Goal: Task Accomplishment & Management: Use online tool/utility

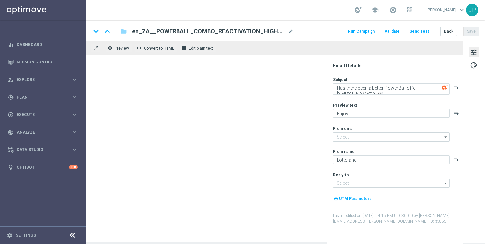
type input "[EMAIL_ADDRESS][DOMAIN_NAME]"
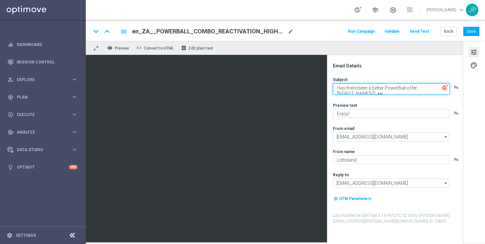
click at [387, 90] on textarea "Has there been a better PowerBall offer, [%FIRST_NAME%]? 👀" at bounding box center [391, 88] width 117 height 11
click at [361, 90] on textarea "Has there been a better PowerBall offer, [%FIRST_NAME%]? 👀" at bounding box center [391, 88] width 117 height 11
paste textarea "We've got a lekk"
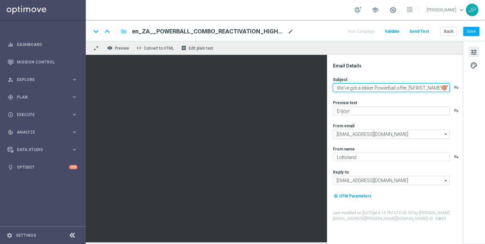
scroll to position [5, 0]
type textarea "We've got a lekker PowerBall offer, [%FIRST_NAME%]? 👀"
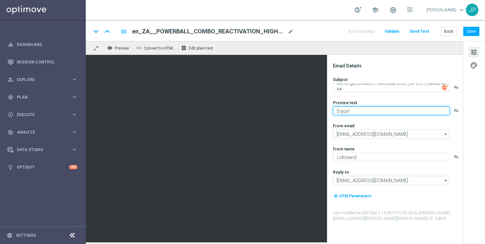
click at [396, 111] on textarea "Enjoy!" at bounding box center [391, 110] width 117 height 9
paste textarea "Just in time for this HUGE payout..."
type textarea "Just in time for this HUGE payout..."
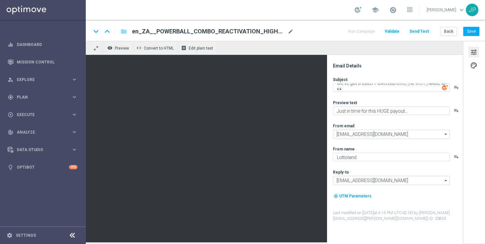
click at [471, 125] on div "tune palette" at bounding box center [474, 142] width 22 height 202
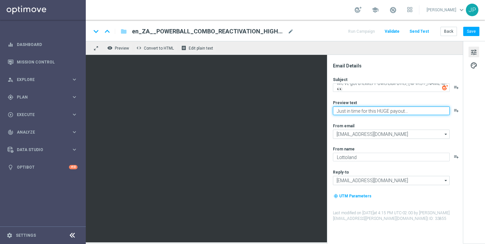
click at [424, 109] on textarea "Just in time for this HUGE payout..." at bounding box center [391, 110] width 117 height 9
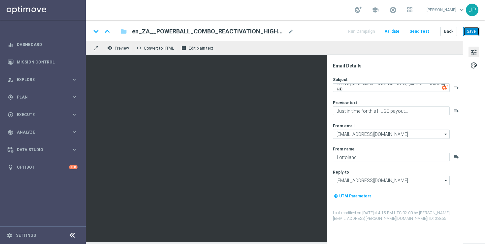
click at [476, 31] on button "Save" at bounding box center [472, 31] width 16 height 9
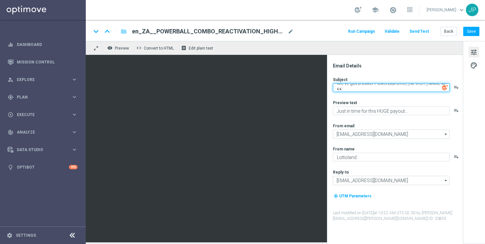
click at [407, 89] on textarea "We've got a lekker PowerBall offer, [%FIRST_NAME%]? 👀" at bounding box center [391, 87] width 117 height 9
paste textarea "Has there been a bett"
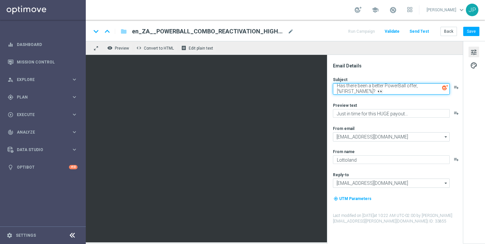
type textarea "Has there been a better PowerBall offer, [%FIRST_NAME%]? 👀"
click at [475, 99] on div "tune palette" at bounding box center [474, 142] width 22 height 202
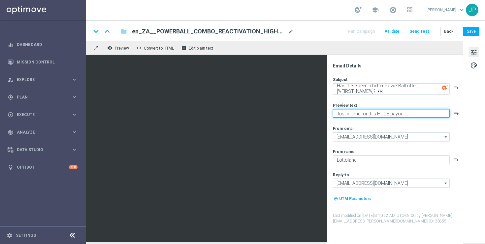
click at [397, 115] on textarea "Just in time for this HUGE payout..." at bounding box center [391, 113] width 117 height 9
paste textarea "Enjoy"
type textarea "Enjoy"
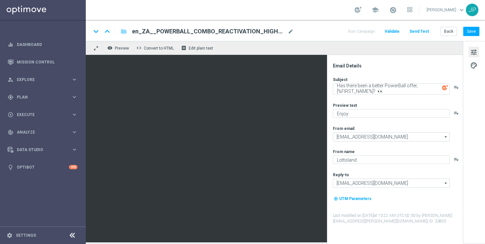
click at [467, 122] on div "tune palette" at bounding box center [474, 142] width 22 height 202
click at [472, 36] on div "keyboard_arrow_down keyboard_arrow_up folder en_ZA__POWERBALL_COMBO_REACTIVATIO…" at bounding box center [286, 30] width 400 height 21
click at [473, 34] on button "Save" at bounding box center [472, 31] width 16 height 9
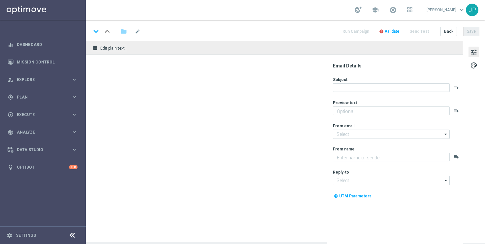
type textarea "Enjoy!"
type input "[EMAIL_ADDRESS][DOMAIN_NAME]"
type textarea "Lottoland"
type input "[EMAIL_ADDRESS][DOMAIN_NAME]"
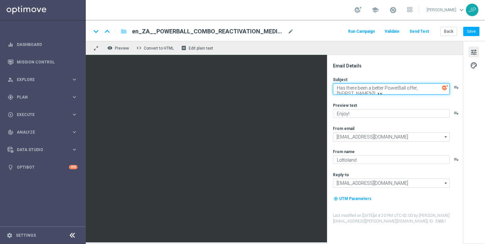
click at [369, 91] on textarea "Has there been a better PowerBall offer, [%FIRST_NAME%]? 👀" at bounding box center [391, 88] width 117 height 11
paste textarea "We've got a lekk"
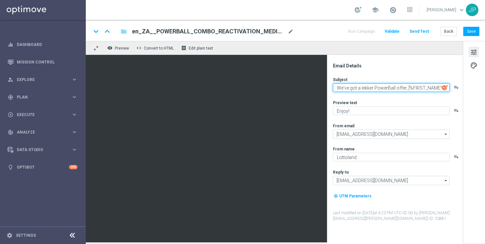
scroll to position [5, 0]
type textarea "We've got a lekker PowerBall offer, [%FIRST_NAME%]? 👀"
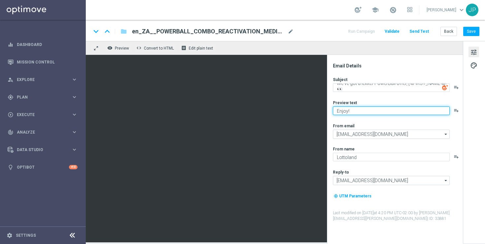
click at [395, 112] on textarea "Enjoy!" at bounding box center [391, 110] width 117 height 9
paste textarea "Just in time for this HUGE payout..."
type textarea "Just in time for this HUGE payout..."
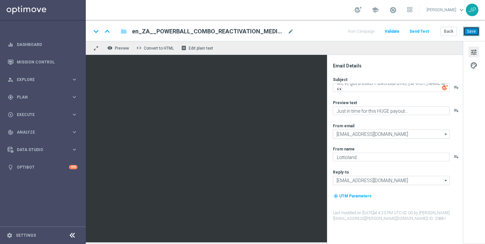
click at [475, 31] on button "Save" at bounding box center [472, 31] width 16 height 9
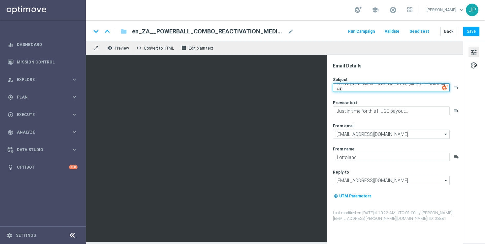
click at [406, 86] on textarea "We've got a lekker PowerBall offer, [%FIRST_NAME%]? 👀" at bounding box center [391, 87] width 117 height 9
paste textarea "Has there been a bett"
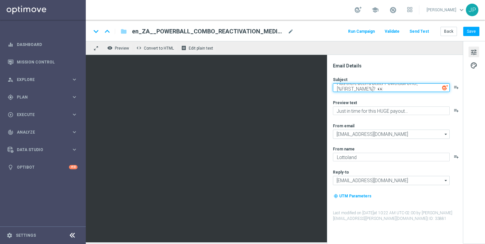
scroll to position [2, 0]
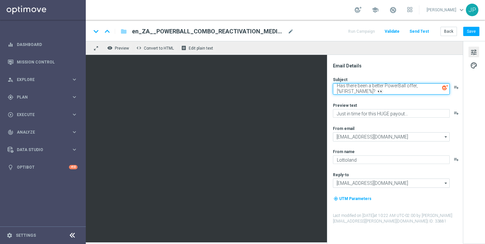
type textarea "Has there been a better PowerBall offer, [%FIRST_NAME%]? 👀"
click at [475, 100] on div "tune palette" at bounding box center [474, 142] width 22 height 202
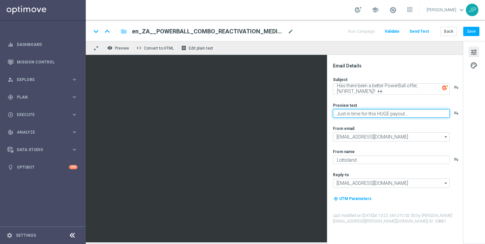
click at [408, 117] on textarea "Just in time for this HUGE payout..." at bounding box center [391, 113] width 117 height 9
paste textarea "Enjoy"
type textarea "Enjoy"
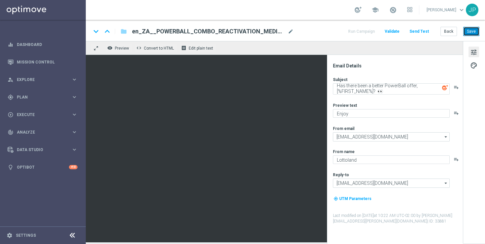
click at [472, 32] on button "Save" at bounding box center [472, 31] width 16 height 9
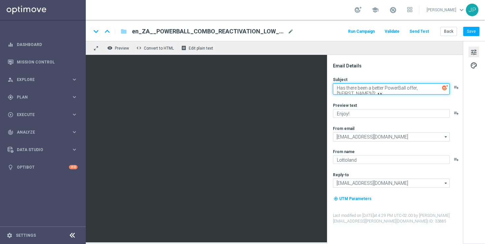
click at [339, 88] on textarea "Has there been a better PowerBall offer, [%FIRST_NAME%]? 👀" at bounding box center [391, 88] width 117 height 11
drag, startPoint x: 339, startPoint y: 88, endPoint x: 374, endPoint y: 89, distance: 34.7
click at [374, 89] on textarea "Has there been a better PowerBall offer, [%FIRST_NAME%]? 👀" at bounding box center [391, 88] width 117 height 11
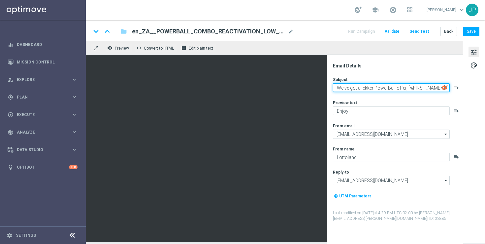
type textarea "We've got a lekker PowerBall offer, [%FIRST_NAME%]? 👀"
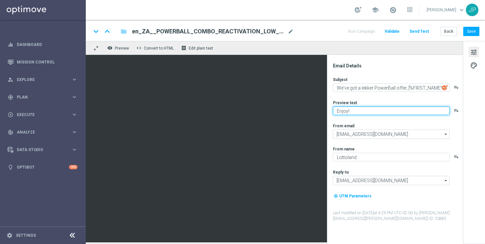
click at [367, 109] on textarea "Enjoy!" at bounding box center [391, 110] width 117 height 9
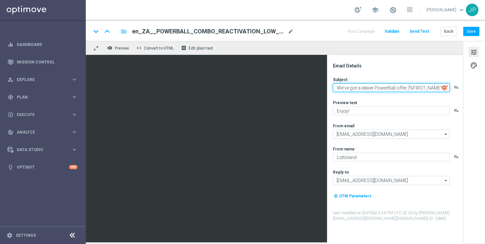
click at [378, 88] on textarea "We've got a lekker PowerBall offer, [%FIRST_NAME%]? 👀" at bounding box center [391, 87] width 117 height 9
click at [375, 87] on textarea "We've got a lekker PowerBall offer, [%FIRST_NAME%]? 👀" at bounding box center [391, 87] width 117 height 9
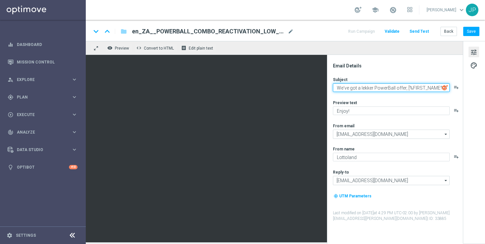
click at [375, 87] on textarea "We've got a lekker PowerBall offer, [%FIRST_NAME%]? 👀" at bounding box center [391, 87] width 117 height 9
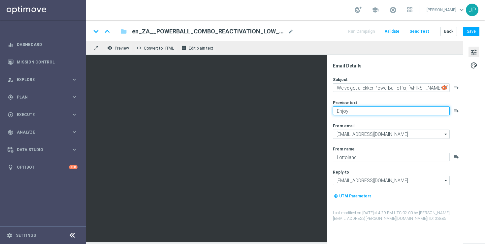
click at [357, 111] on textarea "Enjoy!" at bounding box center [391, 110] width 117 height 9
click at [421, 112] on textarea "Just in time for this HUGE payout..." at bounding box center [391, 110] width 117 height 9
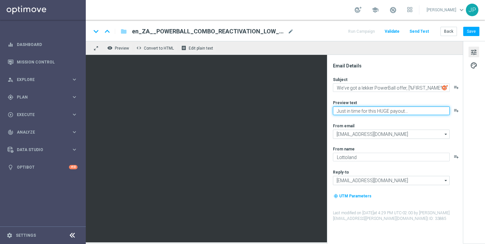
click at [421, 112] on textarea "Just in time for this HUGE payout..." at bounding box center [391, 110] width 117 height 9
type textarea "Just in time for this HUGE payout..."
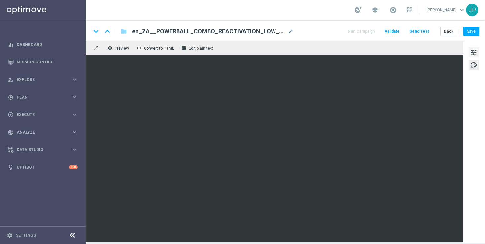
click at [472, 55] on span "tune" at bounding box center [474, 52] width 7 height 9
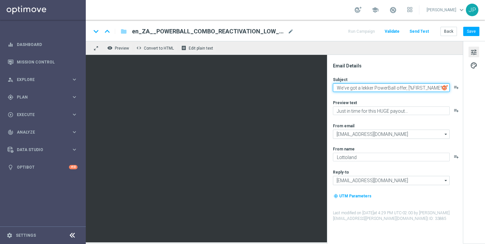
click at [412, 84] on textarea "We've got a lekker PowerBall offer, [%FIRST_NAME%]? 👀" at bounding box center [391, 87] width 117 height 9
paste textarea "Has there been a bett"
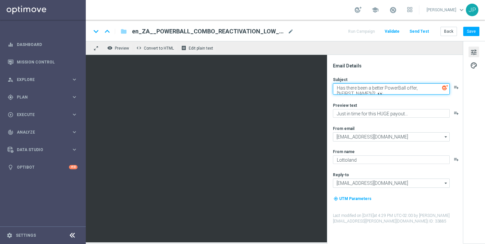
scroll to position [2, 0]
type textarea "Has there been a better PowerBall offer, [%FIRST_NAME%]? 👀"
click at [481, 115] on div "tune palette" at bounding box center [474, 142] width 22 height 202
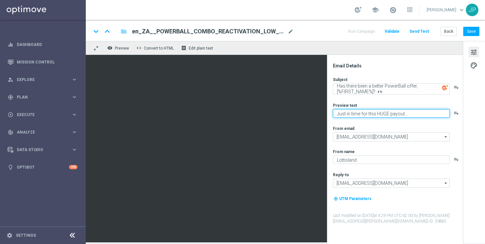
click at [395, 112] on textarea "Just in time for this HUGE payout..." at bounding box center [391, 113] width 117 height 9
paste textarea "Enjoy"
type textarea "Enjoy"
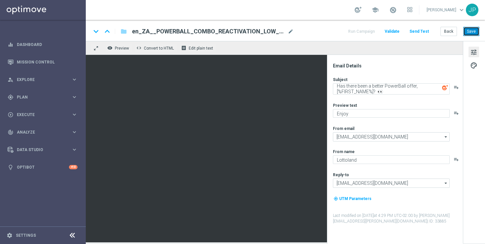
click at [471, 30] on button "Save" at bounding box center [472, 31] width 16 height 9
click at [445, 31] on button "Back" at bounding box center [449, 31] width 17 height 9
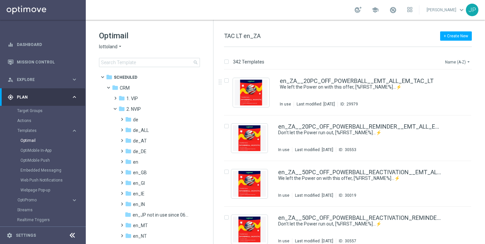
click at [466, 60] on icon "arrow_drop_down" at bounding box center [468, 61] width 5 height 5
click at [458, 88] on div "Date Modified (Newest)" at bounding box center [445, 91] width 53 height 9
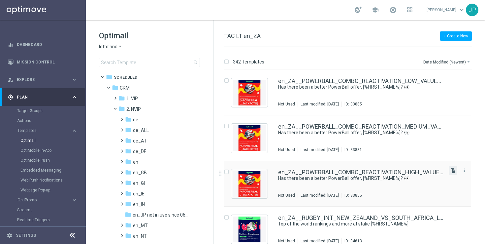
click at [454, 172] on icon "file_copy" at bounding box center [453, 170] width 5 height 5
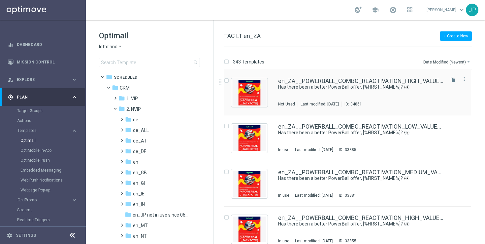
click at [420, 93] on div "en_ZA__POWERBALL_COMBO_REACTIVATION_HIGH_VALUE__EMT_ALL_EM_TAC_LT(1) Has there …" at bounding box center [360, 92] width 165 height 29
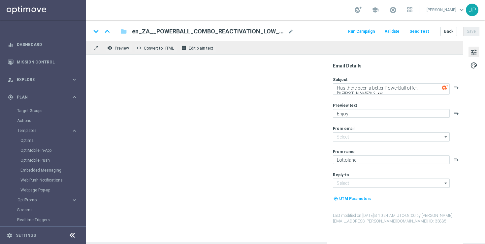
type input "[EMAIL_ADDRESS][DOMAIN_NAME]"
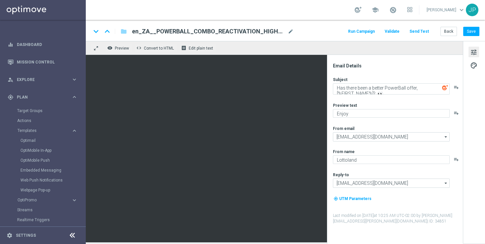
click at [262, 30] on span "en_ZA__POWERBALL_COMBO_REACTIVATION_HIGH_VALUE__EMT_ALL_EM_TAC_LT(1)" at bounding box center [208, 31] width 153 height 8
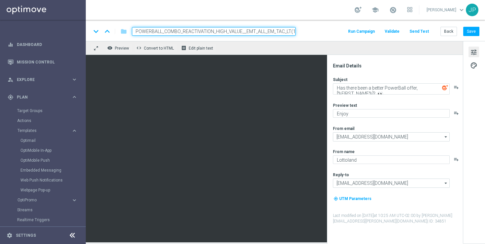
click at [263, 30] on input "en_ZA__POWERBALL_COMBO_REACTIVATION_HIGH_VALUE__EMT_ALL_EM_TAC_LT(1)" at bounding box center [214, 31] width 164 height 9
paste input "_1"
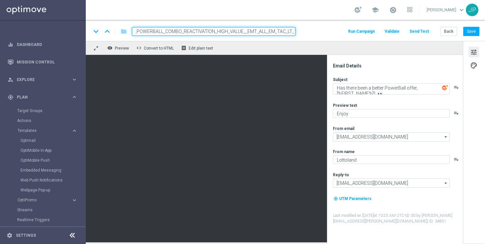
type input "en_ZA__POWERBALL_COMBO_REACTIVATION_HIGH_VALUE__EMT_ALL_EM_TAC_LT_1"
click at [331, 32] on div "keyboard_arrow_down keyboard_arrow_up folder en_ZA__POWERBALL_COMBO_REACTIVATIO…" at bounding box center [285, 31] width 389 height 9
click at [370, 91] on textarea "Has there been a better PowerBall offer, [%FIRST_NAME%]? 👀" at bounding box center [391, 88] width 117 height 11
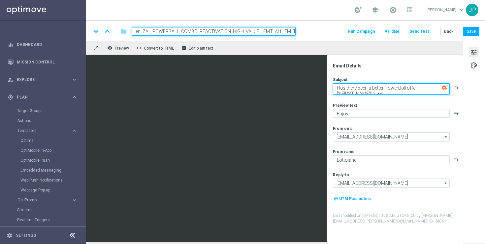
click at [370, 91] on textarea "Has there been a better PowerBall offer, [%FIRST_NAME%]? 👀" at bounding box center [391, 88] width 117 height 11
paste textarea "We've got a lekk"
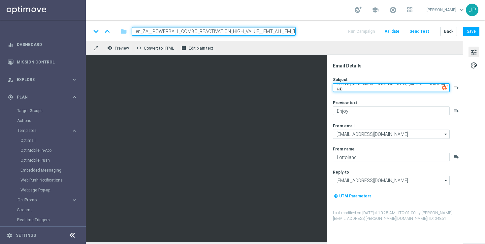
type textarea "We've got a lekker PowerBall offer, [%FIRST_NAME%]? 👀"
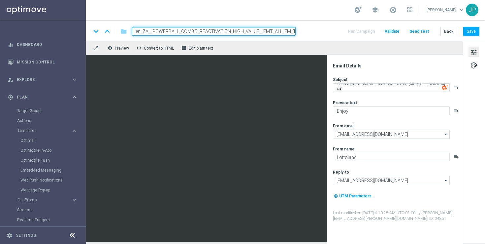
click at [477, 117] on div "tune palette" at bounding box center [474, 142] width 22 height 202
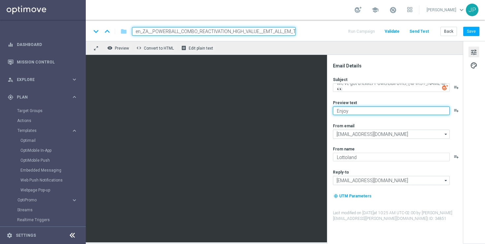
click at [383, 110] on textarea "Enjoy" at bounding box center [391, 110] width 117 height 9
paste textarea "Just in time for this HUGE payout..."
type textarea "Just in time for this HUGE payout..."
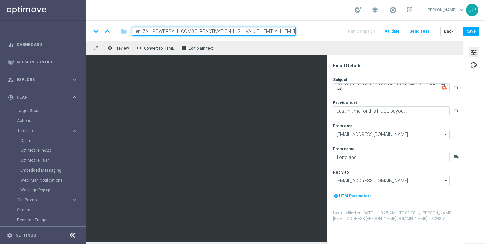
click at [474, 125] on div "tune palette" at bounding box center [474, 142] width 22 height 202
click at [473, 30] on button "Save" at bounding box center [472, 31] width 16 height 9
click at [480, 33] on div "keyboard_arrow_down keyboard_arrow_up folder en_ZA__POWERBALL_COMBO_REACTIVATIO…" at bounding box center [286, 30] width 400 height 21
click at [476, 33] on button "Save" at bounding box center [472, 31] width 16 height 9
click at [451, 32] on button "Back" at bounding box center [449, 31] width 17 height 9
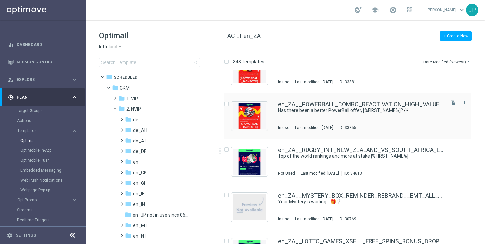
scroll to position [60, 0]
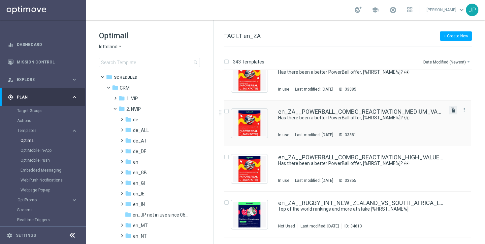
click at [451, 109] on icon "file_copy" at bounding box center [453, 109] width 5 height 5
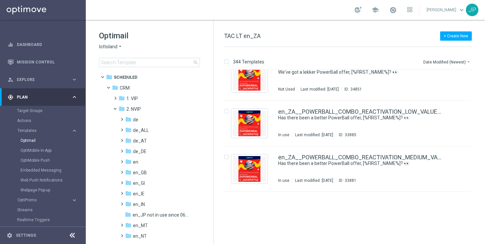
scroll to position [0, 0]
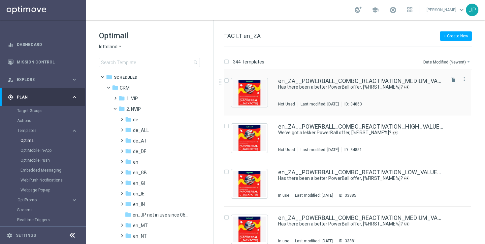
click at [412, 77] on div "en_ZA__POWERBALL_COMBO_REACTIVATION_MEDIUM_VALUE__EMT_ALL_EM_TAC_LT(1) Has ther…" at bounding box center [347, 93] width 247 height 46
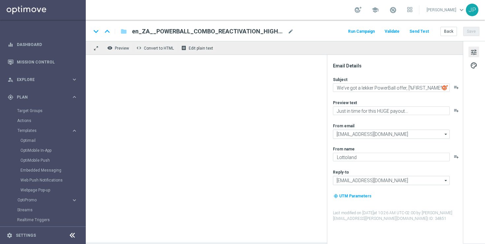
type input "en_ZA__POWERBALL_COMBO_REACTIVATION_MEDIUM_VALUE__EMT_ALL_EM_TAC_LT(1)"
type textarea "Has there been a better PowerBall offer, [%FIRST_NAME%]? 👀"
type textarea "Enjoy"
click at [255, 28] on span "en_ZA__POWERBALL_COMBO_REACTIVATION_HIGH_VALUE__EMT_ALL_EM_TAC_LT_1" at bounding box center [208, 31] width 153 height 8
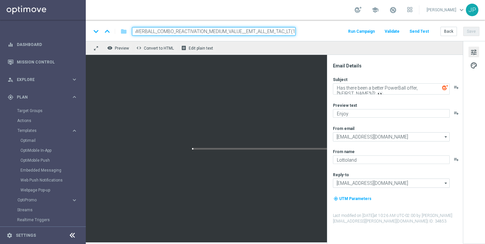
click at [274, 30] on input "en_ZA__POWERBALL_COMBO_REACTIVATION_MEDIUM_VALUE__EMT_ALL_EM_TAC_LT(1)" at bounding box center [214, 31] width 164 height 9
paste input "_1"
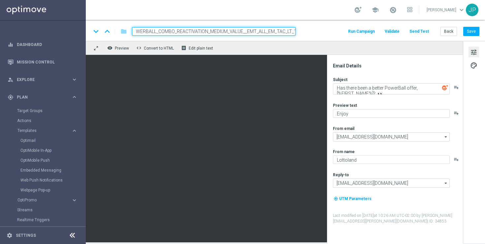
type input "en_ZA__POWERBALL_COMBO_REACTIVATION_MEDIUM_VALUE__EMT_ALL_EM_TAC_LT_1"
click at [321, 32] on div "keyboard_arrow_down keyboard_arrow_up folder en_ZA__POWERBALL_COMBO_REACTIVATIO…" at bounding box center [285, 31] width 389 height 9
click at [365, 90] on textarea "Has there been a better PowerBall offer, [%FIRST_NAME%]? 👀" at bounding box center [391, 88] width 117 height 11
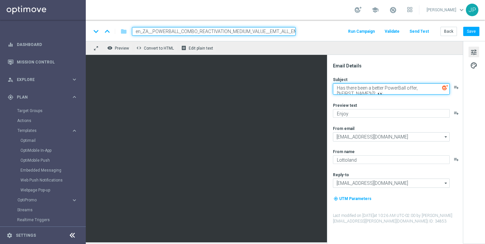
click at [365, 90] on textarea "Has there been a better PowerBall offer, [%FIRST_NAME%]? 👀" at bounding box center [391, 88] width 117 height 11
paste textarea "We've got a lekk"
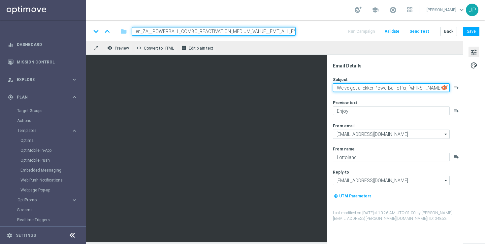
scroll to position [5, 0]
type textarea "We've got a lekker PowerBall offer, [%FIRST_NAME%]? 👀"
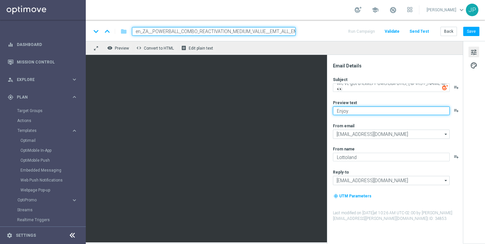
click at [368, 110] on textarea "Enjoy" at bounding box center [391, 110] width 117 height 9
paste textarea "Just in time for this HUGE payout..."
type textarea "Just in time for this HUGE payout..."
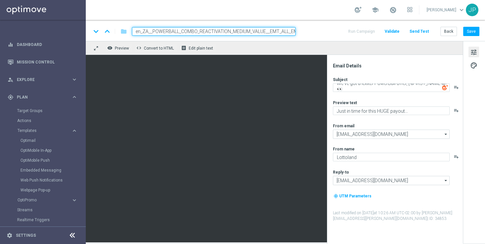
click at [476, 120] on div "tune palette" at bounding box center [474, 142] width 22 height 202
click at [470, 32] on button "Save" at bounding box center [472, 31] width 16 height 9
click at [475, 34] on button "Save" at bounding box center [472, 31] width 16 height 9
click at [453, 32] on button "Back" at bounding box center [449, 31] width 17 height 9
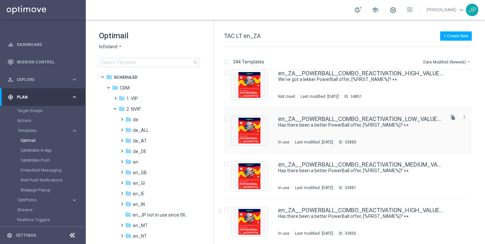
scroll to position [49, 0]
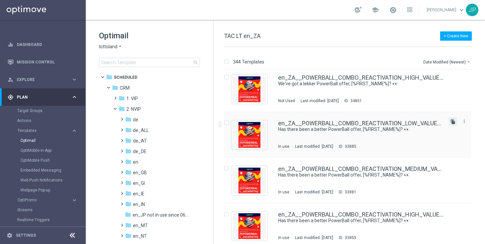
click at [452, 120] on icon "file_copy" at bounding box center [453, 121] width 5 height 5
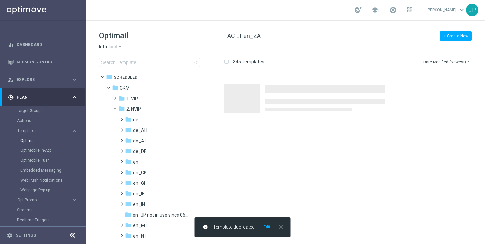
scroll to position [0, 0]
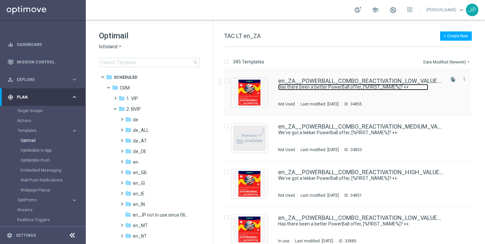
click at [414, 86] on link "Has there been a better PowerBall offer, [%FIRST_NAME%]? 👀" at bounding box center [353, 87] width 150 height 6
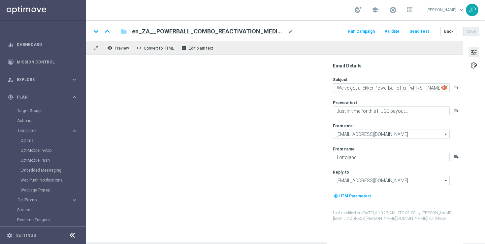
type textarea "Has there been a better PowerBall offer, [%FIRST_NAME%]? 👀"
type textarea "Enjoy"
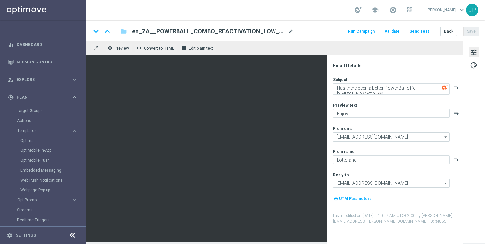
click at [290, 32] on span "mode_edit" at bounding box center [291, 31] width 6 height 6
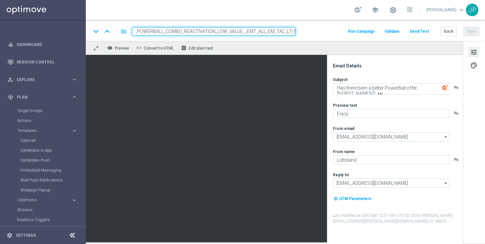
click at [257, 30] on input "en_ZA__POWERBALL_COMBO_REACTIVATION_LOW_VALUE__EMT_ALL_EM_TAC_LT(1)" at bounding box center [214, 31] width 164 height 9
paste input "_1"
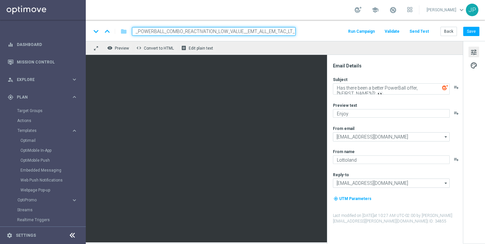
type input "en_ZA__POWERBALL_COMBO_REACTIVATION_LOW_VALUE__EMT_ALL_EM_TAC_LT_1"
click at [325, 30] on div "keyboard_arrow_down keyboard_arrow_up folder en_ZA__POWERBALL_COMBO_REACTIVATIO…" at bounding box center [285, 31] width 389 height 9
click at [356, 89] on textarea "Has there been a better PowerBall offer, [%FIRST_NAME%]? 👀" at bounding box center [391, 88] width 117 height 11
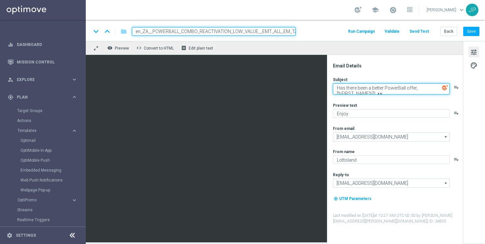
click at [356, 89] on textarea "Has there been a better PowerBall offer, [%FIRST_NAME%]? 👀" at bounding box center [391, 88] width 117 height 11
paste textarea "We've got a lekk"
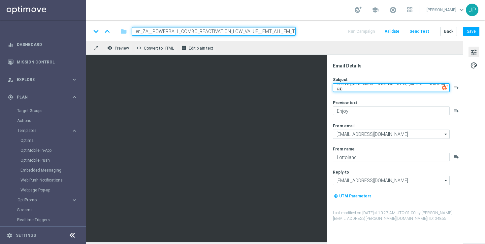
type textarea "We've got a lekker PowerBall offer, [%FIRST_NAME%]? 👀"
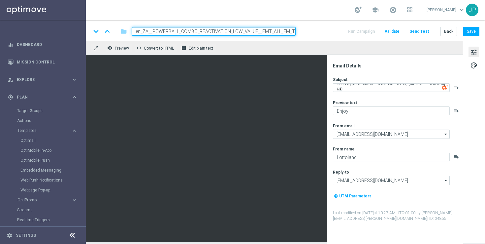
click at [386, 100] on div "Preview text" at bounding box center [397, 102] width 129 height 5
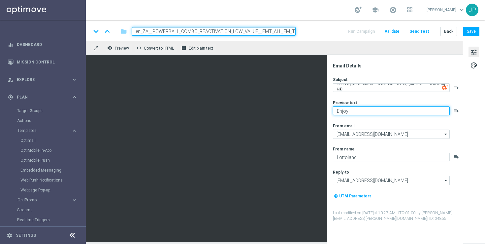
click at [376, 109] on textarea "Enjoy" at bounding box center [391, 110] width 117 height 9
paste textarea "Just in time for this HUGE payout..."
type textarea "Just in time for this HUGE payout..."
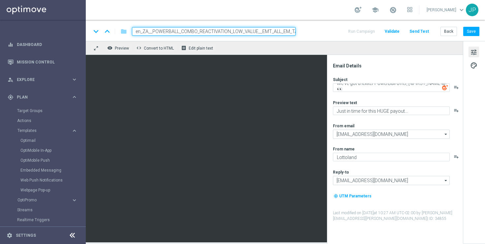
click at [469, 132] on div "tune palette" at bounding box center [474, 142] width 22 height 202
click at [476, 29] on button "Save" at bounding box center [472, 31] width 16 height 9
click at [315, 12] on div "school James Parr keyboard_arrow_down JP" at bounding box center [286, 10] width 400 height 20
click at [471, 35] on button "Save" at bounding box center [472, 31] width 16 height 9
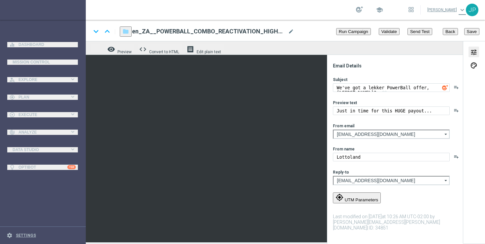
click at [415, 33] on button "Send Test" at bounding box center [420, 31] width 25 height 7
radio input "true"
paste input "225197305"
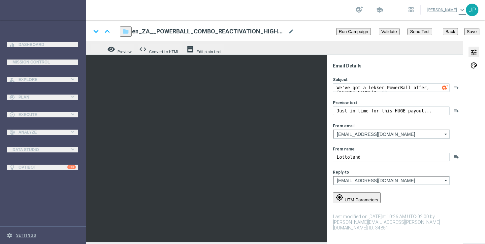
type input "225197305"
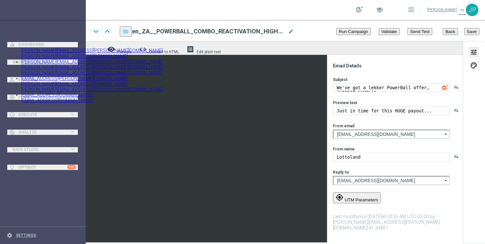
click at [128, 59] on span "[PERSON_NAME][EMAIL_ADDRESS][DOMAIN_NAME]" at bounding box center [74, 56] width 107 height 5
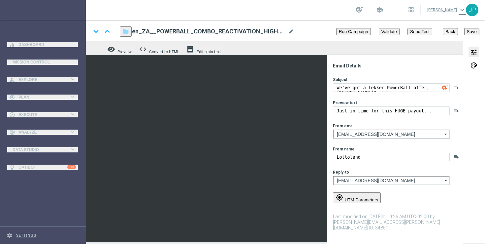
click at [165, 53] on span "[PERSON_NAME] .[PERSON_NAME][EMAIL_ADDRESS][DOMAIN_NAME]" at bounding box center [93, 50] width 144 height 5
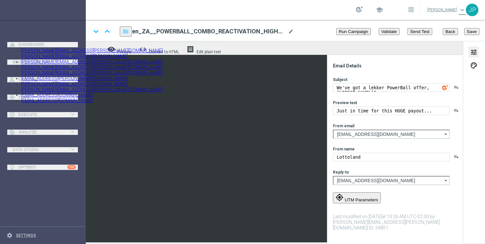
click at [163, 70] on span "[PERSON_NAME][EMAIL_ADDRESS][PERSON_NAME][DOMAIN_NAME]" at bounding box center [92, 66] width 142 height 5
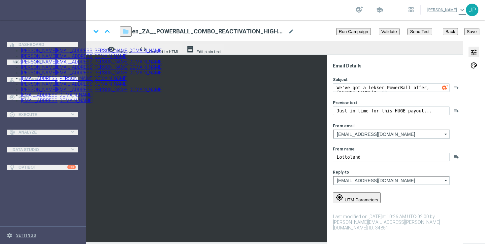
scroll to position [0, 2]
click at [163, 75] on span "[PERSON_NAME][EMAIL_ADDRESS][PERSON_NAME][DOMAIN_NAME]" at bounding box center [92, 72] width 142 height 5
type input "nikola.misotova@lottoland.com,ricky.hubbard@lottoland.com,james.parr@lottoland.…"
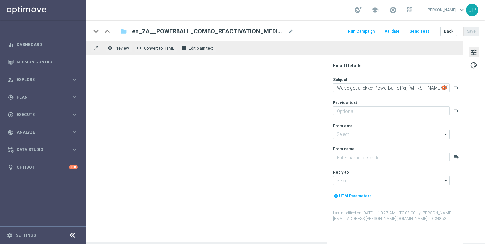
type textarea "Just in time for this HUGE payout..."
type input "[EMAIL_ADDRESS][DOMAIN_NAME]"
type textarea "Lottoland"
type input "[EMAIL_ADDRESS][DOMAIN_NAME]"
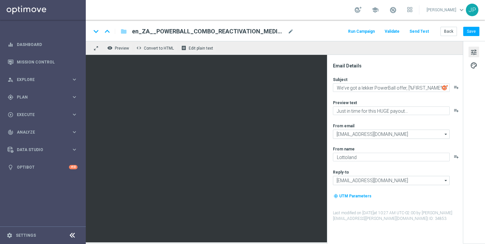
click at [421, 32] on button "Send Test" at bounding box center [419, 31] width 21 height 9
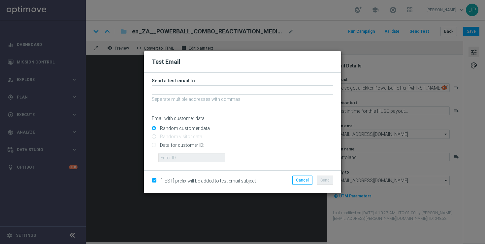
click at [194, 145] on input "Data for customer ID:" at bounding box center [243, 147] width 182 height 9
radio input "true"
click at [192, 158] on input "text" at bounding box center [192, 157] width 67 height 9
paste input "225197305"
type input "225197305"
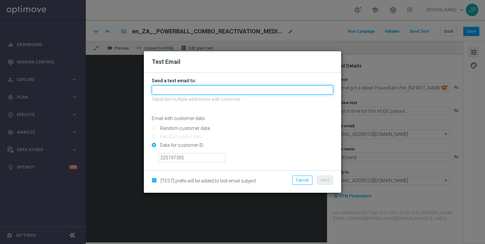
click at [189, 91] on input "text" at bounding box center [243, 89] width 182 height 9
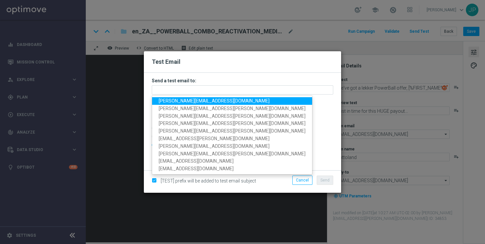
click at [172, 100] on span "[PERSON_NAME][EMAIL_ADDRESS][DOMAIN_NAME]" at bounding box center [214, 100] width 111 height 5
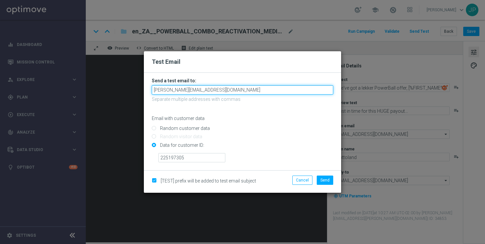
click at [240, 93] on input "[PERSON_NAME][EMAIL_ADDRESS][DOMAIN_NAME]" at bounding box center [243, 89] width 182 height 9
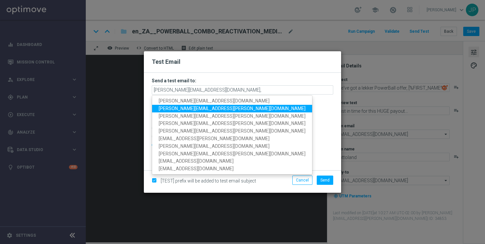
click at [205, 108] on span "[PERSON_NAME][EMAIL_ADDRESS][PERSON_NAME][DOMAIN_NAME]" at bounding box center [232, 108] width 147 height 5
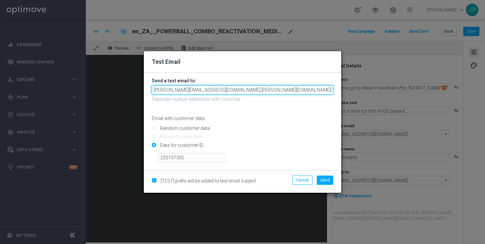
click at [304, 92] on input "[PERSON_NAME][EMAIL_ADDRESS][DOMAIN_NAME],[PERSON_NAME][DOMAIN_NAME][EMAIL_ADDR…" at bounding box center [243, 89] width 182 height 9
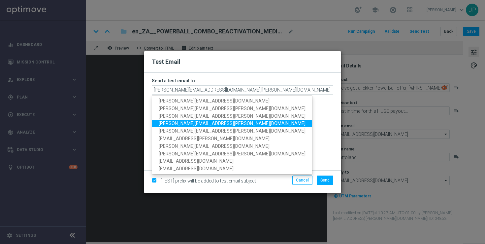
click at [201, 124] on span "[PERSON_NAME][EMAIL_ADDRESS][PERSON_NAME][DOMAIN_NAME]" at bounding box center [232, 123] width 147 height 5
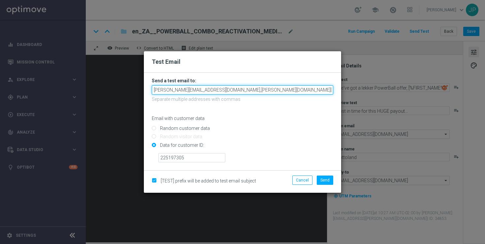
click at [313, 87] on input "[PERSON_NAME][EMAIL_ADDRESS][DOMAIN_NAME],[PERSON_NAME][DOMAIN_NAME][EMAIL_ADDR…" at bounding box center [243, 89] width 182 height 9
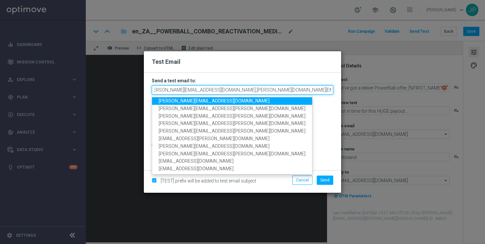
scroll to position [0, 5]
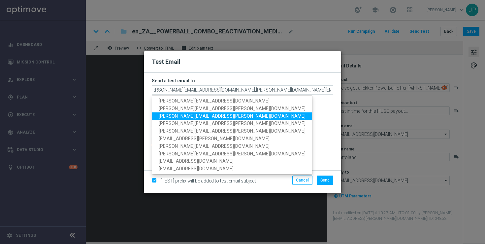
click at [212, 115] on span "[PERSON_NAME][EMAIL_ADDRESS][PERSON_NAME][DOMAIN_NAME]" at bounding box center [232, 115] width 147 height 5
type input "[PERSON_NAME][EMAIL_ADDRESS][DOMAIN_NAME],[PERSON_NAME][DOMAIN_NAME][EMAIL_ADDR…"
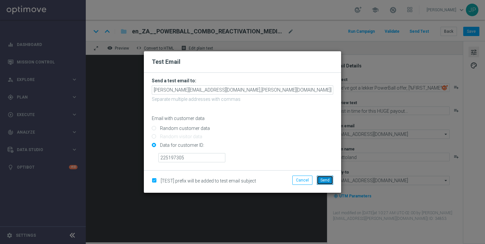
click at [325, 180] on span "Send" at bounding box center [325, 180] width 9 height 5
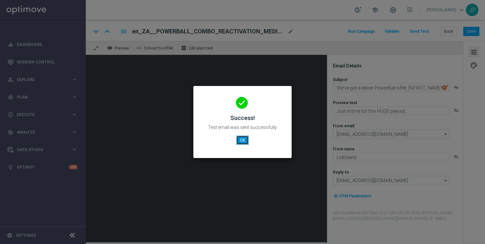
click at [243, 139] on button "OK" at bounding box center [242, 139] width 13 height 9
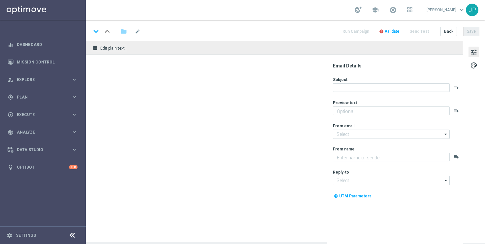
type textarea "Just in time for this HUGE payout..."
type input "[EMAIL_ADDRESS][DOMAIN_NAME]"
type textarea "Lottoland"
type input "[EMAIL_ADDRESS][DOMAIN_NAME]"
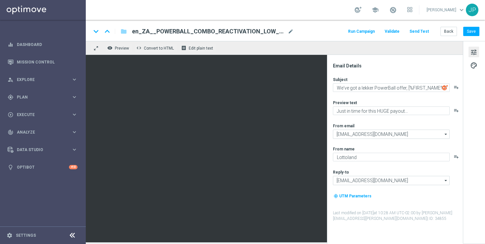
click at [426, 32] on button "Send Test" at bounding box center [419, 31] width 21 height 9
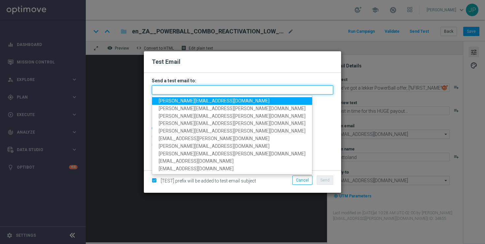
click at [232, 88] on input "text" at bounding box center [243, 89] width 182 height 9
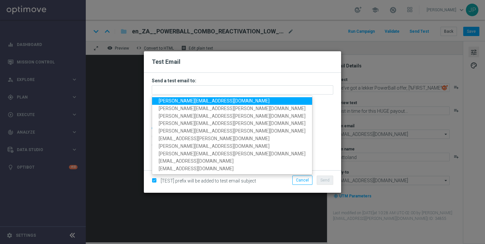
click at [163, 98] on span "[PERSON_NAME][EMAIL_ADDRESS][DOMAIN_NAME]" at bounding box center [214, 100] width 111 height 5
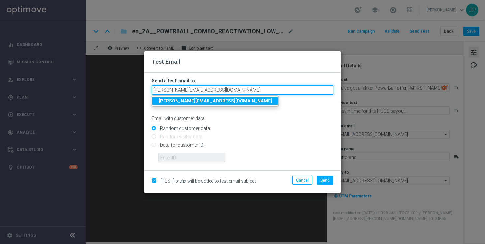
click at [235, 90] on input "[PERSON_NAME][EMAIL_ADDRESS][DOMAIN_NAME]" at bounding box center [243, 89] width 182 height 9
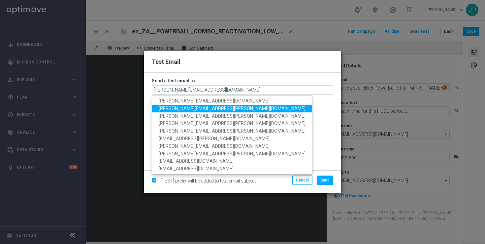
click at [208, 107] on span "[PERSON_NAME][EMAIL_ADDRESS][PERSON_NAME][DOMAIN_NAME]" at bounding box center [232, 108] width 147 height 5
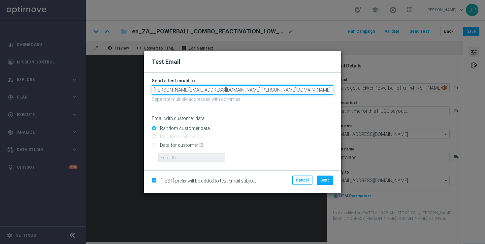
click at [295, 90] on input "[PERSON_NAME][EMAIL_ADDRESS][DOMAIN_NAME],[PERSON_NAME][DOMAIN_NAME][EMAIL_ADDR…" at bounding box center [243, 89] width 182 height 9
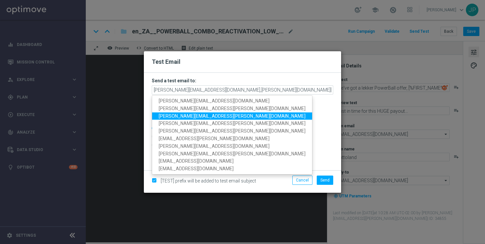
click at [206, 115] on span "[PERSON_NAME][EMAIL_ADDRESS][PERSON_NAME][DOMAIN_NAME]" at bounding box center [232, 115] width 147 height 5
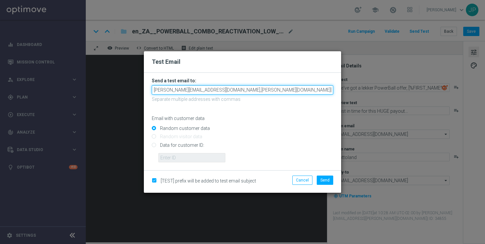
click at [328, 90] on input "[PERSON_NAME][EMAIL_ADDRESS][DOMAIN_NAME],[PERSON_NAME][DOMAIN_NAME][EMAIL_ADDR…" at bounding box center [243, 89] width 182 height 9
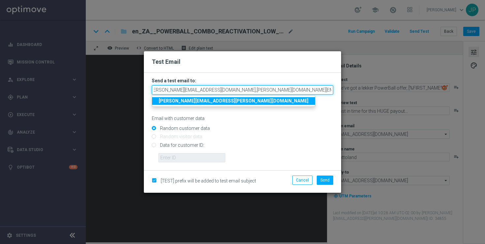
scroll to position [0, 5]
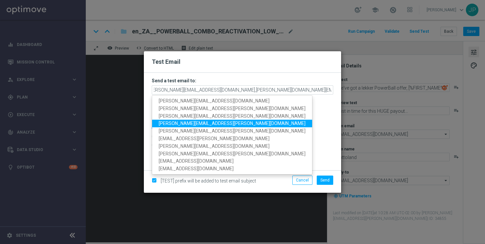
click at [186, 125] on span "[PERSON_NAME][EMAIL_ADDRESS][PERSON_NAME][DOMAIN_NAME]" at bounding box center [232, 123] width 147 height 5
type input "[PERSON_NAME][EMAIL_ADDRESS][DOMAIN_NAME],[PERSON_NAME][DOMAIN_NAME][EMAIL_ADDR…"
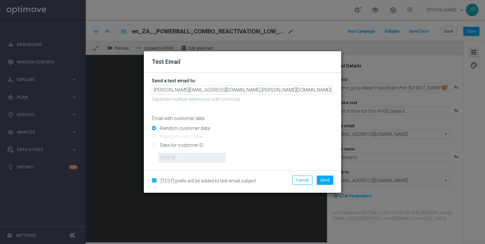
click at [197, 147] on input "Data for customer ID:" at bounding box center [243, 147] width 182 height 9
radio input "true"
click at [201, 158] on input "text" at bounding box center [192, 157] width 67 height 9
paste input "225197305"
type input "225197305"
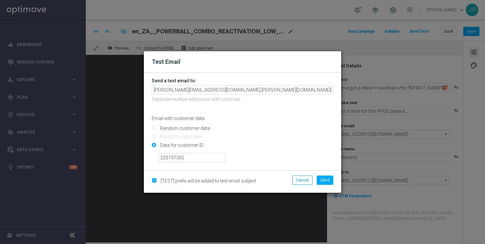
click at [256, 166] on form "Send a test email to: [PERSON_NAME][EMAIL_ADDRESS][DOMAIN_NAME],[PERSON_NAME][D…" at bounding box center [242, 121] width 197 height 97
click at [327, 179] on span "Send" at bounding box center [325, 180] width 9 height 5
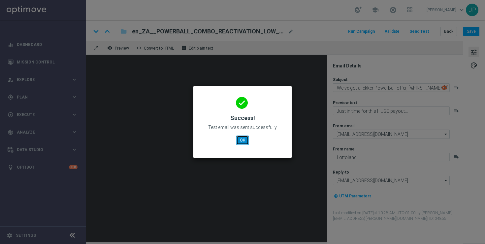
click at [244, 140] on button "OK" at bounding box center [242, 139] width 13 height 9
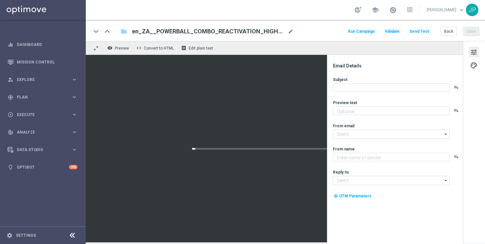
type textarea "Just in time for this HUGE payout..."
type input "[EMAIL_ADDRESS][DOMAIN_NAME]"
type textarea "Lottoland"
type input "[EMAIL_ADDRESS][DOMAIN_NAME]"
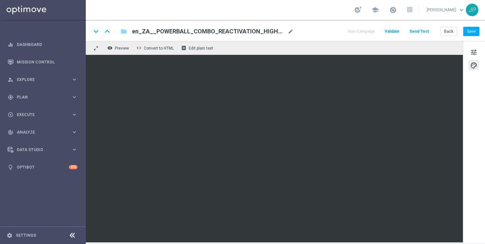
click at [477, 152] on div "tune palette" at bounding box center [474, 142] width 22 height 202
click at [470, 33] on button "Save" at bounding box center [472, 31] width 16 height 9
click at [416, 30] on button "Send Test" at bounding box center [419, 31] width 21 height 9
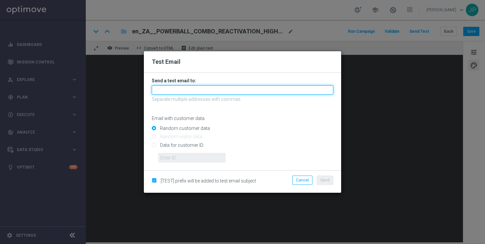
click at [181, 91] on input "text" at bounding box center [243, 89] width 182 height 9
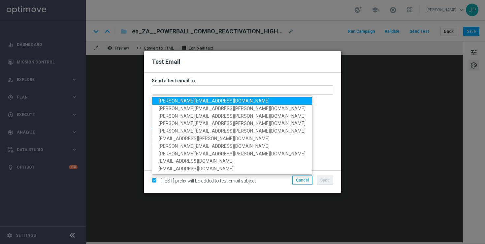
click at [170, 101] on span "[PERSON_NAME][EMAIL_ADDRESS][DOMAIN_NAME]" at bounding box center [214, 100] width 111 height 5
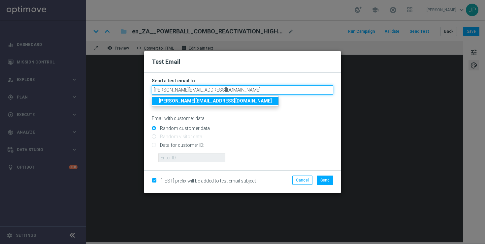
click at [238, 90] on input "[PERSON_NAME][EMAIL_ADDRESS][DOMAIN_NAME]" at bounding box center [243, 89] width 182 height 9
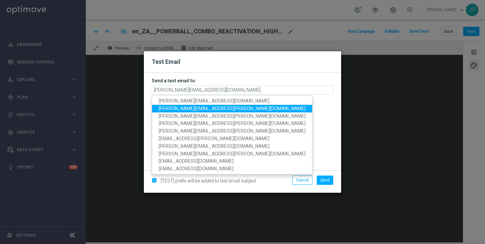
click at [211, 109] on span "[PERSON_NAME][EMAIL_ADDRESS][PERSON_NAME][DOMAIN_NAME]" at bounding box center [232, 108] width 147 height 5
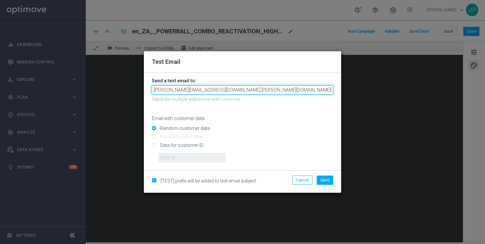
click at [298, 89] on input "[PERSON_NAME][EMAIL_ADDRESS][DOMAIN_NAME],[PERSON_NAME][DOMAIN_NAME][EMAIL_ADDR…" at bounding box center [243, 89] width 182 height 9
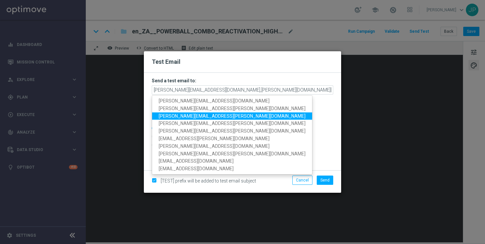
click at [199, 117] on span "[PERSON_NAME][EMAIL_ADDRESS][PERSON_NAME][DOMAIN_NAME]" at bounding box center [232, 115] width 147 height 5
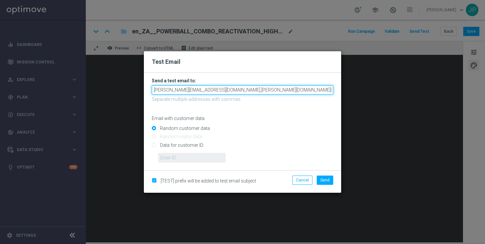
click at [320, 91] on input "[PERSON_NAME][EMAIL_ADDRESS][DOMAIN_NAME],[PERSON_NAME][DOMAIN_NAME][EMAIL_ADDR…" at bounding box center [243, 89] width 182 height 9
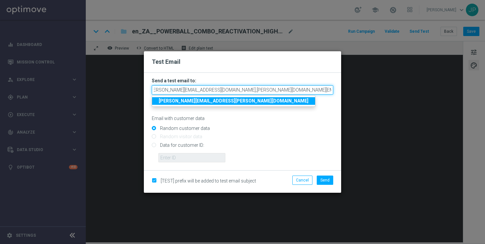
scroll to position [0, 5]
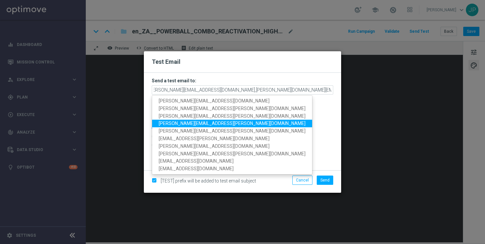
click at [195, 125] on span "[PERSON_NAME][EMAIL_ADDRESS][PERSON_NAME][DOMAIN_NAME]" at bounding box center [232, 123] width 147 height 5
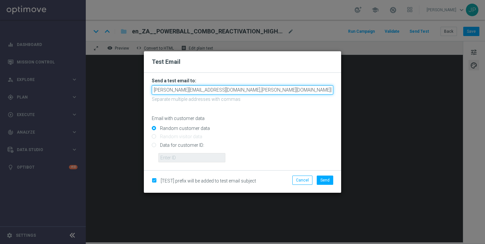
click at [329, 89] on input "[PERSON_NAME][EMAIL_ADDRESS][DOMAIN_NAME],[PERSON_NAME][DOMAIN_NAME][EMAIL_ADDR…" at bounding box center [243, 89] width 182 height 9
click at [328, 91] on input "[PERSON_NAME][EMAIL_ADDRESS][DOMAIN_NAME],[PERSON_NAME][DOMAIN_NAME][EMAIL_ADDR…" at bounding box center [243, 89] width 182 height 9
paste input "[PERSON_NAME][EMAIL_ADDRESS][DOMAIN_NAME]"
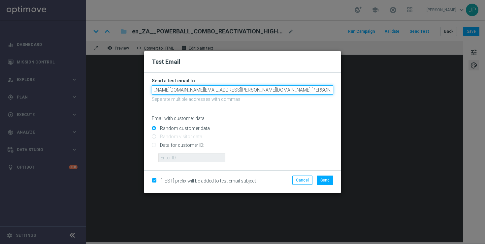
type input "[PERSON_NAME][EMAIL_ADDRESS][DOMAIN_NAME],[PERSON_NAME][DOMAIN_NAME][EMAIL_ADDR…"
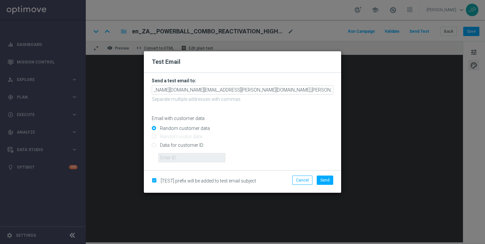
click at [281, 67] on div "Test Email" at bounding box center [242, 61] width 197 height 21
click at [173, 148] on input "Data for customer ID:" at bounding box center [243, 147] width 182 height 9
radio input "true"
click at [180, 156] on input "text" at bounding box center [192, 157] width 67 height 9
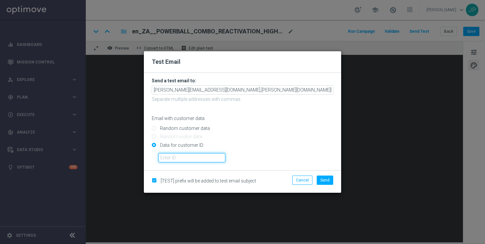
paste input "225197305"
type input "225197305"
click at [325, 181] on span "Send" at bounding box center [325, 180] width 9 height 5
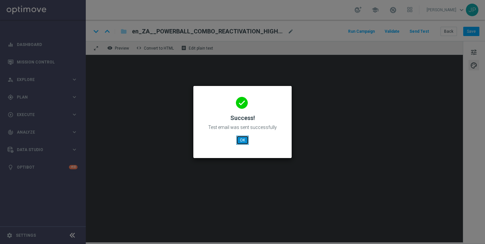
click at [247, 143] on button "OK" at bounding box center [242, 139] width 13 height 9
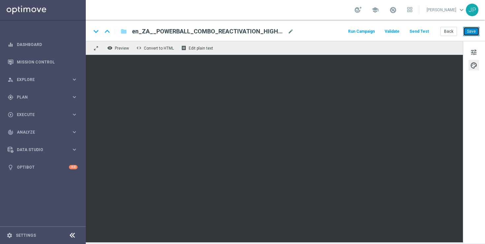
click at [477, 31] on button "Save" at bounding box center [472, 31] width 16 height 9
click at [475, 142] on div "tune palette" at bounding box center [474, 142] width 22 height 202
click at [470, 30] on button "Save" at bounding box center [472, 31] width 16 height 9
click at [430, 31] on button "Send Test" at bounding box center [419, 31] width 21 height 9
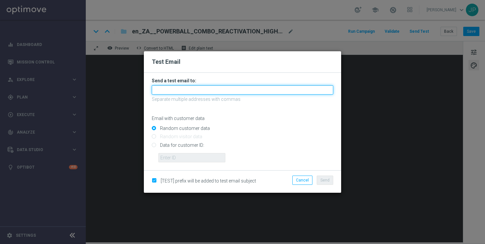
click at [195, 90] on input "text" at bounding box center [243, 89] width 182 height 9
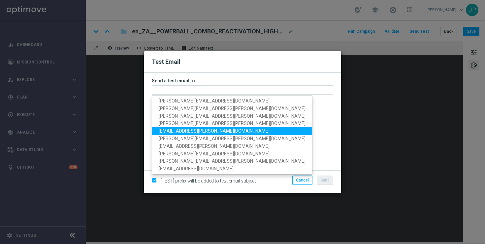
click at [173, 131] on span "[EMAIL_ADDRESS][PERSON_NAME][DOMAIN_NAME]" at bounding box center [214, 130] width 111 height 5
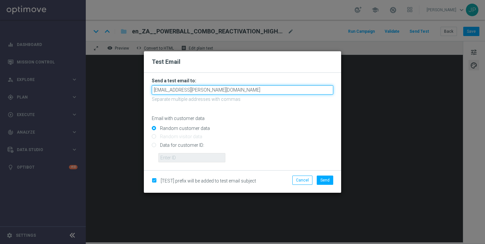
click at [236, 91] on input "[EMAIL_ADDRESS][PERSON_NAME][DOMAIN_NAME]" at bounding box center [243, 89] width 182 height 9
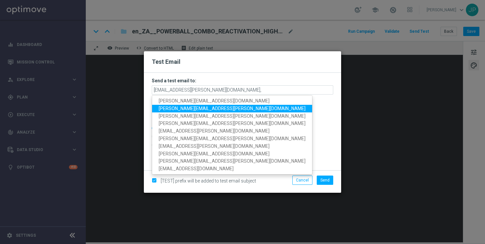
click at [183, 108] on span "[PERSON_NAME][EMAIL_ADDRESS][PERSON_NAME][DOMAIN_NAME]" at bounding box center [232, 108] width 147 height 5
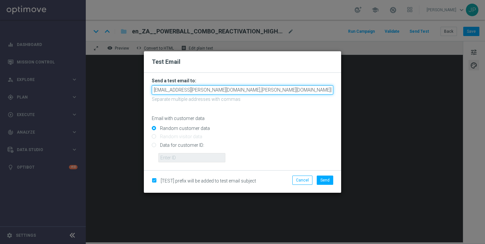
click at [293, 88] on input "maryke.haywood@lottoland.com,millie.purcell@lottoland.com" at bounding box center [243, 89] width 182 height 9
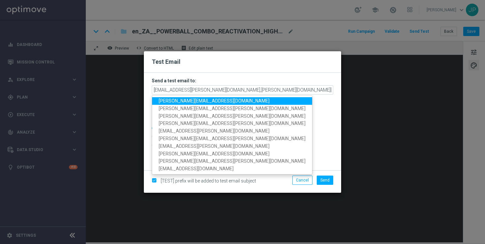
click at [200, 101] on span "[PERSON_NAME][EMAIL_ADDRESS][DOMAIN_NAME]" at bounding box center [214, 100] width 111 height 5
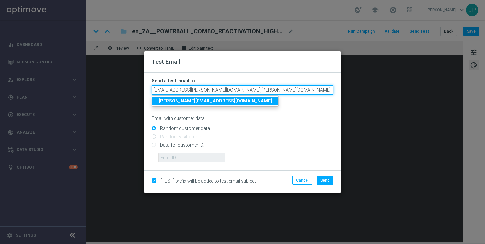
click at [319, 89] on input "maryke.haywood@lottoland.com,millie.purcell@lottoland.com,nikola.misotova@lotto…" at bounding box center [243, 89] width 182 height 9
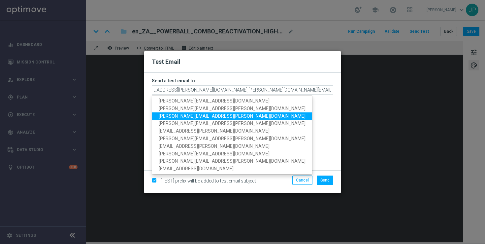
click at [214, 117] on span "[PERSON_NAME][EMAIL_ADDRESS][PERSON_NAME][DOMAIN_NAME]" at bounding box center [232, 115] width 147 height 5
type input "maryke.haywood@lottoland.com,millie.purcell@lottoland.com,nikola.misotova@lotto…"
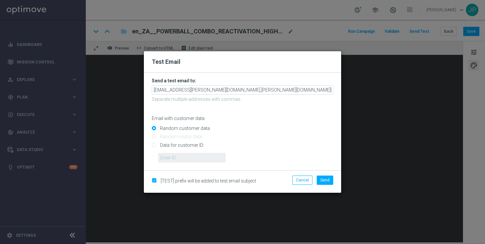
click at [184, 144] on input "Data for customer ID:" at bounding box center [243, 147] width 182 height 9
radio input "true"
click at [184, 155] on input "text" at bounding box center [192, 157] width 67 height 9
paste input "225197305"
type input "225197305"
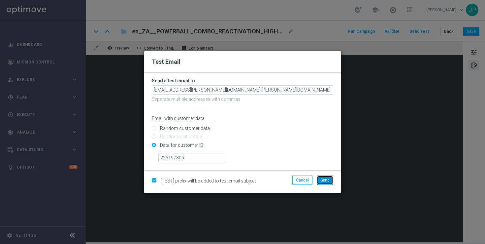
click at [330, 177] on button "Send" at bounding box center [325, 179] width 17 height 9
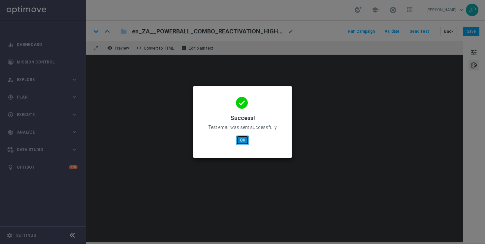
click at [242, 140] on button "OK" at bounding box center [242, 139] width 13 height 9
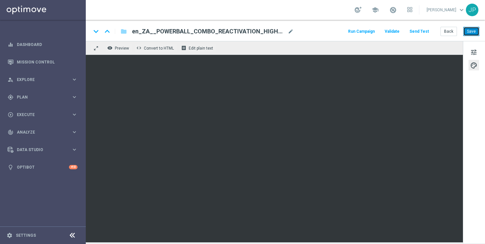
click at [471, 32] on button "Save" at bounding box center [472, 31] width 16 height 9
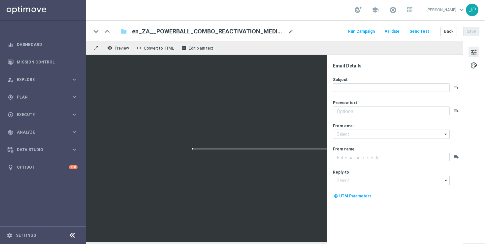
type textarea "Just in time for this HUGE payout..."
type input "[EMAIL_ADDRESS][DOMAIN_NAME]"
type textarea "Lottoland"
type input "[EMAIL_ADDRESS][DOMAIN_NAME]"
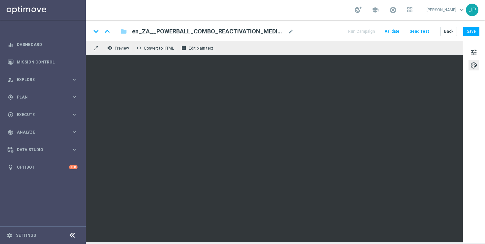
click at [484, 166] on div "tune palette" at bounding box center [474, 142] width 22 height 202
click at [475, 32] on button "Save" at bounding box center [472, 31] width 16 height 9
click at [424, 32] on button "Send Test" at bounding box center [419, 31] width 21 height 9
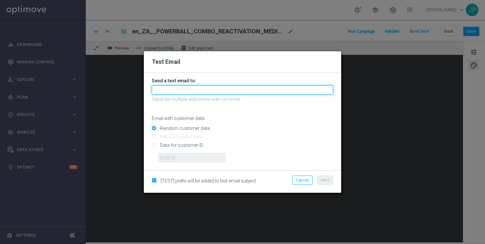
click at [258, 89] on input "text" at bounding box center [243, 89] width 182 height 9
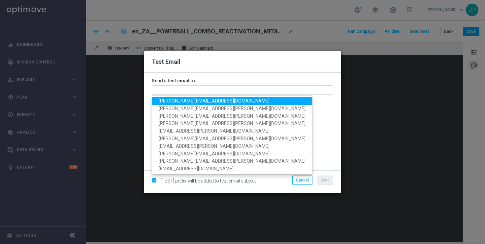
click at [178, 99] on span "[PERSON_NAME][EMAIL_ADDRESS][DOMAIN_NAME]" at bounding box center [214, 100] width 111 height 5
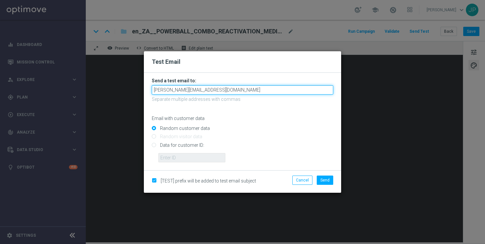
click at [242, 88] on input "[PERSON_NAME][EMAIL_ADDRESS][DOMAIN_NAME]" at bounding box center [243, 89] width 182 height 9
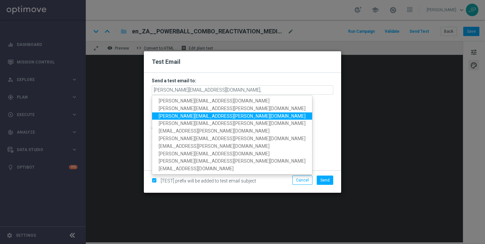
click at [180, 114] on span "[PERSON_NAME][EMAIL_ADDRESS][PERSON_NAME][DOMAIN_NAME]" at bounding box center [232, 115] width 147 height 5
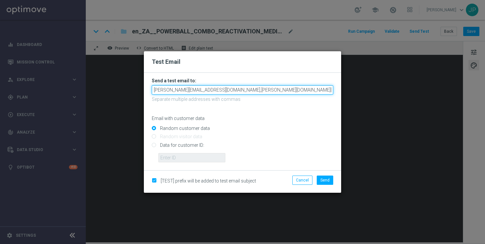
click at [287, 91] on input "nikola.misotova@lottoland.com,millie.purcell@lottoland.com" at bounding box center [243, 89] width 182 height 9
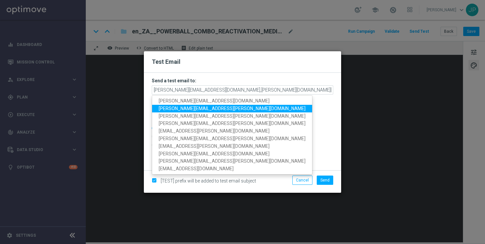
click at [205, 110] on span "[PERSON_NAME][EMAIL_ADDRESS][PERSON_NAME][DOMAIN_NAME]" at bounding box center [232, 108] width 147 height 5
type input "nikola.misotova@lottoland.com,millie.purcell@lottoland.com,ricky.hubbard@lottol…"
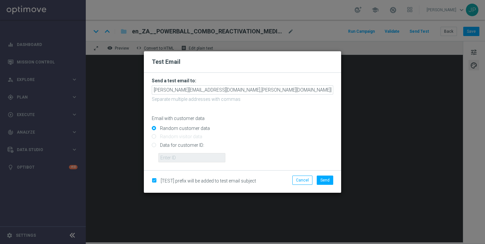
click at [200, 147] on input "Data for customer ID:" at bounding box center [243, 147] width 182 height 9
radio input "true"
click at [200, 157] on input "text" at bounding box center [192, 157] width 67 height 9
paste input "225197305"
type input "225197305"
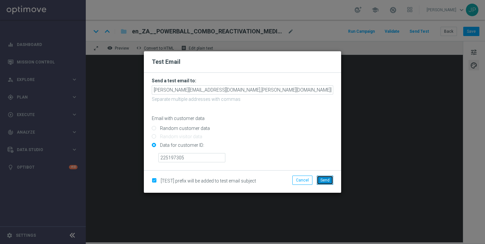
click at [324, 178] on span "Send" at bounding box center [325, 180] width 9 height 5
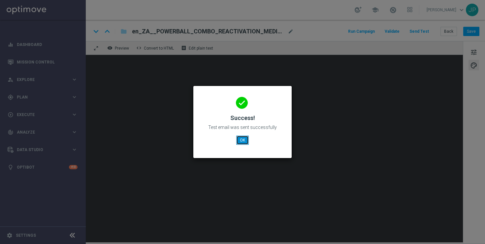
click at [246, 141] on button "OK" at bounding box center [242, 139] width 13 height 9
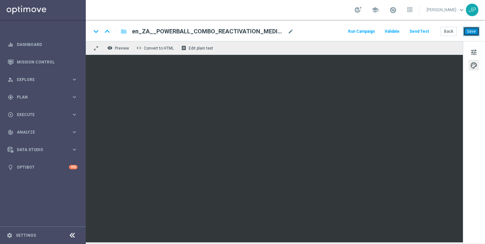
click at [471, 33] on button "Save" at bounding box center [472, 31] width 16 height 9
click at [425, 32] on button "Send Test" at bounding box center [419, 31] width 21 height 9
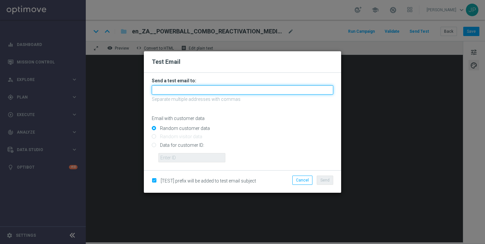
click at [168, 91] on input "text" at bounding box center [243, 89] width 182 height 9
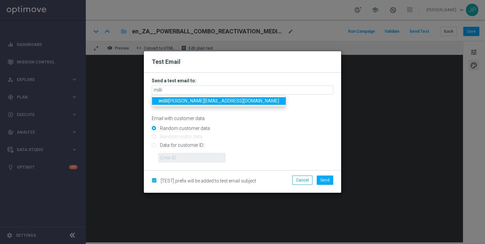
click at [178, 101] on span "milli e.purcell@lottoland.com" at bounding box center [219, 100] width 121 height 5
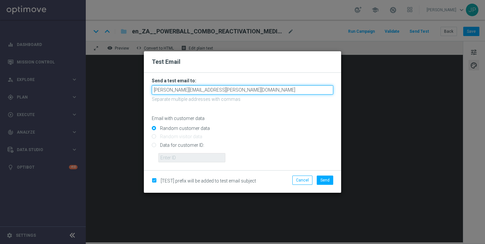
click at [245, 90] on input "[PERSON_NAME][EMAIL_ADDRESS][PERSON_NAME][DOMAIN_NAME]" at bounding box center [243, 89] width 182 height 9
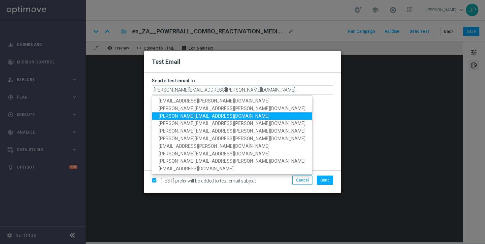
click at [169, 117] on span "[PERSON_NAME][EMAIL_ADDRESS][DOMAIN_NAME]" at bounding box center [214, 115] width 111 height 5
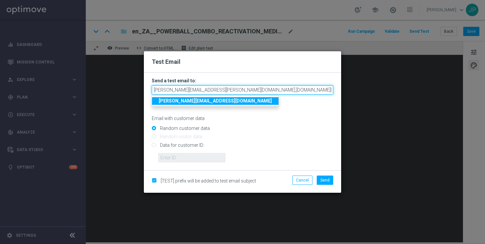
click at [285, 90] on input "[PERSON_NAME][EMAIL_ADDRESS][PERSON_NAME][DOMAIN_NAME],[DOMAIN_NAME][EMAIL_ADDR…" at bounding box center [243, 89] width 182 height 9
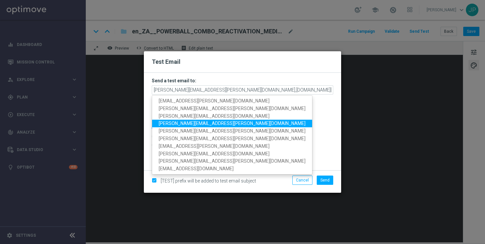
click at [214, 124] on span "[PERSON_NAME][EMAIL_ADDRESS][PERSON_NAME][DOMAIN_NAME]" at bounding box center [232, 123] width 147 height 5
type input "[PERSON_NAME][EMAIL_ADDRESS][PERSON_NAME][DOMAIN_NAME],[DOMAIN_NAME][EMAIL_ADDR…"
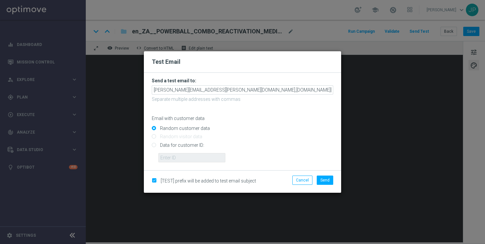
click at [192, 145] on input "Data for customer ID:" at bounding box center [243, 147] width 182 height 9
radio input "true"
click at [192, 159] on input "text" at bounding box center [192, 157] width 67 height 9
paste input "225197305"
type input "225197305"
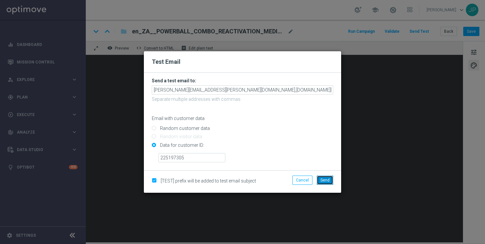
click at [333, 178] on button "Send" at bounding box center [325, 179] width 17 height 9
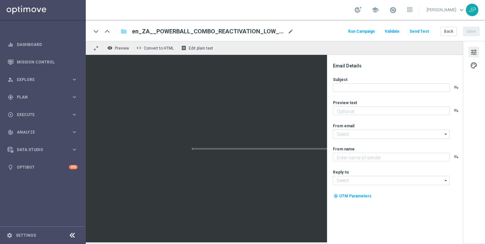
type textarea "Just in time for this HUGE payout..."
type input "[EMAIL_ADDRESS][DOMAIN_NAME]"
type textarea "Lottoland"
type input "[EMAIL_ADDRESS][DOMAIN_NAME]"
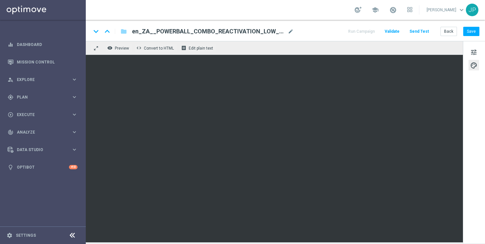
click at [472, 139] on div "tune palette" at bounding box center [474, 142] width 22 height 202
click at [472, 30] on button "Save" at bounding box center [472, 31] width 16 height 9
click at [422, 33] on button "Send Test" at bounding box center [419, 31] width 21 height 9
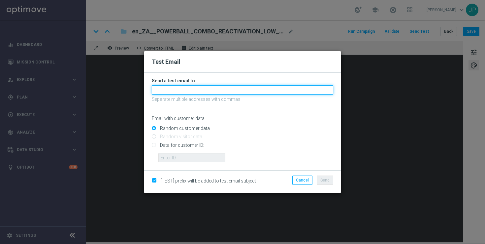
click at [188, 91] on input "text" at bounding box center [243, 89] width 182 height 9
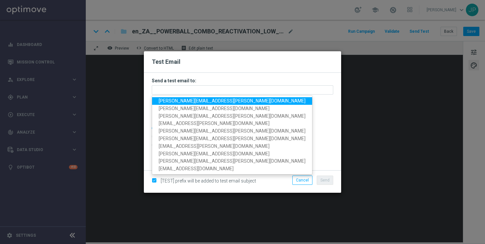
click at [169, 99] on span "[PERSON_NAME][EMAIL_ADDRESS][PERSON_NAME][DOMAIN_NAME]" at bounding box center [232, 100] width 147 height 5
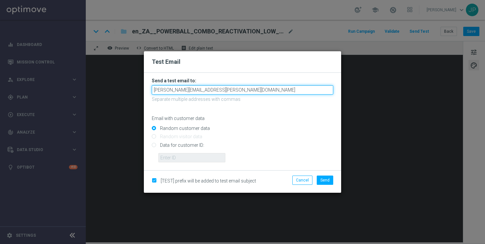
click at [224, 91] on input "[PERSON_NAME][EMAIL_ADDRESS][PERSON_NAME][DOMAIN_NAME]" at bounding box center [243, 89] width 182 height 9
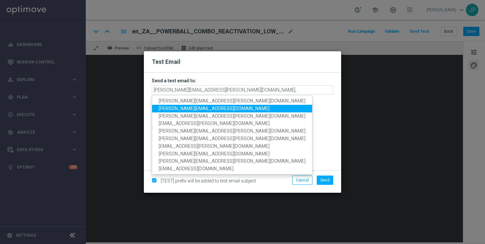
click at [187, 107] on span "[PERSON_NAME][EMAIL_ADDRESS][DOMAIN_NAME]" at bounding box center [214, 108] width 111 height 5
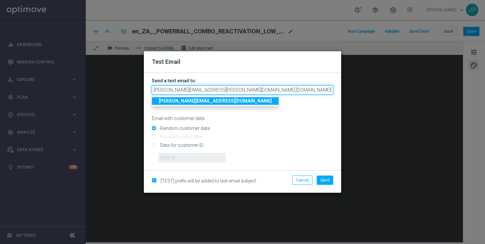
click at [303, 90] on input "[PERSON_NAME][EMAIL_ADDRESS][PERSON_NAME][DOMAIN_NAME],[DOMAIN_NAME][EMAIL_ADDR…" at bounding box center [243, 89] width 182 height 9
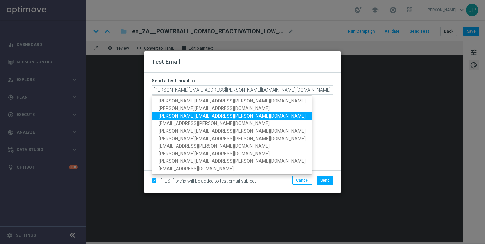
click at [213, 114] on span "[PERSON_NAME][EMAIL_ADDRESS][PERSON_NAME][DOMAIN_NAME]" at bounding box center [232, 115] width 147 height 5
type input "[PERSON_NAME][EMAIL_ADDRESS][PERSON_NAME][DOMAIN_NAME],[DOMAIN_NAME][EMAIL_ADDR…"
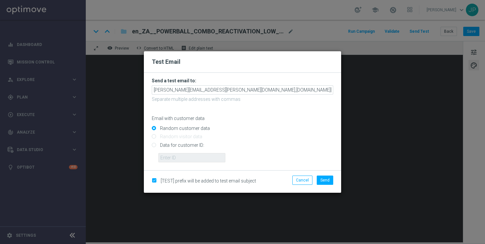
click at [183, 145] on input "Data for customer ID:" at bounding box center [243, 147] width 182 height 9
radio input "true"
click at [184, 156] on input "text" at bounding box center [192, 157] width 67 height 9
paste input "225197305"
type input "225197305"
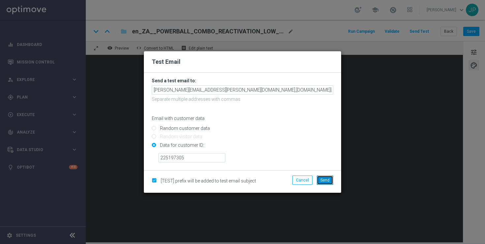
click at [321, 180] on span "Send" at bounding box center [325, 180] width 9 height 5
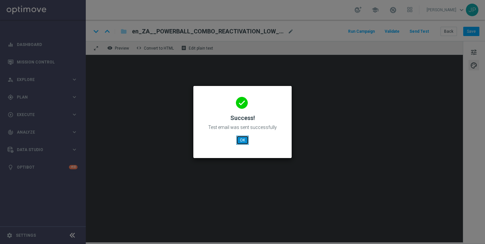
click at [242, 138] on button "OK" at bounding box center [242, 139] width 13 height 9
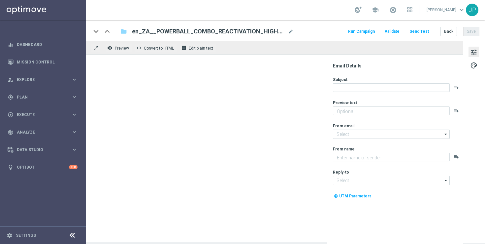
type textarea "Just in time for this HUGE payout..."
type input "mail@crm.lottoland.com"
type textarea "Lottoland"
type input "support@lottoland.co.uk"
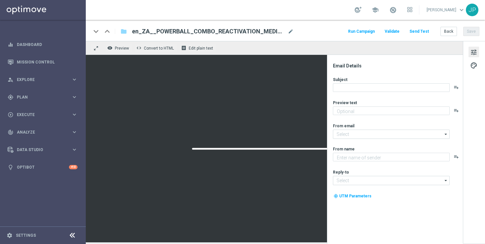
type textarea "Just in time for this HUGE payout..."
type input "[EMAIL_ADDRESS][DOMAIN_NAME]"
type textarea "Lottoland"
type input "[EMAIL_ADDRESS][DOMAIN_NAME]"
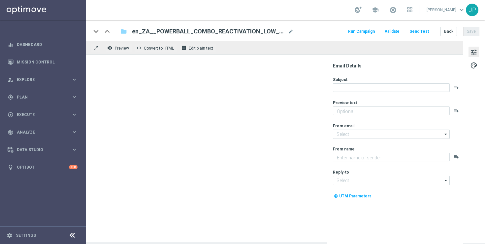
type textarea "Just in time for this HUGE payout..."
type input "[EMAIL_ADDRESS][DOMAIN_NAME]"
type textarea "Lottoland"
type input "[EMAIL_ADDRESS][DOMAIN_NAME]"
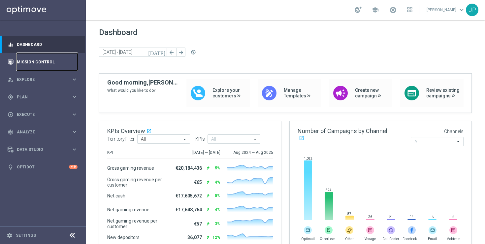
click at [55, 63] on link "Mission Control" at bounding box center [47, 62] width 61 height 18
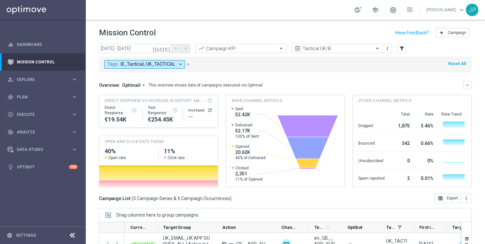
click at [181, 60] on button "Tags: IE_Tactical, UK_TACTICAL arrow_drop_down" at bounding box center [144, 64] width 81 height 9
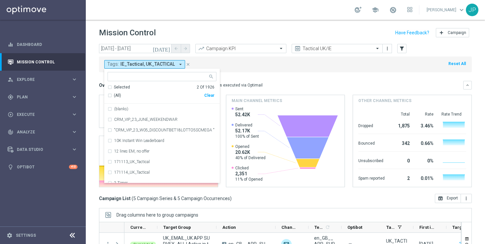
click at [188, 65] on icon "close" at bounding box center [188, 64] width 5 height 5
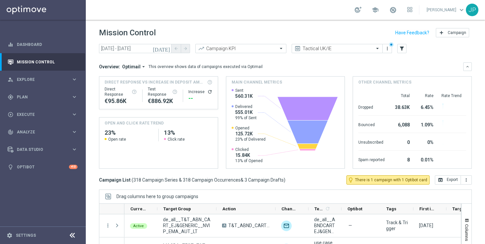
click at [169, 49] on icon "today" at bounding box center [162, 49] width 18 height 6
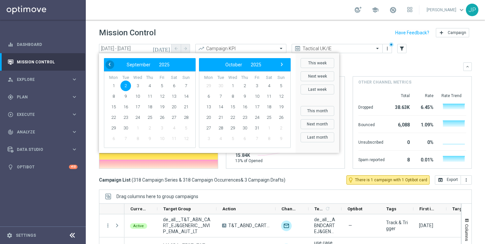
click at [110, 65] on span "‹" at bounding box center [109, 64] width 9 height 9
click at [149, 126] on span "28" at bounding box center [150, 128] width 11 height 11
type input "[DATE] - [DATE]"
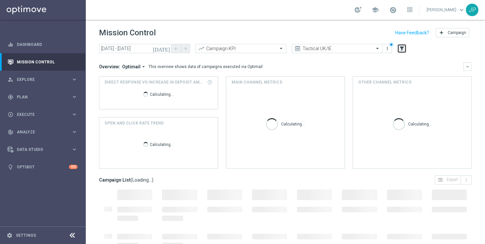
click at [400, 45] on button "filter_alt" at bounding box center [402, 48] width 9 height 9
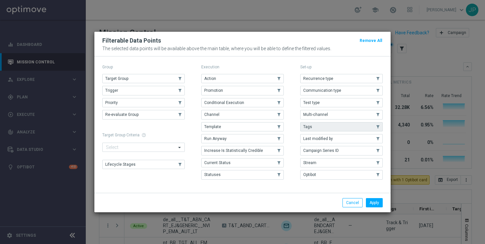
click at [343, 125] on button "Tags" at bounding box center [342, 126] width 83 height 9
click at [378, 201] on button "Apply" at bounding box center [374, 202] width 17 height 9
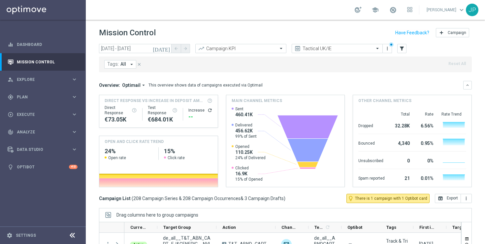
click at [130, 66] on icon "arrow_drop_down" at bounding box center [132, 64] width 6 height 6
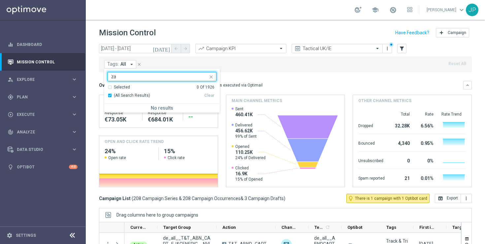
type input "z"
click at [127, 112] on div "ZA_Tactical" at bounding box center [162, 109] width 109 height 11
type input "ZA_TAC"
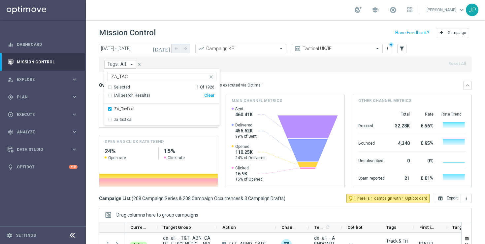
click at [324, 77] on mini-dashboard "Overview: Optimail arrow_drop_down This overview shows data of campaigns execut…" at bounding box center [285, 133] width 373 height 122
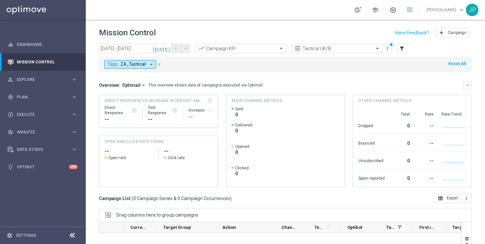
click at [157, 65] on icon "close" at bounding box center [159, 64] width 5 height 5
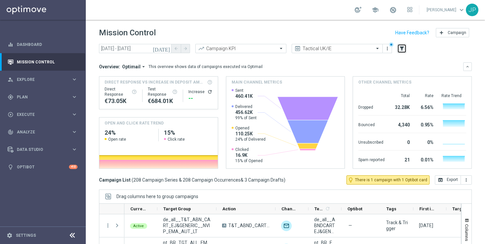
click at [404, 51] on icon "filter_alt" at bounding box center [402, 49] width 6 height 6
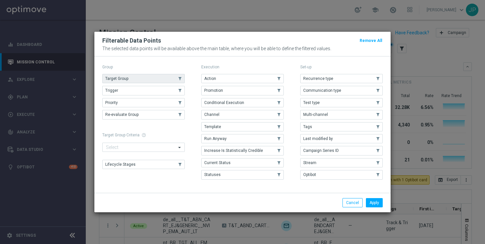
click at [181, 78] on use "button" at bounding box center [180, 78] width 5 height 5
click at [370, 204] on button "Apply" at bounding box center [374, 202] width 17 height 9
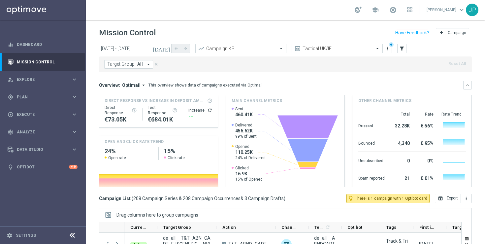
click at [143, 64] on button "Target Group: All arrow_drop_down" at bounding box center [128, 64] width 49 height 9
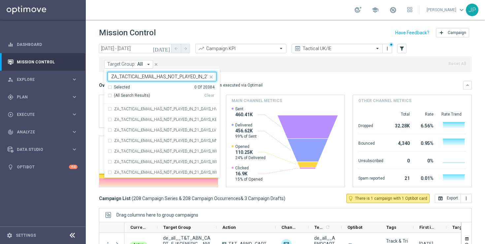
scroll to position [0, 14]
click at [110, 108] on div "ZA_TACTICAL_EMAIL_HAS_NOT_PLAYED_IN_21_DAYS_HV" at bounding box center [162, 109] width 109 height 11
type input "ZA_TACTICAL_EMAIL_HAS_NOT_PLAYED_IN_21_DAYS"
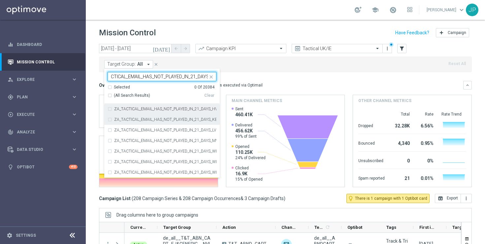
scroll to position [0, 0]
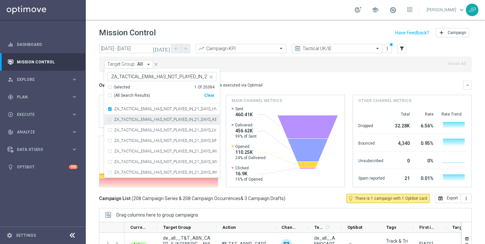
click at [111, 118] on div "ZA_TACTICAL_EMAIL_HAS_NOT_PLAYED_IN_21_DAYS_KENO247_REACT" at bounding box center [162, 119] width 109 height 11
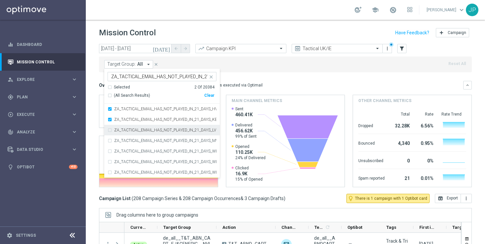
click at [109, 130] on div "ZA_TACTICAL_EMAIL_HAS_NOT_PLAYED_IN_21_DAYS_LV" at bounding box center [162, 130] width 109 height 11
click at [277, 59] on div "Target Group: All arrow_drop_down Selected 3 of 20384 ZA_TACTICAL_EMAIL_HAS_NOT…" at bounding box center [285, 64] width 373 height 16
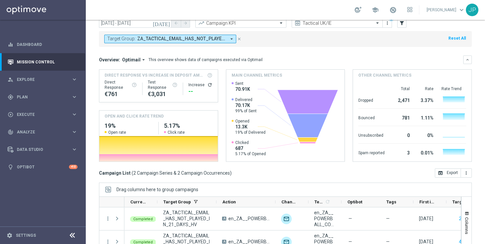
scroll to position [20, 0]
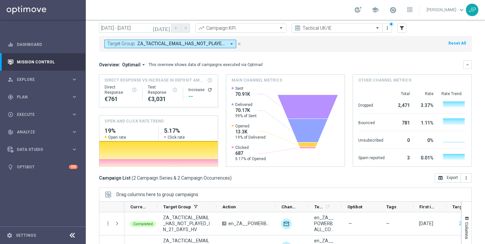
click at [234, 44] on icon "arrow_drop_down" at bounding box center [232, 44] width 6 height 6
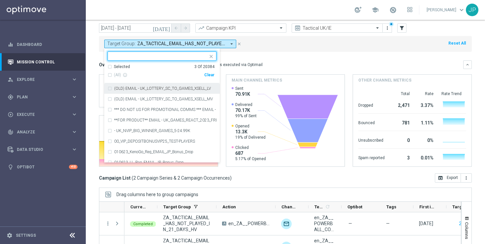
click at [123, 66] on div "Selected" at bounding box center [122, 67] width 16 height 6
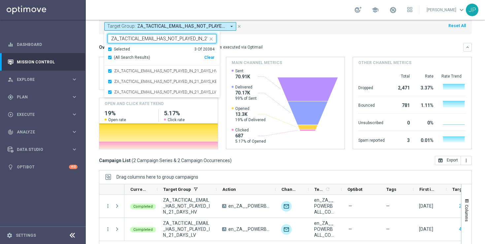
scroll to position [0, 14]
click at [132, 57] on span "(All Search Results)" at bounding box center [132, 58] width 36 height 6
type input "ZA_TACTICAL_EMAIL_HAS_NOT_PLAYED_IN_21_DAYS"
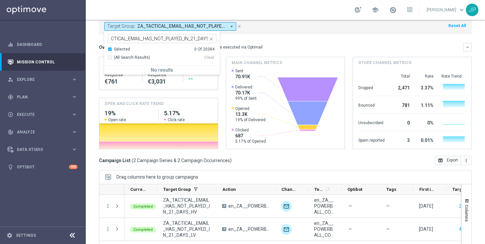
scroll to position [0, 0]
click at [211, 38] on icon "close" at bounding box center [211, 38] width 5 height 5
click at [189, 39] on input "text" at bounding box center [159, 39] width 97 height 6
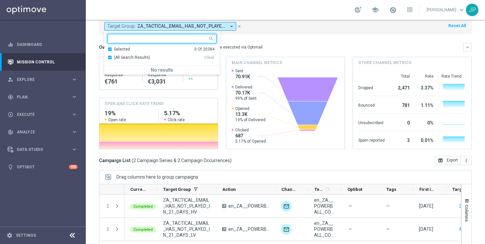
click at [189, 39] on input "text" at bounding box center [159, 39] width 97 height 6
paste input "ZA_TACTICAL_EMAIL_HAS_NOT_PLAYED_IN_21_DAYS"
click at [119, 50] on div "Selected" at bounding box center [122, 50] width 16 height 6
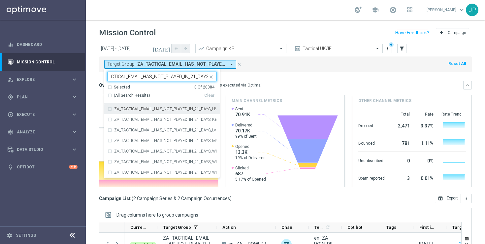
scroll to position [0, 16]
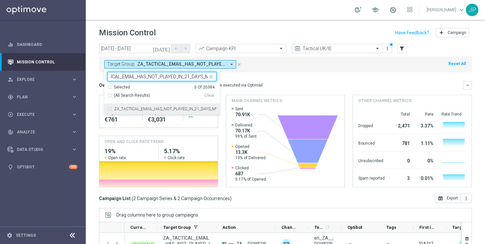
type input "ZA_TACTICAL_EMAIL_HAS_NOT_PLAYED_IN_21_DAYS_MV"
click at [296, 70] on div "Target Group: ZA_TACTICAL_EMAIL_HAS_NOT_PLAYED_IN_21_DAYS_HV, ZA_TACTICAL_EMAIL…" at bounding box center [285, 64] width 373 height 16
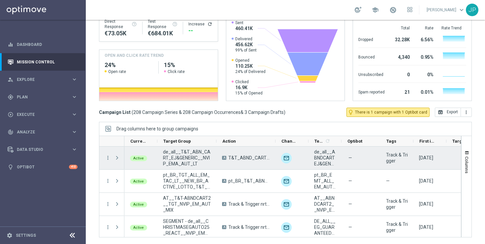
scroll to position [0, 0]
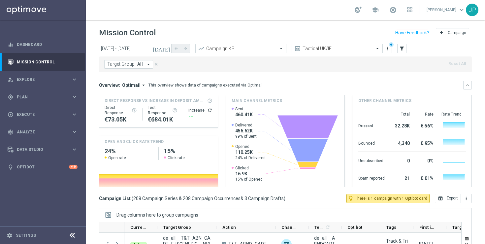
click at [154, 63] on icon "close" at bounding box center [156, 64] width 5 height 5
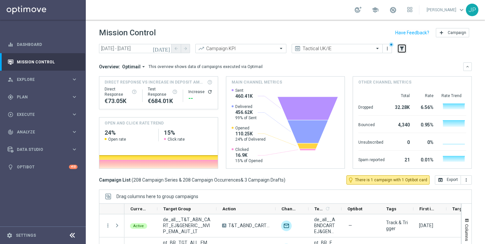
click at [400, 49] on icon "filter_alt" at bounding box center [402, 49] width 6 height 6
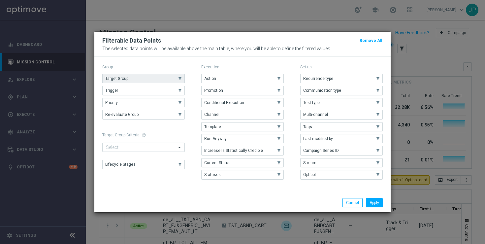
click at [180, 79] on use "button" at bounding box center [180, 78] width 5 height 5
click at [381, 203] on button "Apply" at bounding box center [374, 202] width 17 height 9
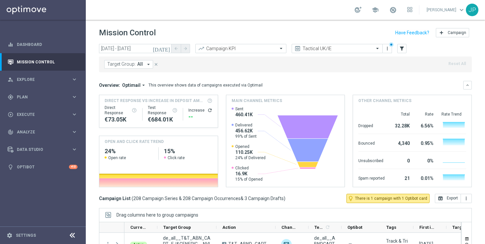
click at [121, 63] on span "Target Group:" at bounding box center [121, 64] width 28 height 6
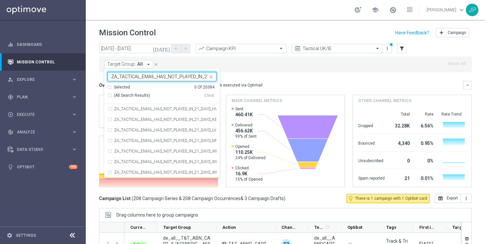
scroll to position [0, 14]
click at [110, 109] on div "ZA_TACTICAL_EMAIL_HAS_NOT_PLAYED_IN_21_DAYS_HV" at bounding box center [162, 109] width 109 height 11
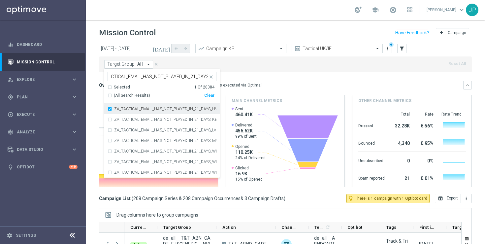
scroll to position [0, 0]
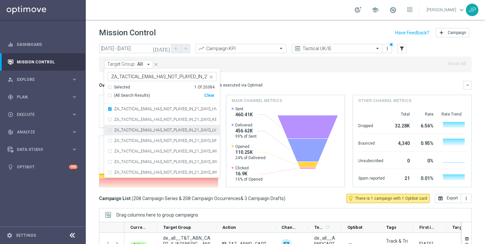
click at [110, 129] on div "ZA_TACTICAL_EMAIL_HAS_NOT_PLAYED_IN_21_DAYS_LV" at bounding box center [162, 130] width 109 height 11
click at [196, 78] on input "ZA_TACTICAL_EMAIL_HAS_NOT_PLAYED_IN_21_DAYS" at bounding box center [159, 77] width 97 height 6
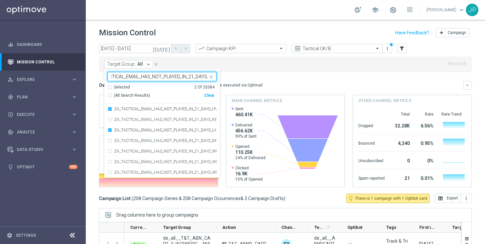
scroll to position [0, 20]
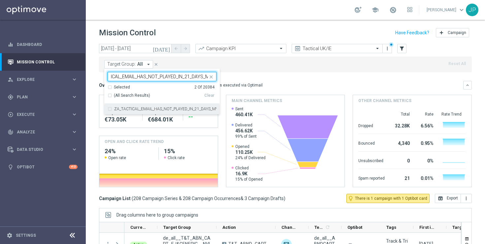
click at [132, 112] on div "ZA_TACTICAL_EMAIL_HAS_NOT_PLAYED_IN_21_DAYS_MV" at bounding box center [162, 109] width 109 height 11
type input "ZA_TACTICAL_EMAIL_HAS_NOT_PLAYED_IN_21_DAYS_M"
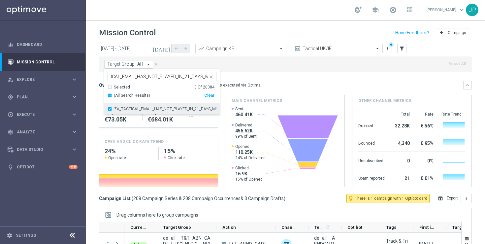
scroll to position [0, 0]
click at [270, 76] on mini-dashboard "Overview: Optimail arrow_drop_down This overview shows data of campaigns execut…" at bounding box center [285, 133] width 373 height 122
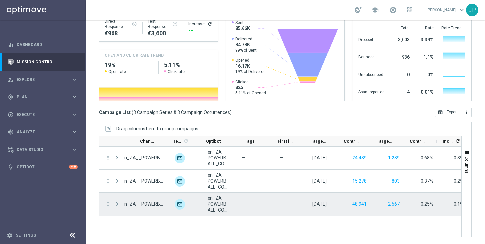
scroll to position [0, 152]
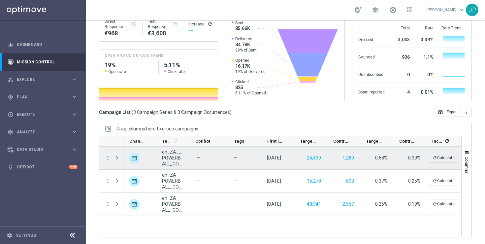
click at [117, 158] on span at bounding box center [117, 157] width 6 height 5
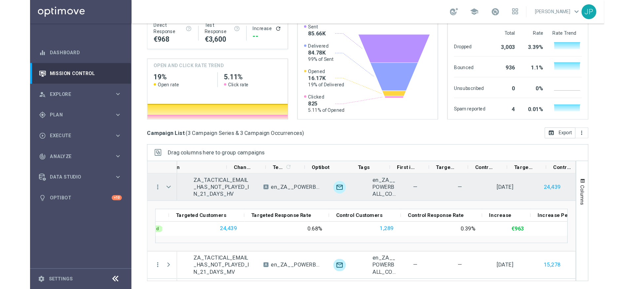
scroll to position [0, 0]
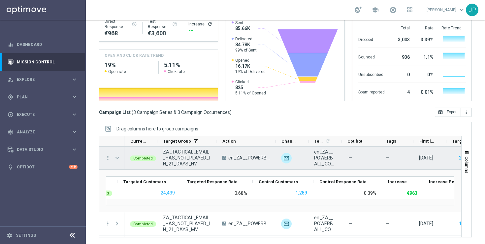
click at [118, 156] on span at bounding box center [117, 157] width 6 height 5
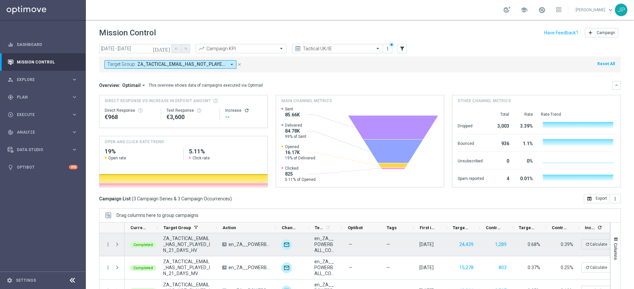
scroll to position [42, 0]
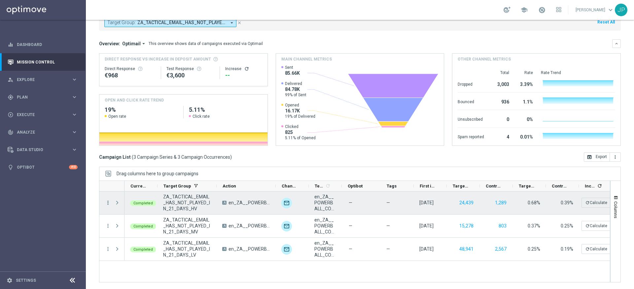
click at [108, 202] on icon "more_vert" at bounding box center [108, 202] width 6 height 6
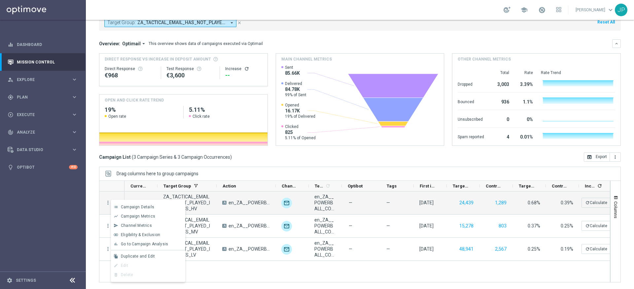
click at [242, 244] on div "ZA_TACTICAL_EMAIL_HAS_NOT_PLAYED_IN_21_DAYS_HV A en_ZA__POWERBALL_COMBO_REACTIV…" at bounding box center [367, 236] width 485 height 90
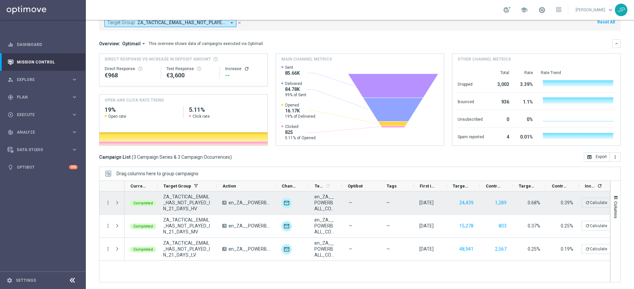
click at [180, 203] on span "ZA_TACTICAL_EMAIL_HAS_NOT_PLAYED_IN_21_DAYS_HV" at bounding box center [187, 203] width 48 height 18
click at [107, 201] on icon "more_vert" at bounding box center [108, 202] width 6 height 6
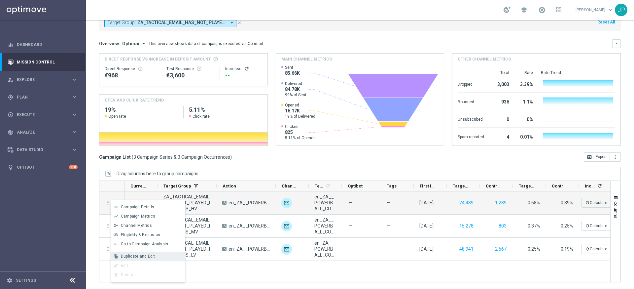
click at [146, 244] on span "Duplicate and Edit" at bounding box center [138, 256] width 34 height 5
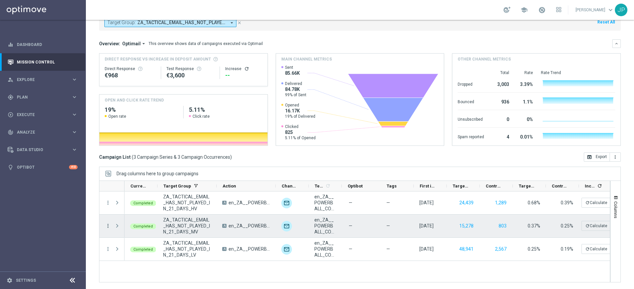
click at [108, 225] on icon "more_vert" at bounding box center [108, 226] width 6 height 6
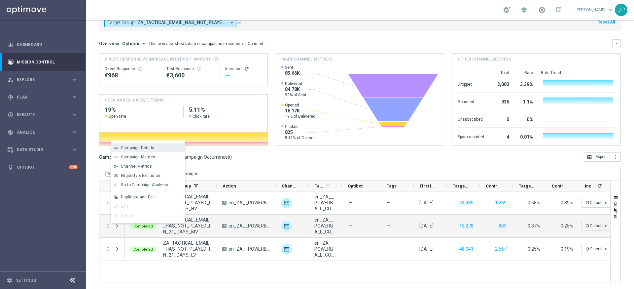
click at [152, 148] on span "Campaign Details" at bounding box center [137, 147] width 33 height 5
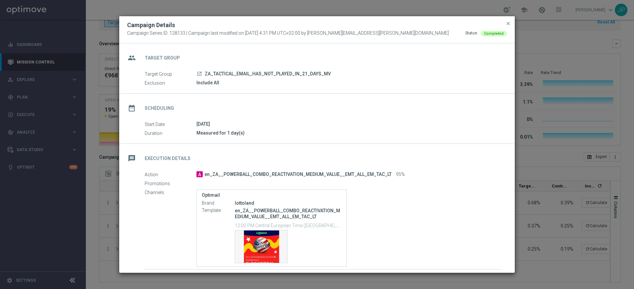
scroll to position [17, 0]
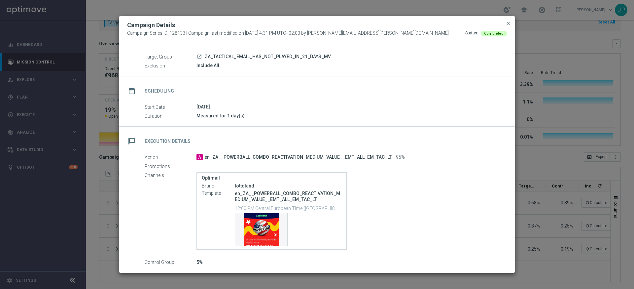
click at [485, 23] on span "close" at bounding box center [508, 23] width 5 height 5
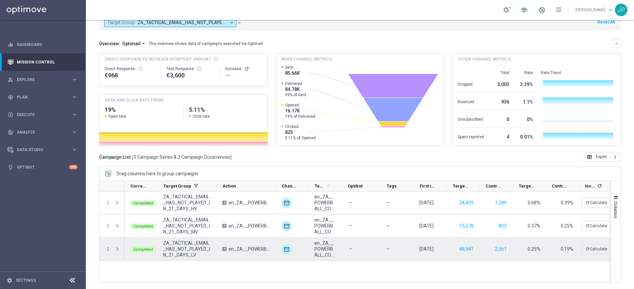
click at [109, 244] on icon "more_vert" at bounding box center [108, 249] width 6 height 6
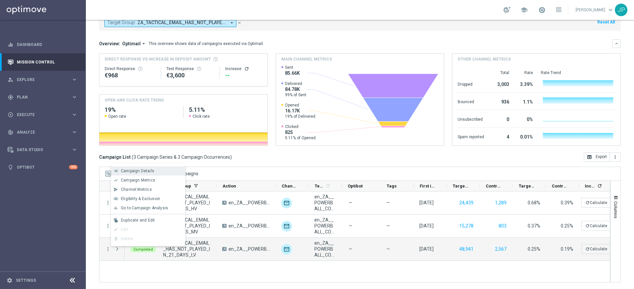
click at [161, 168] on div "Campaign Details" at bounding box center [151, 170] width 61 height 5
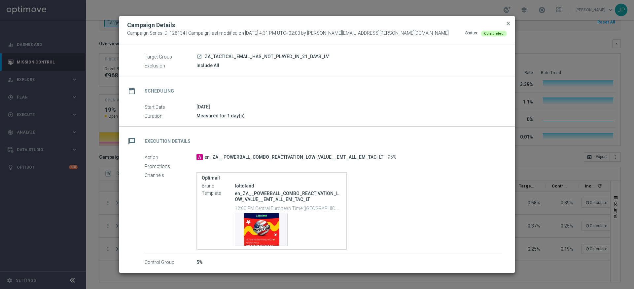
click at [485, 24] on span "close" at bounding box center [508, 23] width 5 height 5
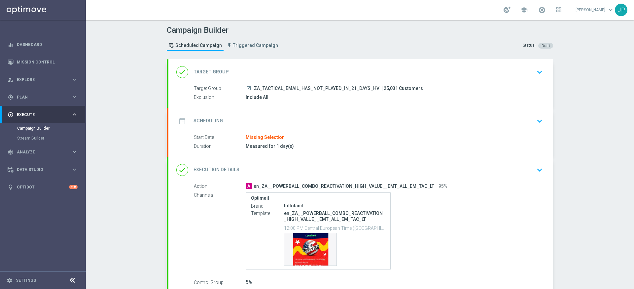
click at [498, 115] on div "date_range Scheduling keyboard_arrow_down" at bounding box center [360, 121] width 369 height 13
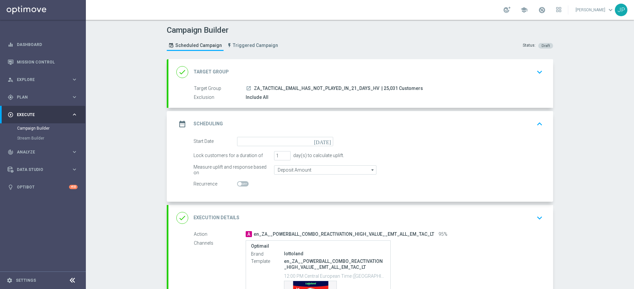
click at [329, 140] on icon "[DATE]" at bounding box center [323, 140] width 19 height 7
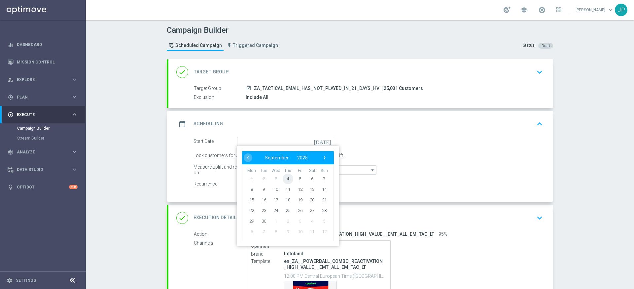
click at [291, 179] on span "4" at bounding box center [288, 178] width 11 height 11
type input "04 Sep 2025"
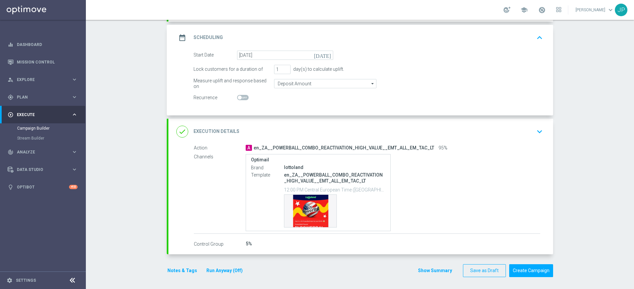
scroll to position [88, 0]
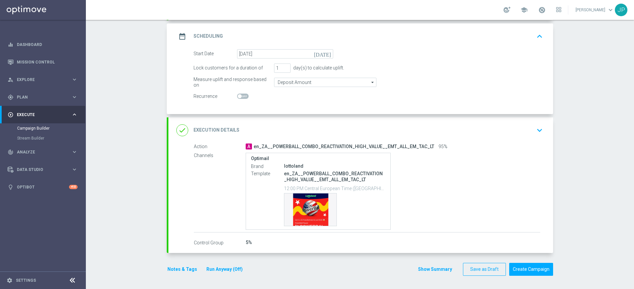
click at [500, 127] on div "done Execution Details keyboard_arrow_down" at bounding box center [360, 130] width 369 height 13
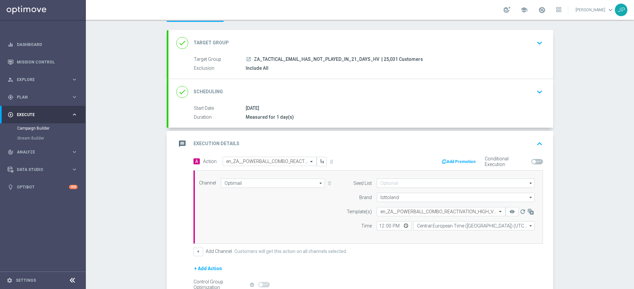
scroll to position [0, 0]
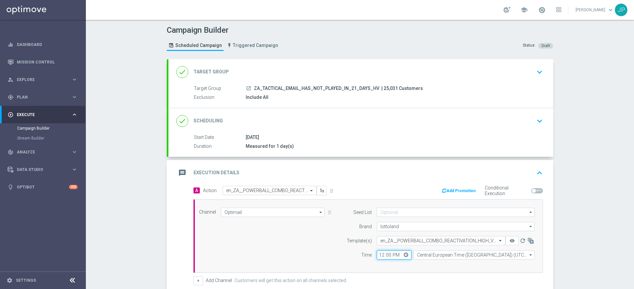
click at [395, 253] on input "12:00" at bounding box center [394, 254] width 35 height 9
click at [391, 256] on input "12:00" at bounding box center [394, 254] width 35 height 9
click at [389, 256] on input "12:00" at bounding box center [394, 254] width 35 height 9
type input "12:30"
click at [313, 266] on div "Channel Optimail Optimail arrow_drop_down Show Selected 1 of 26 Silverpop" at bounding box center [368, 235] width 349 height 73
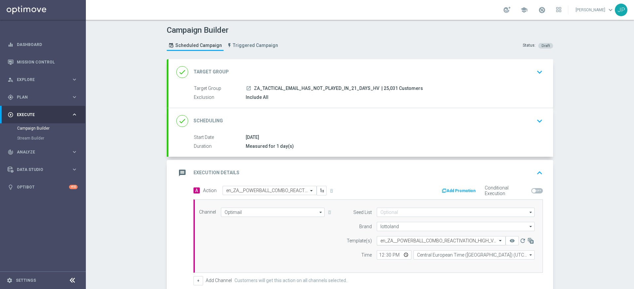
click at [473, 240] on input "text" at bounding box center [434, 241] width 108 height 6
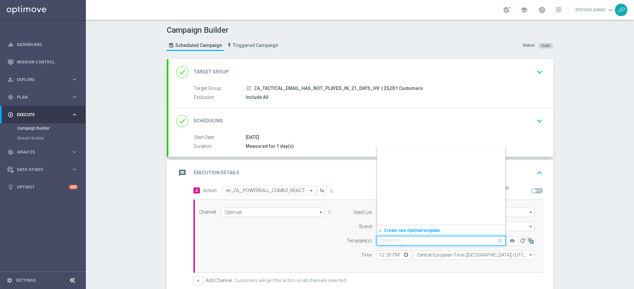
scroll to position [41142, 0]
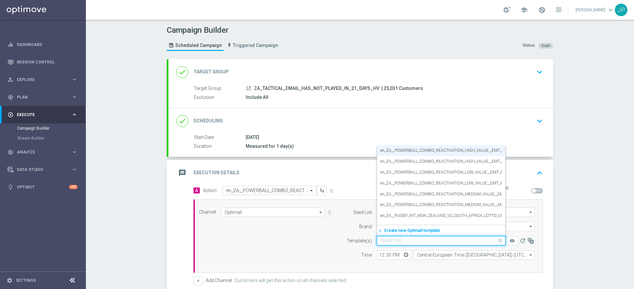
paste input "en_ZA__POWERBALL_COMBO_REACTIVATION_HIGH_VALUE__EMT_ALL_EM_TAC_LT_1"
type input "en_ZA__POWERBALL_COMBO_REACTIVATION_HIGH_VALUE__EMT_ALL_EM_TAC_LT_1"
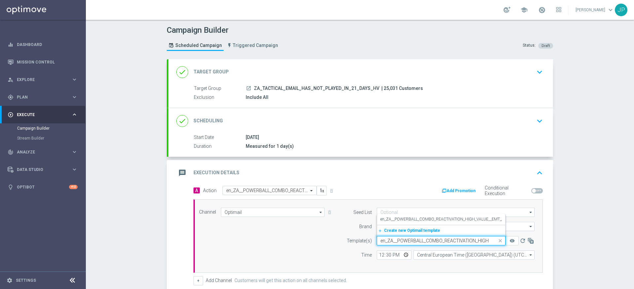
scroll to position [0, 0]
click at [571, 243] on div "Campaign Builder Scheduled Campaign Triggered Campaign Status: Draft done Targe…" at bounding box center [360, 154] width 548 height 269
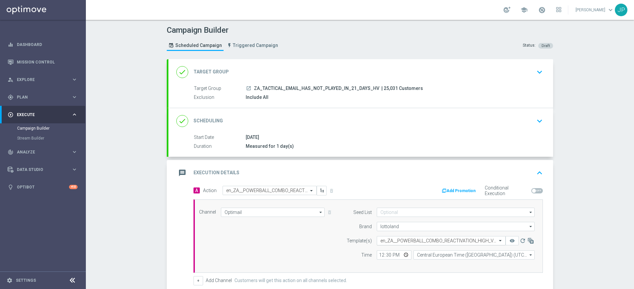
click at [485, 239] on input "text" at bounding box center [434, 241] width 108 height 6
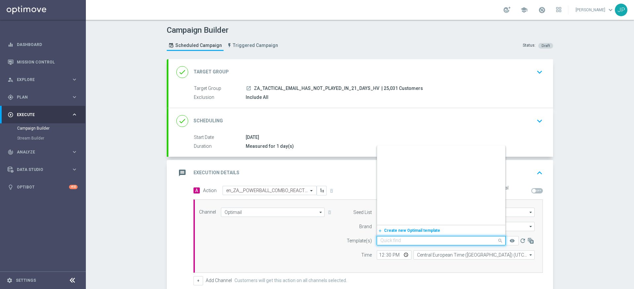
scroll to position [41142, 0]
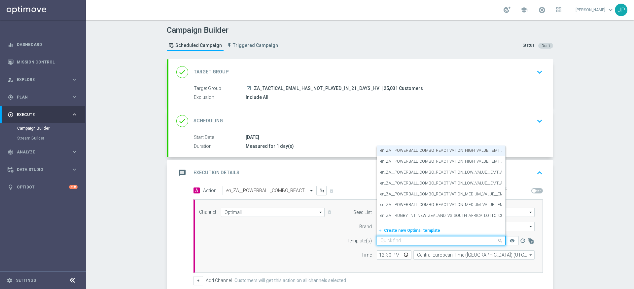
paste input "en_ZA__POWERBALL_COMBO_REACTIVATION_HIGH_VALUE__EMT_ALL_EM_TAC_LT_1"
type input "en_ZA__POWERBALL_COMBO_REACTIVATION_HIGH_VALUE__EMT_ALL_EM_TAC_LT_1"
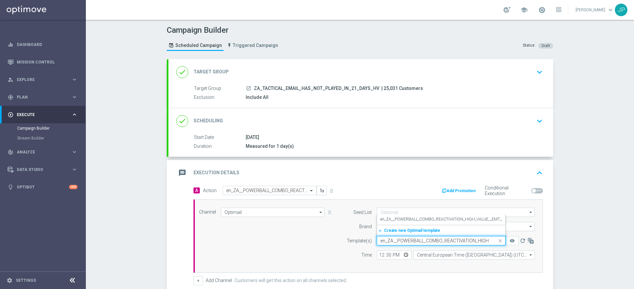
scroll to position [0, 0]
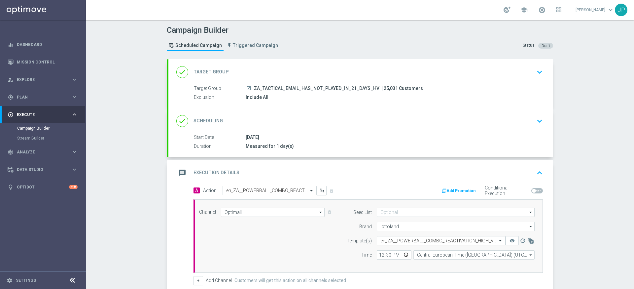
click at [588, 254] on div "Campaign Builder Scheduled Campaign Triggered Campaign Status: Draft done Targe…" at bounding box center [360, 154] width 548 height 269
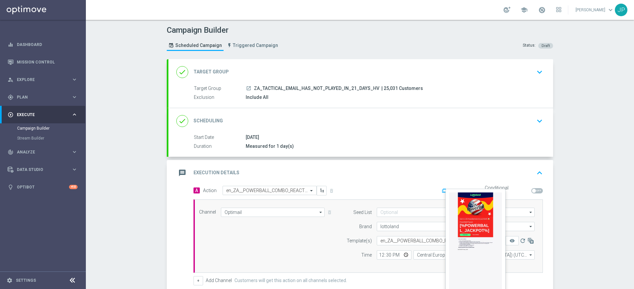
click at [508, 238] on button "remove_red_eye" at bounding box center [512, 240] width 13 height 9
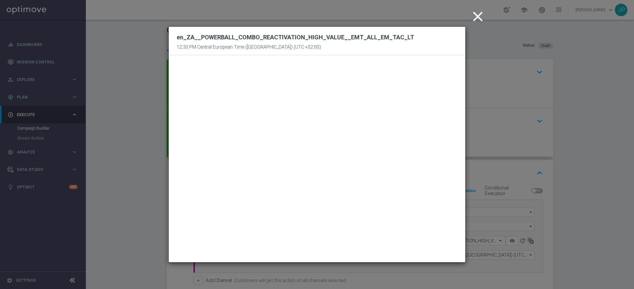
click at [480, 15] on icon "close" at bounding box center [478, 16] width 17 height 17
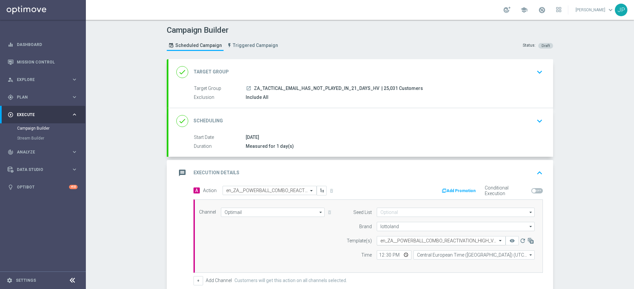
click at [490, 241] on div at bounding box center [441, 241] width 128 height 6
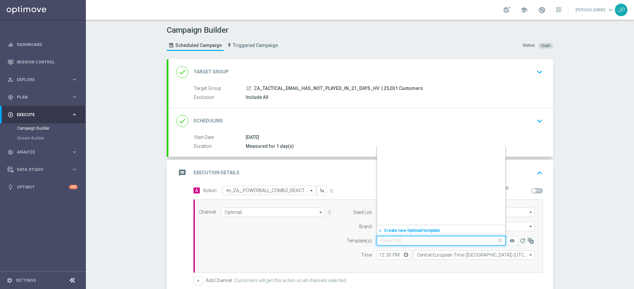
scroll to position [41142, 0]
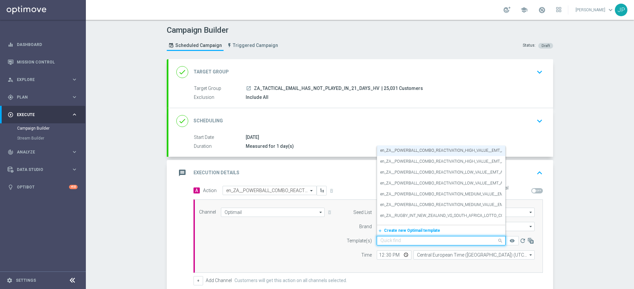
click at [464, 239] on input "text" at bounding box center [434, 241] width 108 height 6
paste input "en_ZA__POWERBALL_COMBO_REACTIVATION_HIGH_VALUE__EMT_ALL_EM_TAC_LT_1"
type input "en_ZA__POWERBALL_COMBO_REACTIVATION_HIGH_VALUE__EMT_ALL_EM_TAC_LT_1"
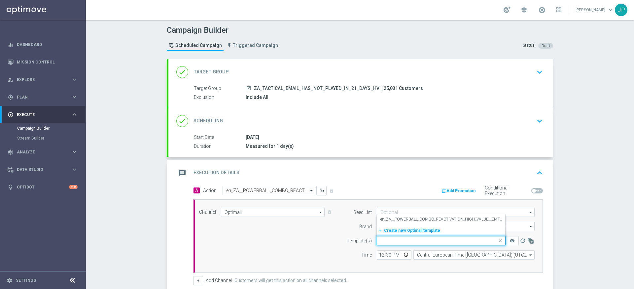
scroll to position [0, 0]
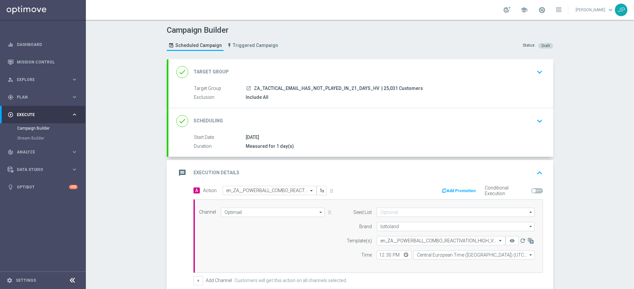
click at [575, 233] on div "Campaign Builder Scheduled Campaign Triggered Campaign Status: Draft done Targe…" at bounding box center [360, 154] width 548 height 269
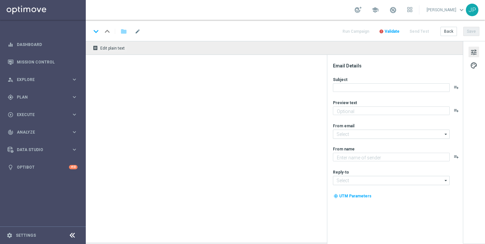
type textarea "Just in time for this HUGE payout..."
type textarea "Lottoland"
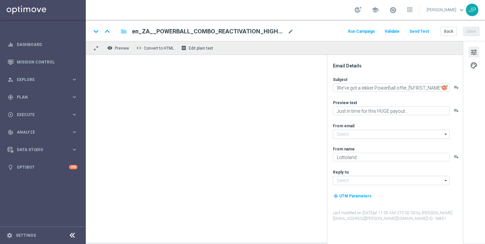
type input "[EMAIL_ADDRESS][DOMAIN_NAME]"
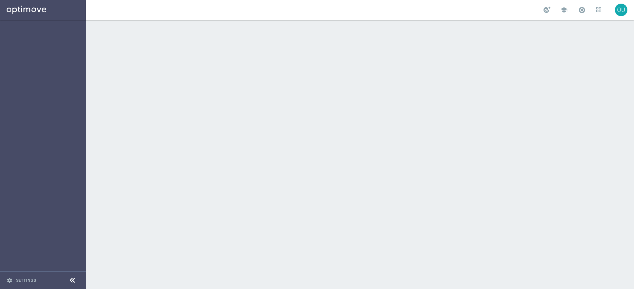
click at [622, 14] on div "OU" at bounding box center [621, 10] width 13 height 13
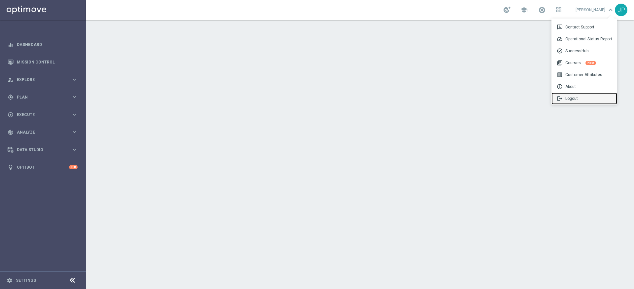
click at [586, 98] on div "logout Logout" at bounding box center [585, 98] width 66 height 12
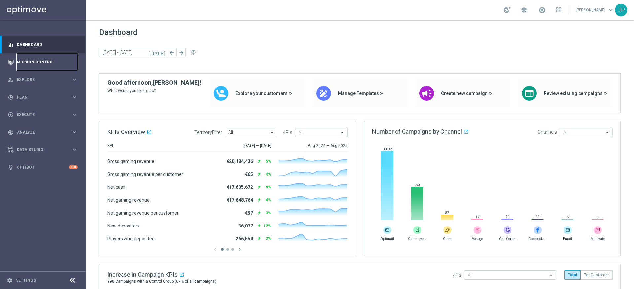
click at [48, 62] on link "Mission Control" at bounding box center [47, 62] width 61 height 18
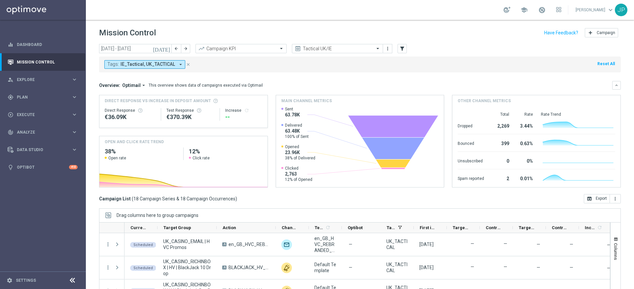
click at [189, 64] on button "close" at bounding box center [188, 64] width 6 height 7
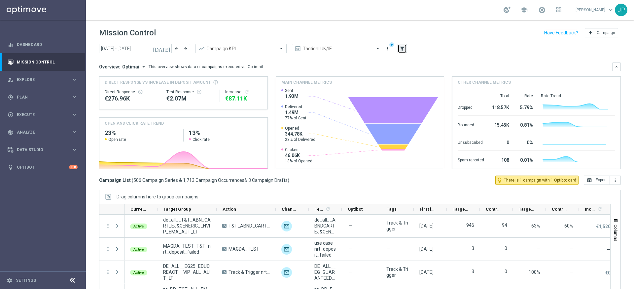
click at [404, 48] on icon "filter_alt" at bounding box center [402, 49] width 6 height 6
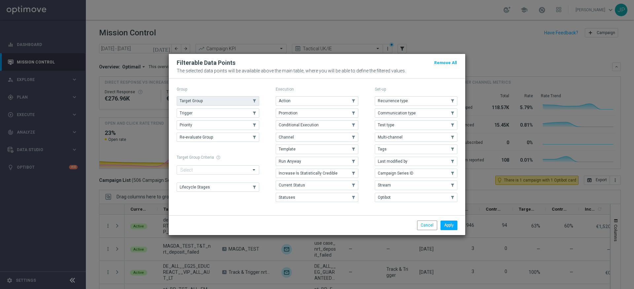
click at [255, 100] on use "button" at bounding box center [254, 101] width 5 height 5
click at [450, 226] on button "Apply" at bounding box center [449, 224] width 17 height 9
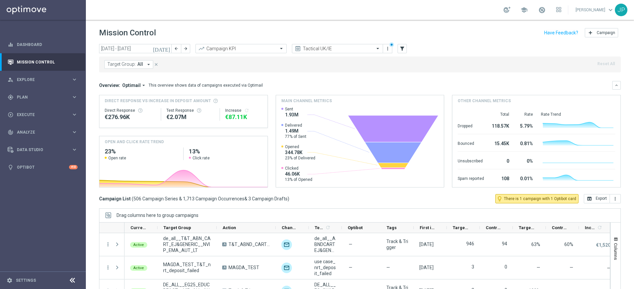
click at [147, 64] on icon "arrow_drop_down" at bounding box center [149, 64] width 6 height 6
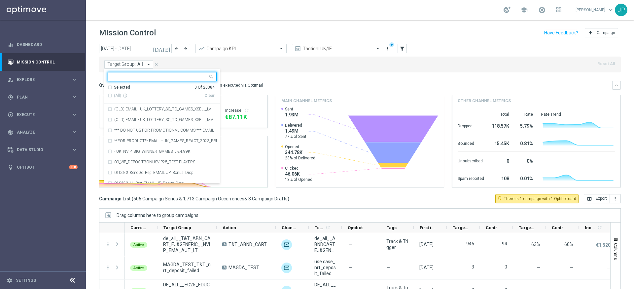
click at [125, 78] on input "text" at bounding box center [159, 77] width 97 height 6
click at [129, 77] on input "text" at bounding box center [159, 77] width 97 height 6
paste input "ZA_TACTICAL_EMAIL_HAS_NOT_PLAYED_IN_21_DAYS_"
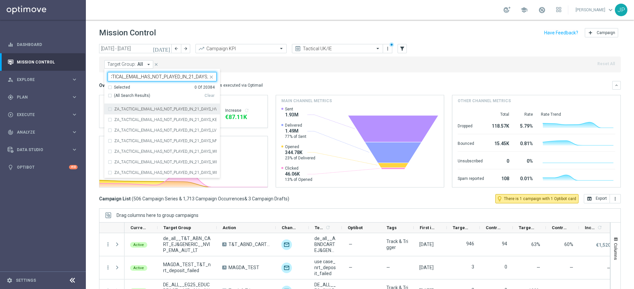
click at [154, 110] on label "ZA_TACTICAL_EMAIL_HAS_NOT_PLAYED_IN_21_DAYS_HV" at bounding box center [165, 109] width 102 height 4
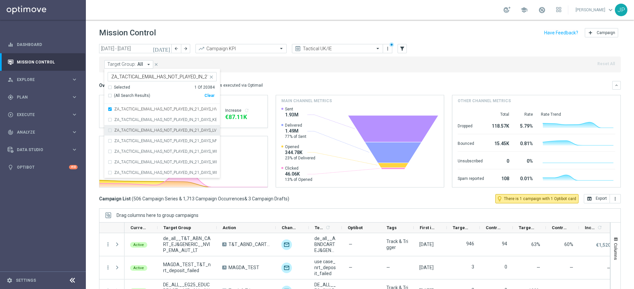
click at [148, 128] on label "ZA_TACTICAL_EMAIL_HAS_NOT_PLAYED_IN_21_DAYS_LV" at bounding box center [165, 130] width 102 height 4
click at [205, 77] on input "ZA_TACTICAL_EMAIL_HAS_NOT_PLAYED_IN_21_DAYS_" at bounding box center [159, 77] width 97 height 6
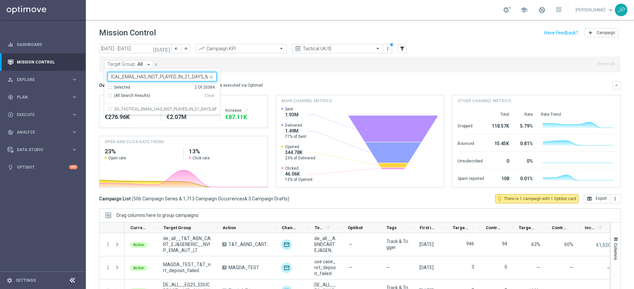
scroll to position [0, 23]
click at [164, 109] on label "ZA_TACTICAL_EMAIL_HAS_NOT_PLAYED_IN_21_DAYS_MV" at bounding box center [165, 109] width 102 height 4
type input "ZA_TACTICAL_EMAIL_HAS_NOT_PLAYED_IN_21_DAYS_MV"
click at [282, 66] on div "Target Group: All arrow_drop_down Selected 3 of 20384 ZA_TACTICAL_EMAIL_HAS_NOT…" at bounding box center [360, 64] width 522 height 16
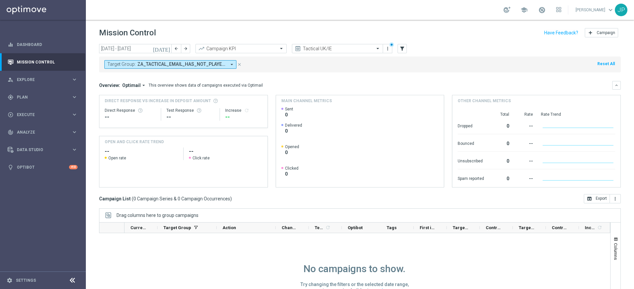
click at [166, 47] on icon "[DATE]" at bounding box center [162, 49] width 18 height 6
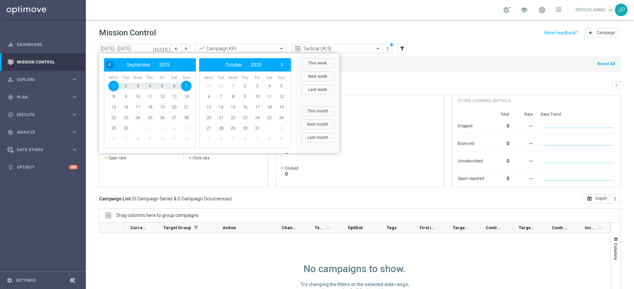
click at [108, 62] on span "‹" at bounding box center [109, 64] width 9 height 9
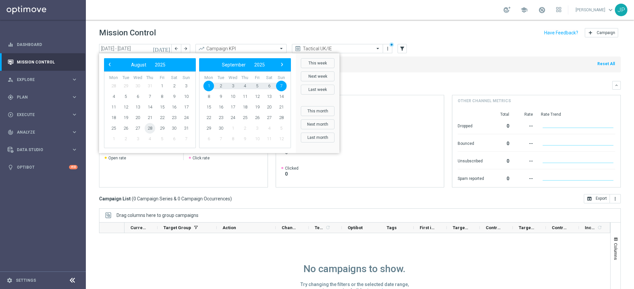
click at [151, 129] on span "28" at bounding box center [150, 128] width 11 height 11
type input "28 Aug 2025 - 28 Aug 2025"
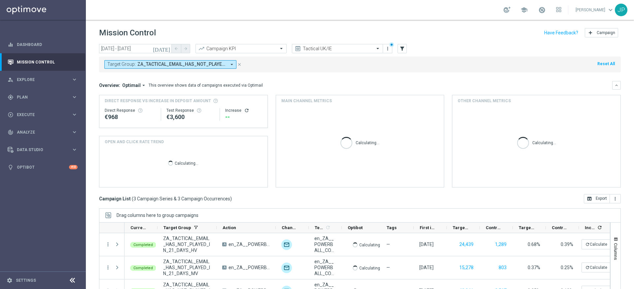
scroll to position [42, 0]
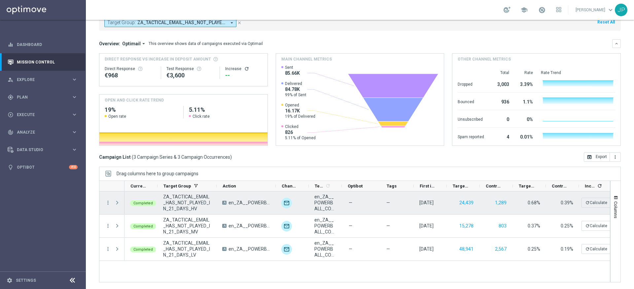
click at [117, 201] on span "Press SPACE to select this row." at bounding box center [117, 202] width 6 height 5
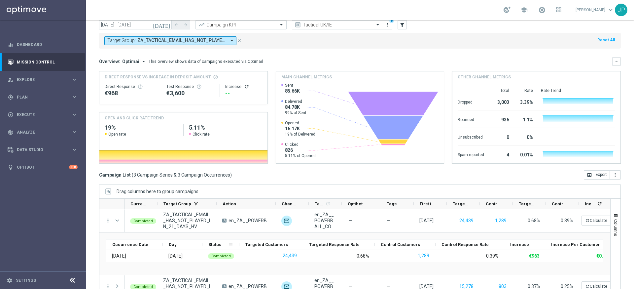
scroll to position [23, 0]
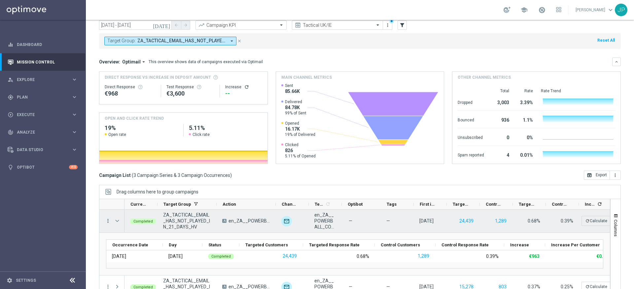
click at [108, 222] on icon "more_vert" at bounding box center [108, 221] width 6 height 6
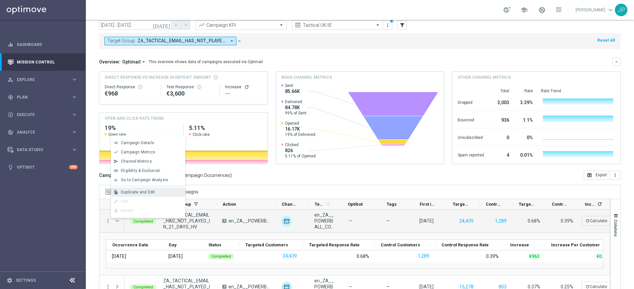
click at [144, 191] on span "Duplicate and Edit" at bounding box center [138, 192] width 34 height 5
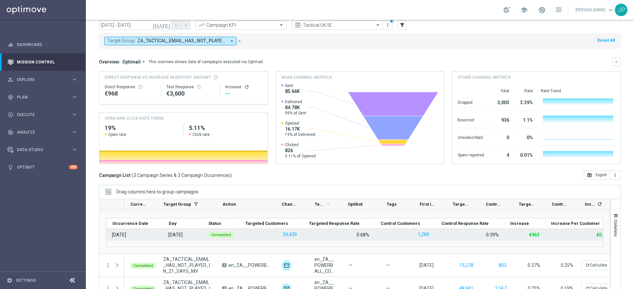
scroll to position [0, 0]
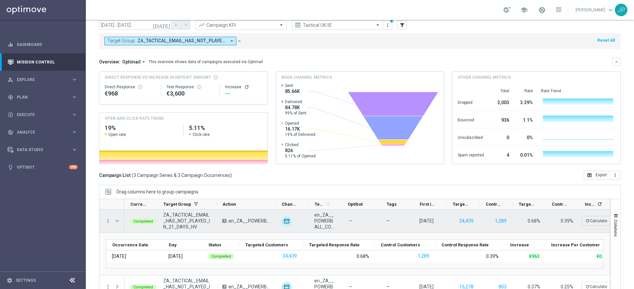
click at [117, 221] on span "Press SPACE to select this row." at bounding box center [117, 220] width 6 height 5
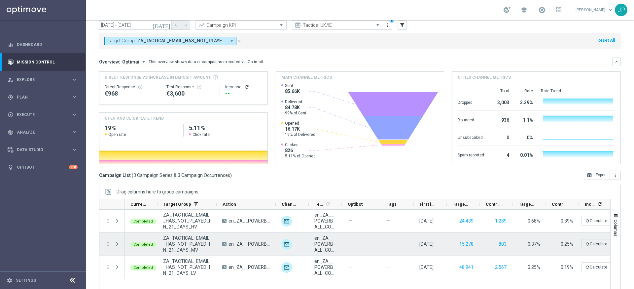
scroll to position [42, 0]
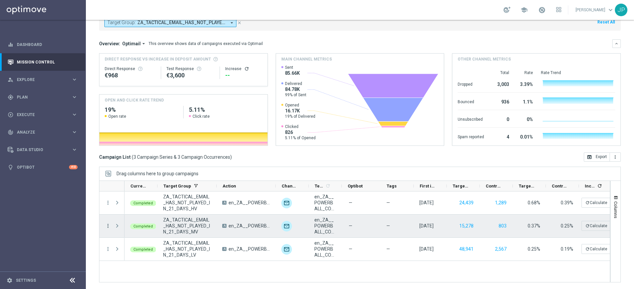
click at [108, 225] on icon "more_vert" at bounding box center [108, 226] width 6 height 6
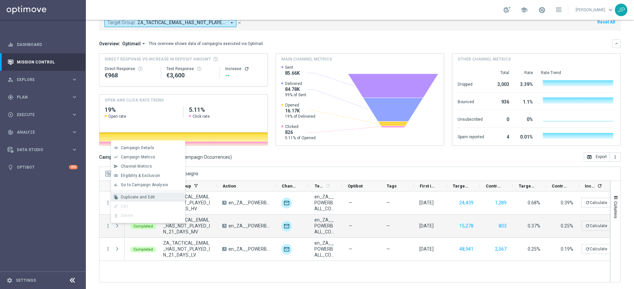
click at [152, 198] on span "Duplicate and Edit" at bounding box center [138, 197] width 34 height 5
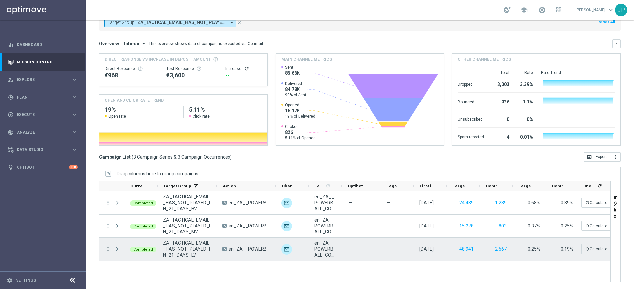
click at [107, 249] on icon "more_vert" at bounding box center [108, 249] width 6 height 6
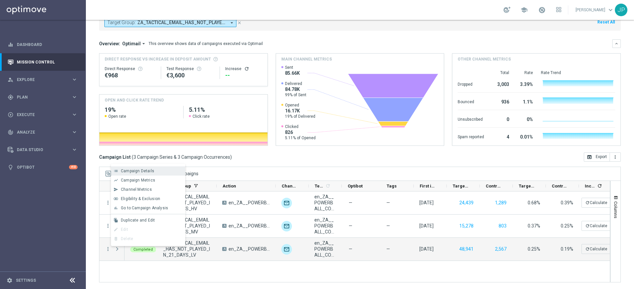
click at [146, 170] on span "Campaign Details" at bounding box center [137, 170] width 33 height 5
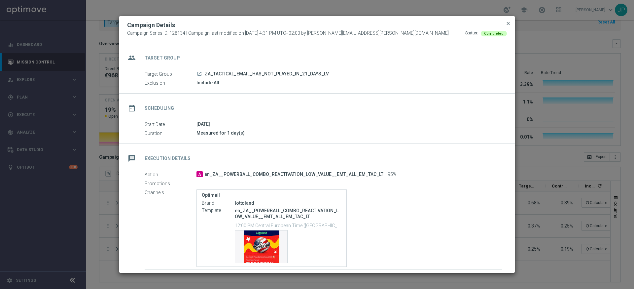
click at [508, 24] on span "close" at bounding box center [508, 23] width 5 height 5
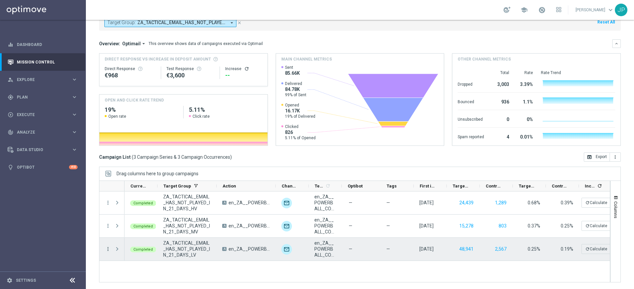
click at [107, 249] on icon "more_vert" at bounding box center [108, 249] width 6 height 6
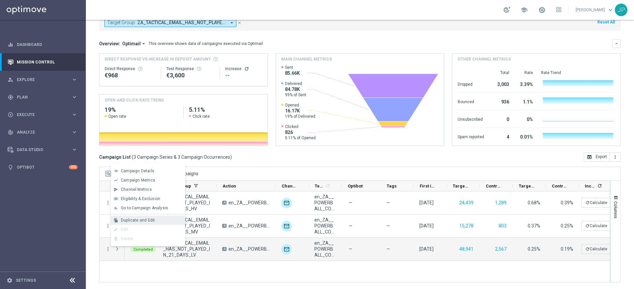
click at [139, 220] on span "Duplicate and Edit" at bounding box center [138, 220] width 34 height 5
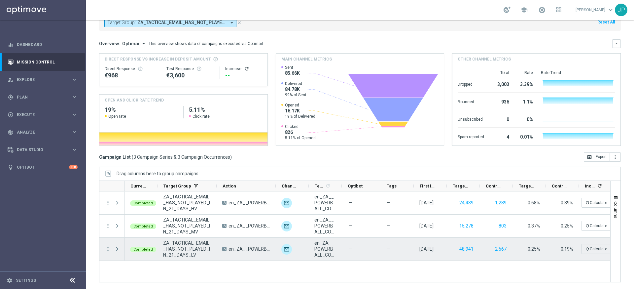
scroll to position [0, 0]
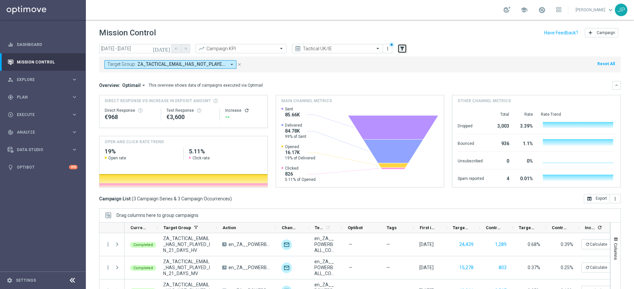
click at [403, 49] on icon "filter_alt" at bounding box center [402, 49] width 6 height 6
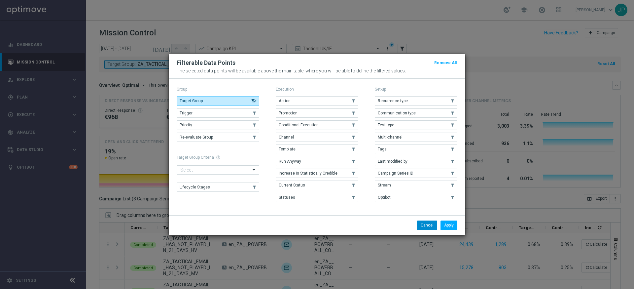
click at [425, 225] on button "Cancel" at bounding box center [427, 224] width 20 height 9
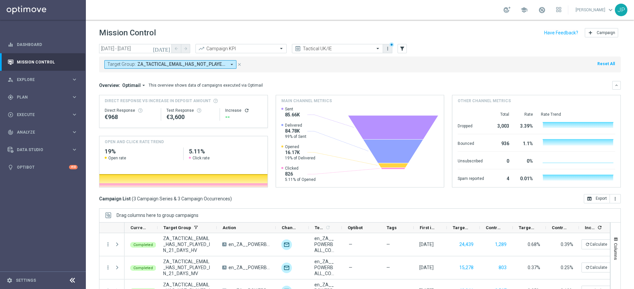
click at [387, 48] on icon "more_vert" at bounding box center [387, 48] width 5 height 5
click at [415, 62] on div "Save view" at bounding box center [423, 60] width 60 height 5
click at [389, 50] on icon "more_vert" at bounding box center [387, 48] width 5 height 5
click at [399, 70] on div "Save as new view" at bounding box center [413, 70] width 40 height 5
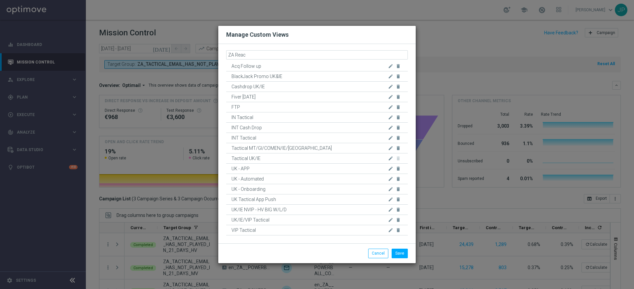
type input "ZA React"
click at [404, 253] on button "Save" at bounding box center [400, 252] width 16 height 9
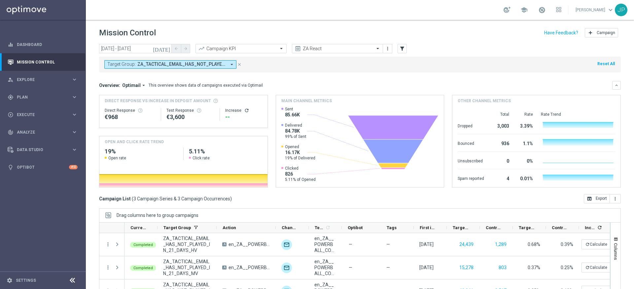
click at [240, 60] on div "Target Group: ZA_TACTICAL_EMAIL_HAS_NOT_PLAYED_IN_21_DAYS_HV, ZA_TACTICAL_EMAIL…" at bounding box center [176, 64] width 144 height 9
click at [239, 65] on icon "close" at bounding box center [239, 64] width 5 height 5
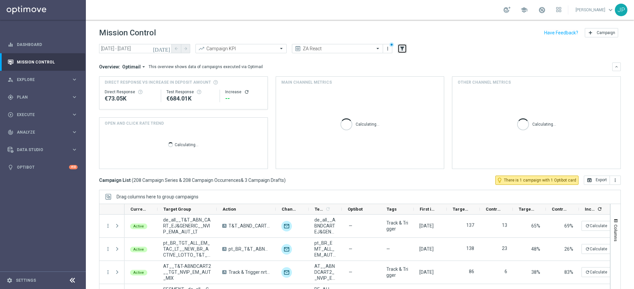
click at [405, 50] on icon "filter_alt" at bounding box center [402, 49] width 6 height 6
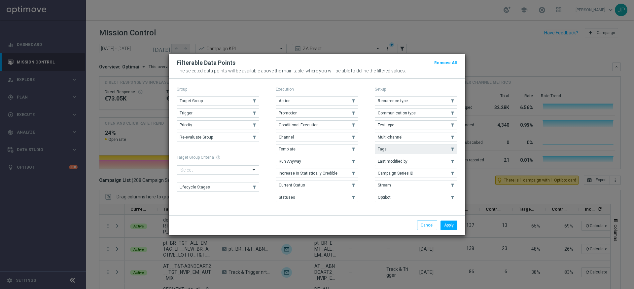
click at [453, 150] on use "button" at bounding box center [452, 149] width 5 height 5
click at [448, 228] on button "Apply" at bounding box center [449, 224] width 17 height 9
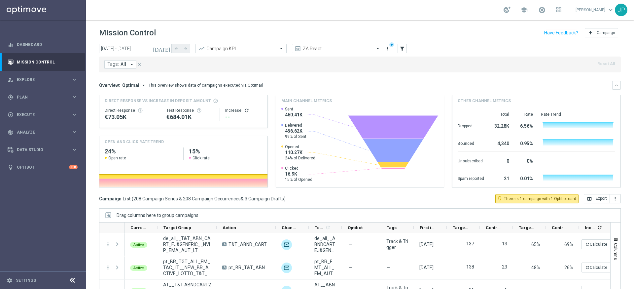
click at [126, 66] on button "Tags: All arrow_drop_down" at bounding box center [120, 64] width 32 height 9
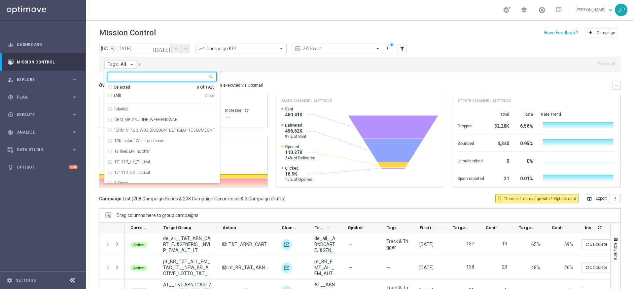
click at [127, 75] on input "text" at bounding box center [159, 77] width 97 height 6
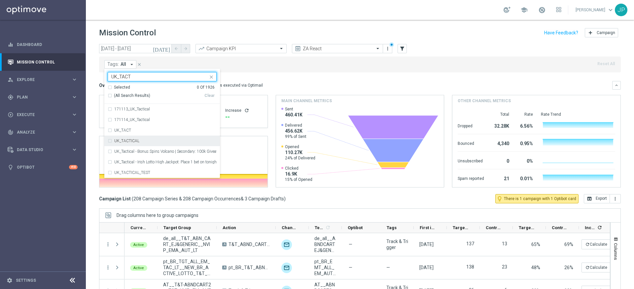
click at [129, 140] on label "UK_TACTICAL" at bounding box center [126, 141] width 25 height 4
type input "UK_TACT"
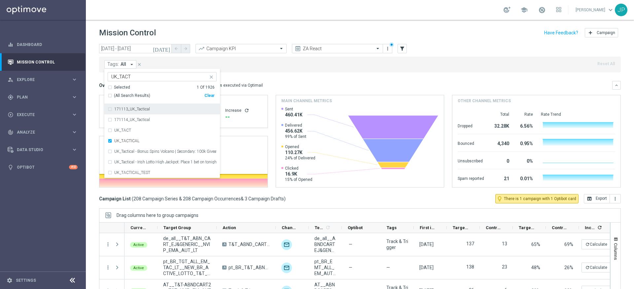
click at [273, 77] on mini-dashboard "Overview: Optimail arrow_drop_down This overview shows data of campaigns execut…" at bounding box center [360, 133] width 522 height 122
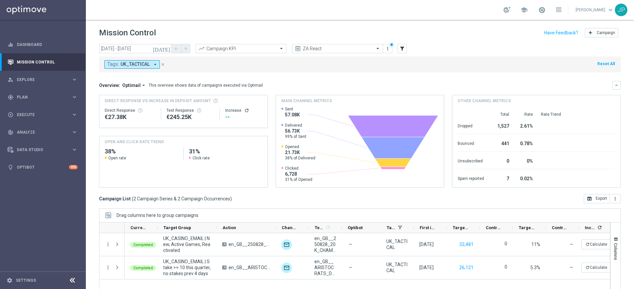
click at [156, 65] on icon "arrow_drop_down" at bounding box center [155, 64] width 6 height 6
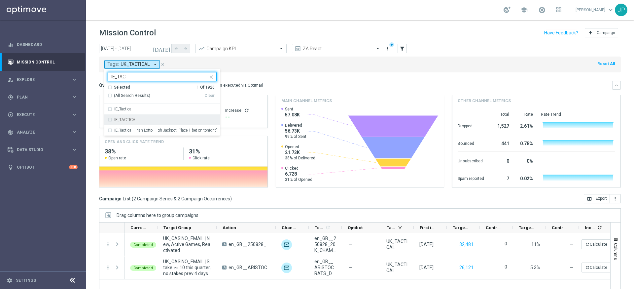
click at [129, 117] on div "IE_TACTICAL" at bounding box center [162, 119] width 109 height 11
type input "IE_TAC"
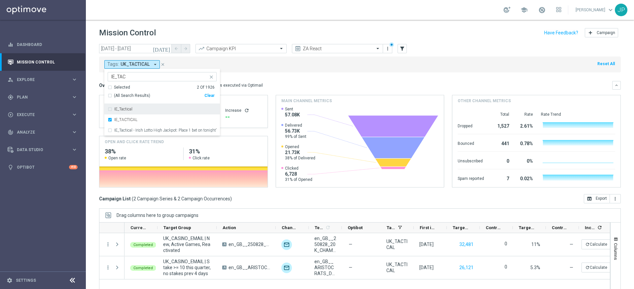
click at [289, 75] on mini-dashboard "Overview: Optimail arrow_drop_down This overview shows data of campaigns execut…" at bounding box center [360, 133] width 522 height 122
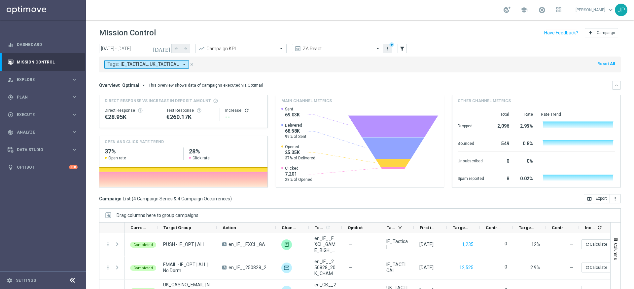
click at [389, 50] on icon "more_vert" at bounding box center [387, 48] width 5 height 5
click at [396, 68] on div "Save as new view" at bounding box center [423, 70] width 60 height 5
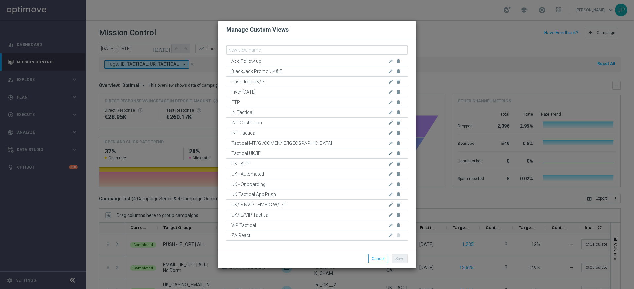
click at [389, 153] on icon "edit" at bounding box center [390, 153] width 5 height 5
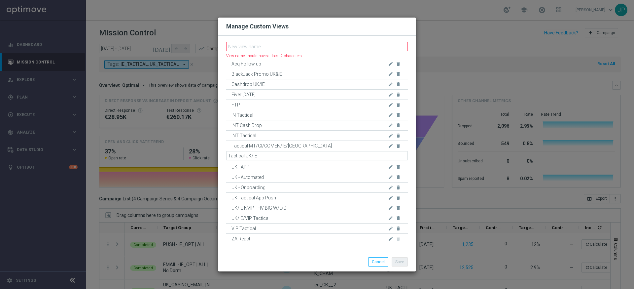
click at [368, 30] on div "Manage Custom Views" at bounding box center [316, 27] width 197 height 18
click at [249, 156] on span "Tactical UK/IE" at bounding box center [307, 156] width 151 height 10
click at [399, 156] on icon "delete" at bounding box center [398, 156] width 5 height 5
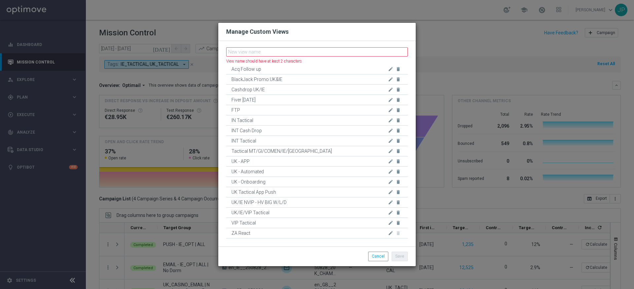
click at [327, 34] on div "Manage Custom Views" at bounding box center [317, 32] width 192 height 8
click at [291, 54] on input "text" at bounding box center [317, 51] width 182 height 9
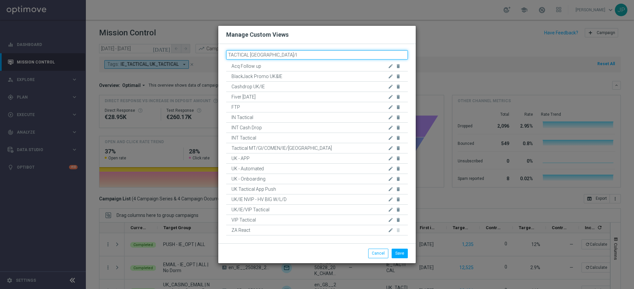
type input "TACTICAL UK/IE"
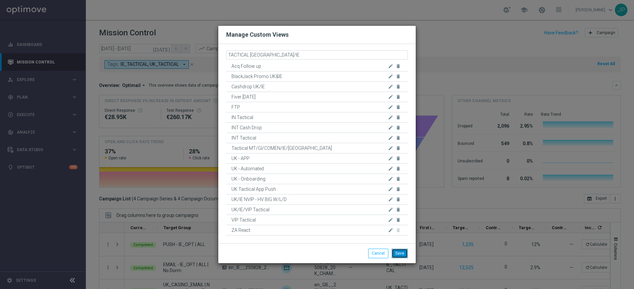
click at [404, 255] on button "Save" at bounding box center [400, 252] width 16 height 9
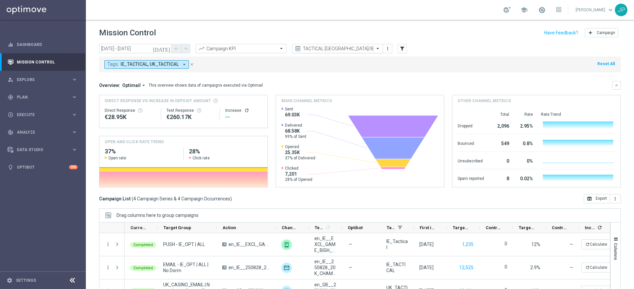
click at [377, 50] on span at bounding box center [379, 49] width 8 height 6
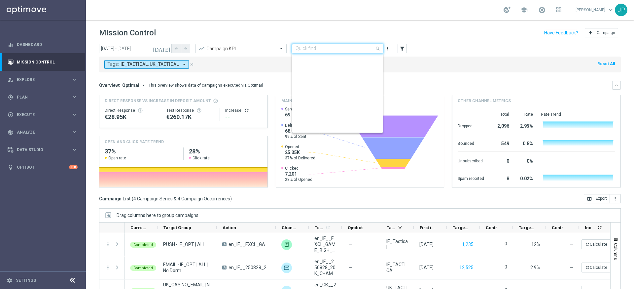
scroll to position [142, 0]
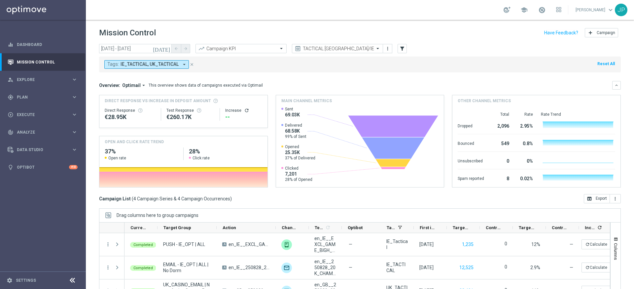
click at [216, 64] on div "Tags: IE_TACTICAL, UK_TACTICAL arrow_drop_down close Reset All" at bounding box center [360, 64] width 522 height 16
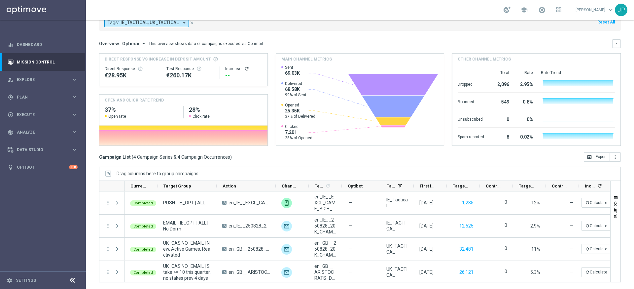
scroll to position [0, 0]
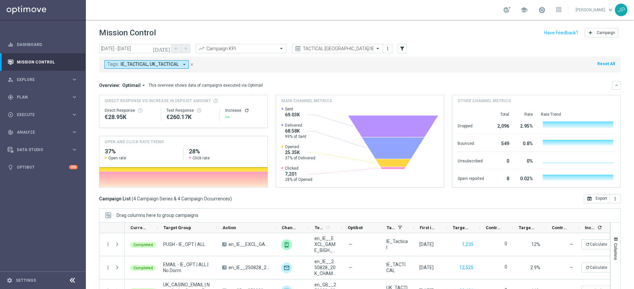
click at [192, 64] on icon "close" at bounding box center [192, 64] width 5 height 5
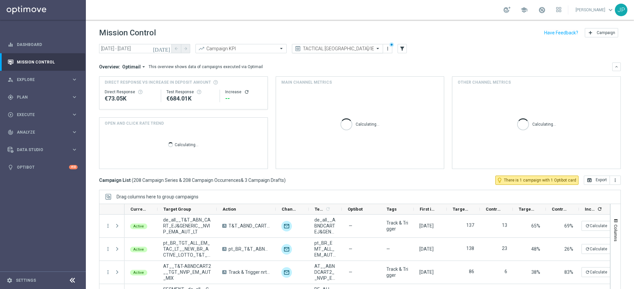
click at [377, 48] on span at bounding box center [379, 49] width 8 height 6
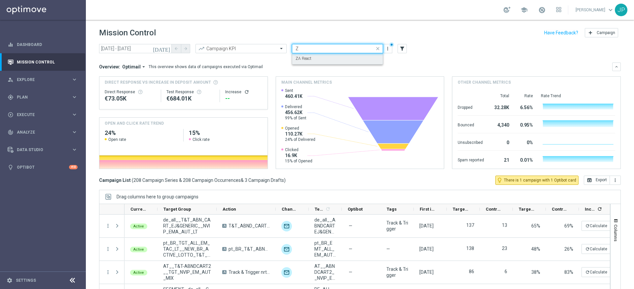
click at [338, 60] on div "ZA React" at bounding box center [338, 58] width 84 height 11
type input "Z"
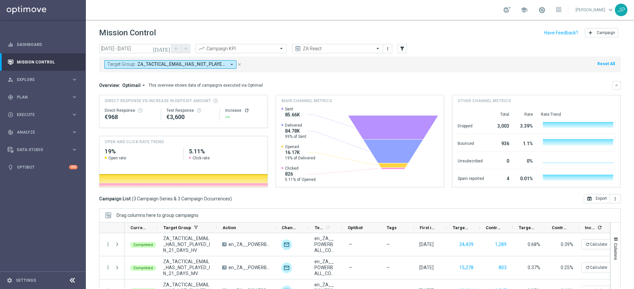
click at [167, 51] on icon "[DATE]" at bounding box center [162, 49] width 18 height 6
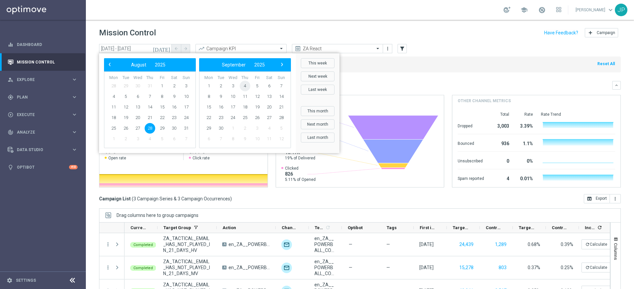
click at [245, 84] on span "4" at bounding box center [245, 86] width 11 height 11
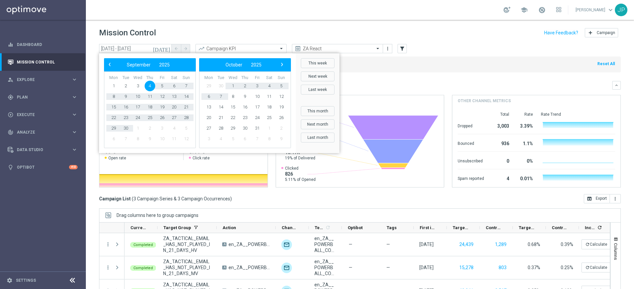
click at [207, 89] on span "29" at bounding box center [208, 86] width 11 height 11
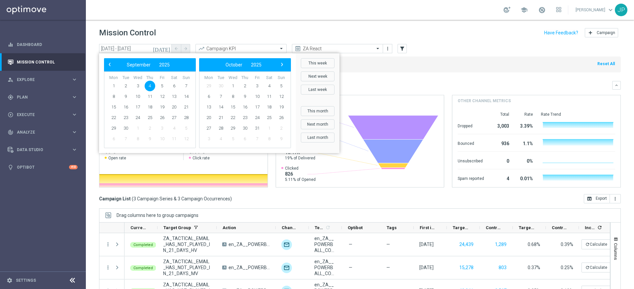
click at [148, 88] on span "4" at bounding box center [150, 86] width 11 height 11
type input "04 Sep 2025 - 04 Sep 2025"
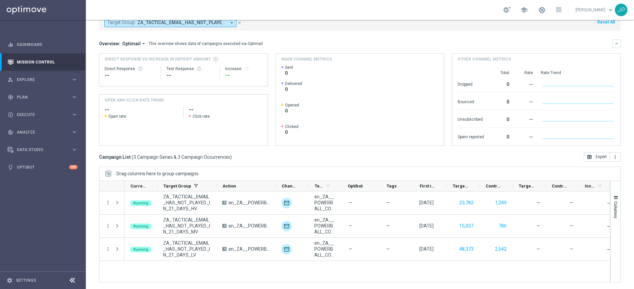
scroll to position [42, 0]
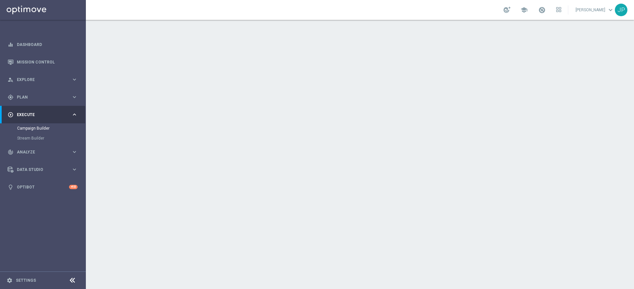
click at [522, 120] on div "date_range Scheduling keyboard_arrow_down" at bounding box center [360, 121] width 369 height 13
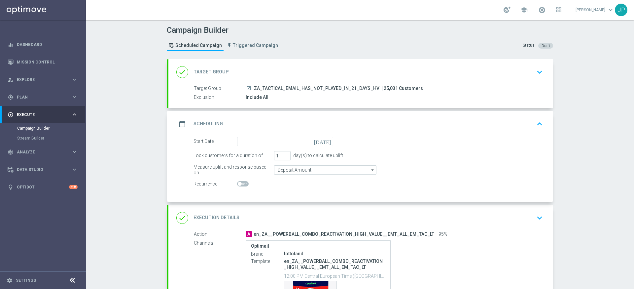
click at [329, 142] on icon "[DATE]" at bounding box center [323, 140] width 19 height 7
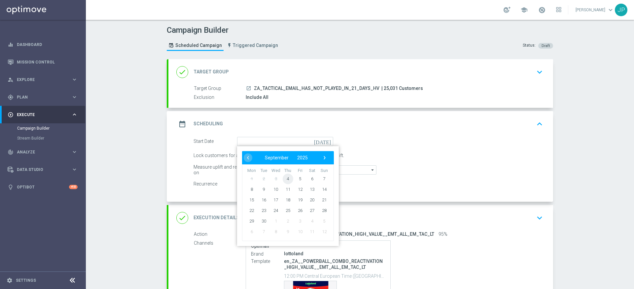
click at [289, 180] on span "4" at bounding box center [288, 178] width 11 height 11
type input "[DATE]"
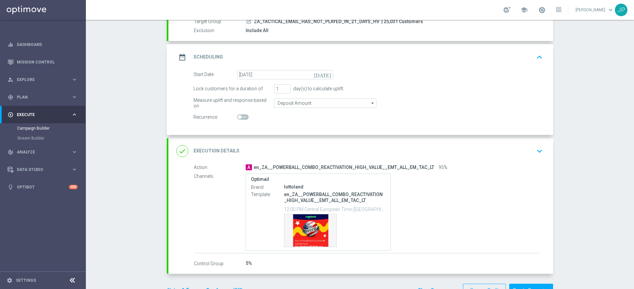
scroll to position [88, 0]
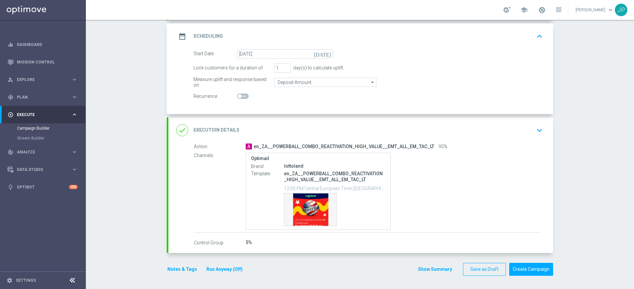
click at [510, 135] on div "done Execution Details keyboard_arrow_down" at bounding box center [360, 130] width 369 height 13
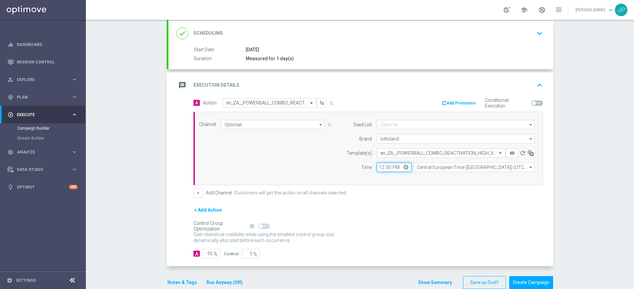
click at [389, 167] on input "12:00" at bounding box center [394, 166] width 35 height 9
type input "12:30"
click at [425, 185] on div "A Action Select action en_ZA__POWERBALL_COMBO_REACTIVATION_HIGH_VALUE__EMT_ALL_…" at bounding box center [368, 147] width 359 height 99
click at [461, 152] on input "text" at bounding box center [434, 153] width 108 height 6
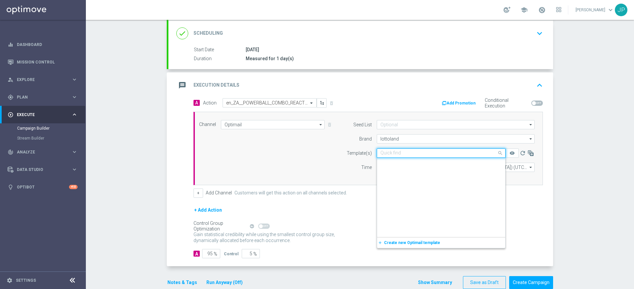
scroll to position [41142, 0]
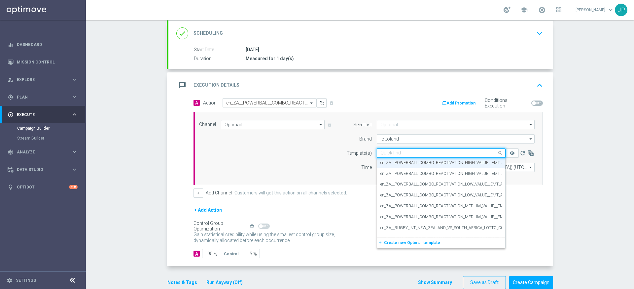
paste input "en_ZA__POWERBALL_COMBO_REACTIVATION_HIGH_VALUE__EMT_ALL_EM_TAC_LT_1"
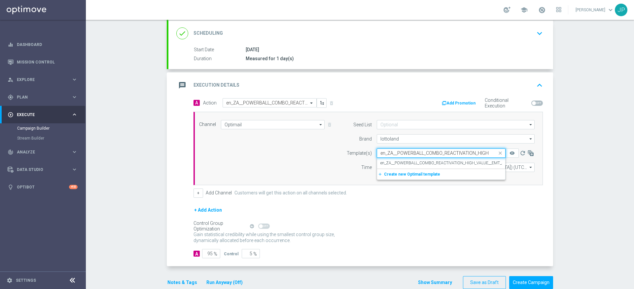
scroll to position [0, 0]
click at [462, 162] on label "en_ZA__POWERBALL_COMBO_REACTIVATION_HIGH_VALUE__EMT_ALL_EM_TAC_LT_1" at bounding box center [457, 163] width 154 height 6
type input "en_ZA__POWERBALL_COMBO_REACTIVATION_HIGH_VALUE__EMT_ALL_EM_TAC_LT_1"
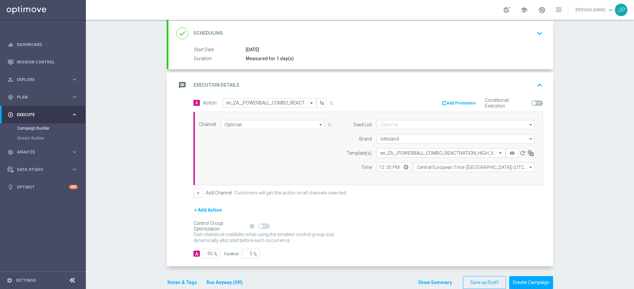
click at [475, 205] on form "A Action Select action en_ZA__POWERBALL_COMBO_REACTIVATION_HIGH_VALUE__EMT_ALL_…" at bounding box center [368, 178] width 349 height 160
click at [599, 180] on div "Campaign Builder Scheduled Campaign Triggered Campaign Status: Draft done Targe…" at bounding box center [360, 154] width 548 height 269
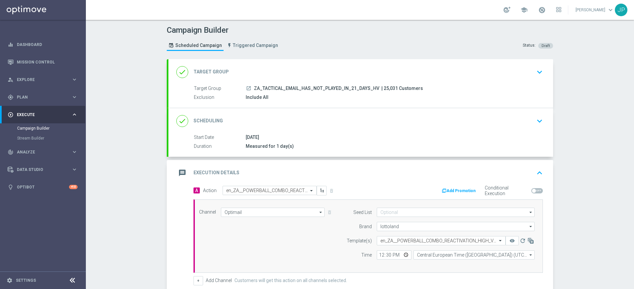
scroll to position [101, 0]
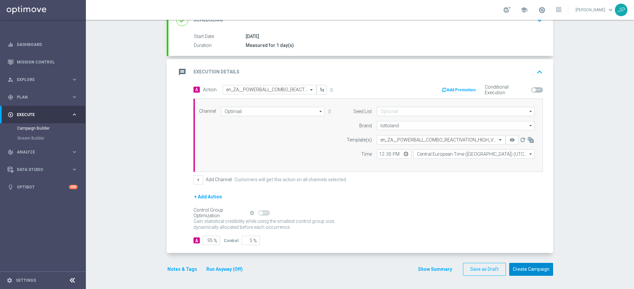
click at [543, 270] on button "Create Campaign" at bounding box center [531, 269] width 44 height 13
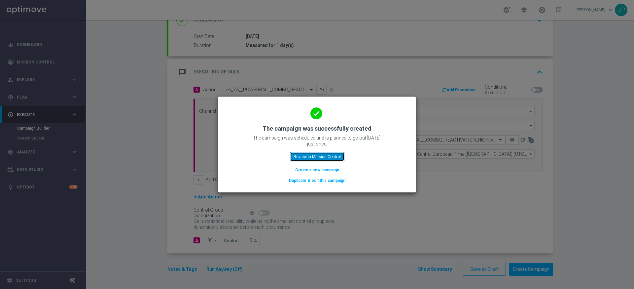
click at [315, 156] on button "Review in Mission Control" at bounding box center [317, 156] width 54 height 9
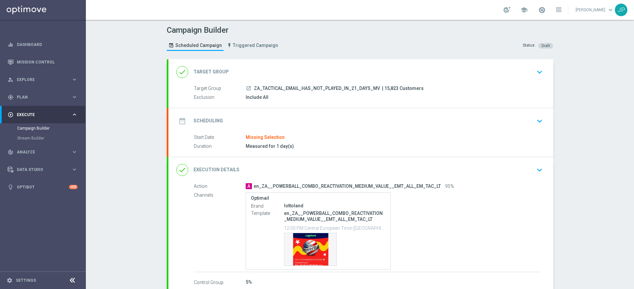
click at [517, 114] on div "date_range Scheduling keyboard_arrow_down" at bounding box center [360, 121] width 385 height 26
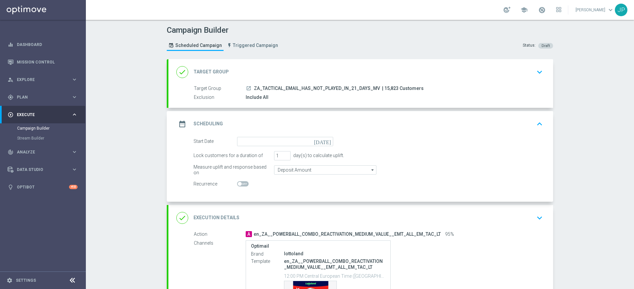
click at [328, 139] on icon "[DATE]" at bounding box center [323, 140] width 19 height 7
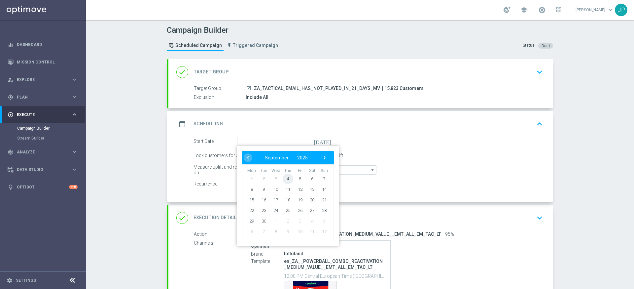
click at [290, 179] on span "4" at bounding box center [288, 178] width 11 height 11
type input "[DATE]"
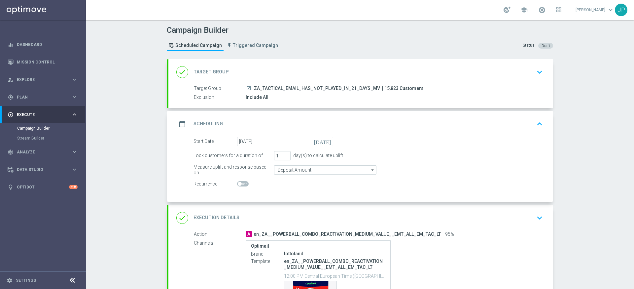
click at [501, 145] on div "Start Date [DATE] [DATE]" at bounding box center [368, 141] width 359 height 9
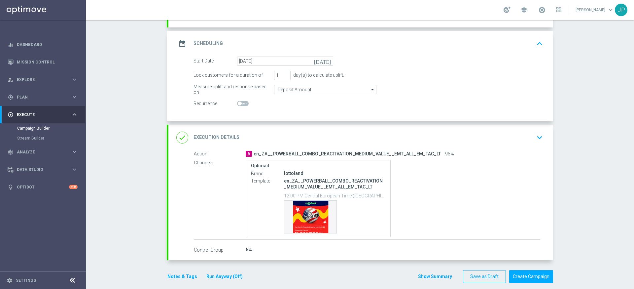
click at [528, 138] on div "done Execution Details keyboard_arrow_down" at bounding box center [360, 137] width 369 height 13
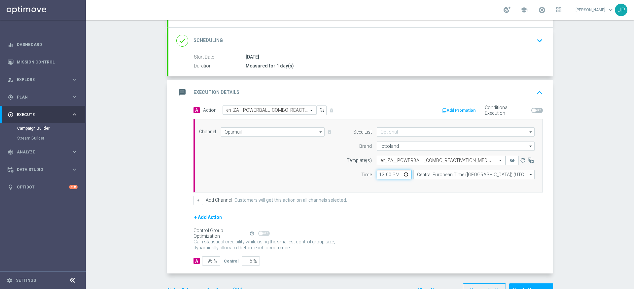
click at [390, 177] on input "12:00" at bounding box center [394, 174] width 35 height 9
type input "12:30"
click at [445, 222] on div "+ Add Action" at bounding box center [368, 221] width 349 height 17
click at [451, 161] on input "text" at bounding box center [434, 161] width 108 height 6
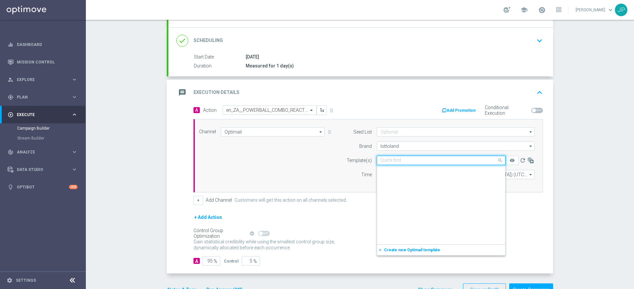
scroll to position [41185, 0]
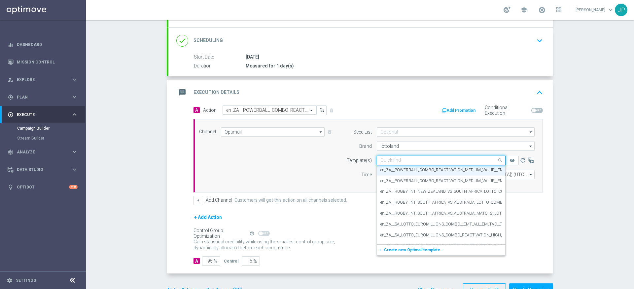
paste input "en_ZA__POWERBALL_COMBO_REACTIVATION_MEDIUM_VALUE__EMT_ALL_EM_TAC_LT_1"
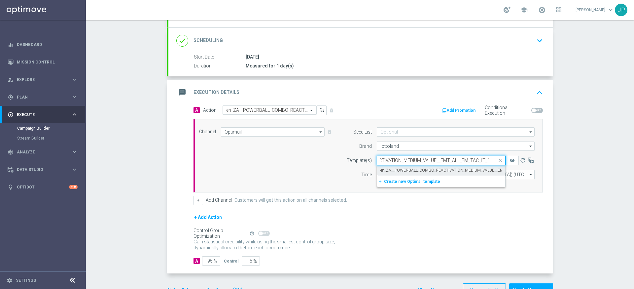
click at [479, 166] on div "en_ZA__POWERBALL_COMBO_REACTIVATION_MEDIUM_VALUE__EMT_ALL_EM_TAC_LT_1" at bounding box center [441, 170] width 122 height 11
type input "en_ZA__POWERBALL_COMBO_REACTIVATION_MEDIUM_VALUE__EMT_ALL_EM_TAC_LT_1"
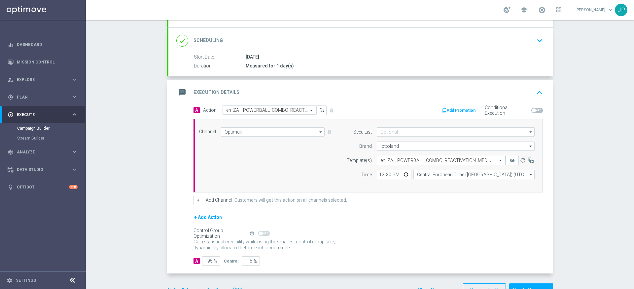
click at [576, 183] on div "Campaign Builder Scheduled Campaign Triggered Campaign Status: Draft done Targe…" at bounding box center [360, 154] width 548 height 269
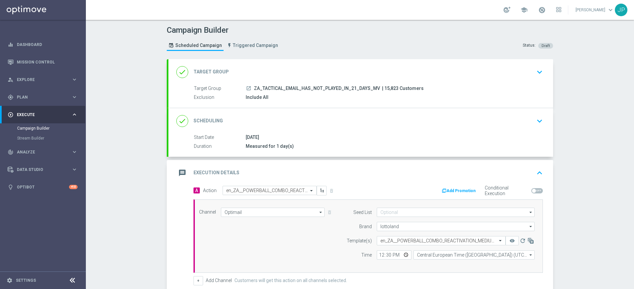
scroll to position [101, 0]
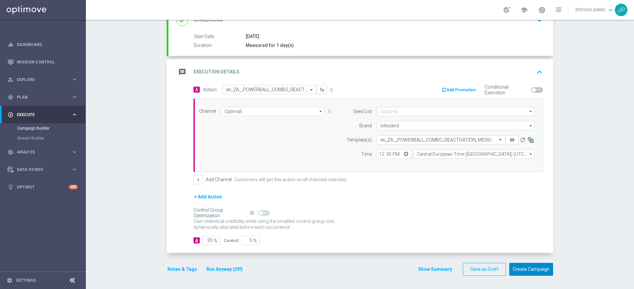
click at [539, 270] on button "Create Campaign" at bounding box center [531, 269] width 44 height 13
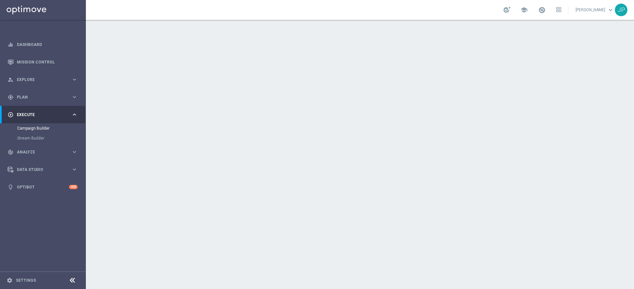
click at [524, 120] on div "date_range Scheduling keyboard_arrow_down" at bounding box center [360, 121] width 369 height 13
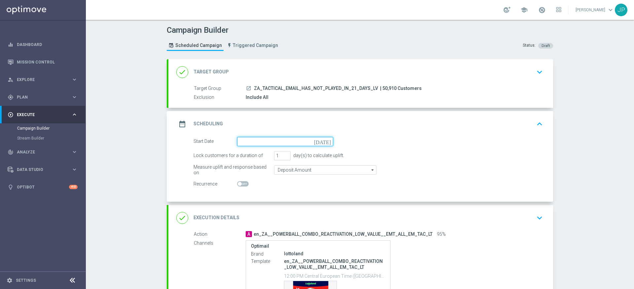
click at [290, 139] on input at bounding box center [285, 141] width 96 height 9
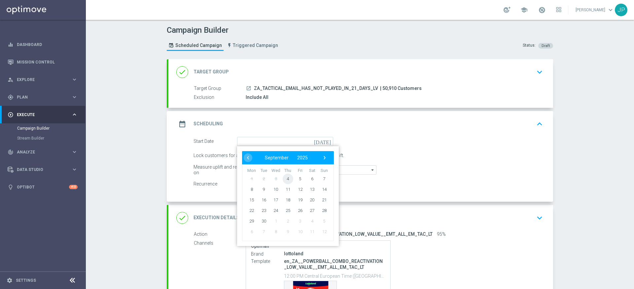
click at [289, 177] on span "4" at bounding box center [288, 178] width 11 height 11
type input "[DATE]"
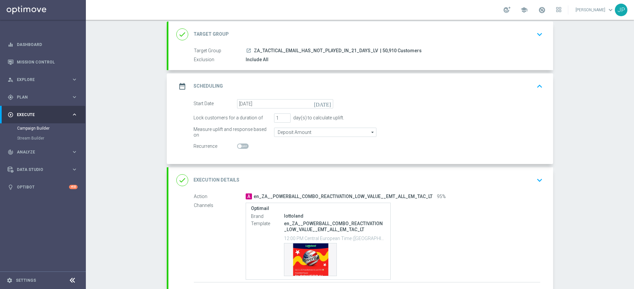
scroll to position [58, 0]
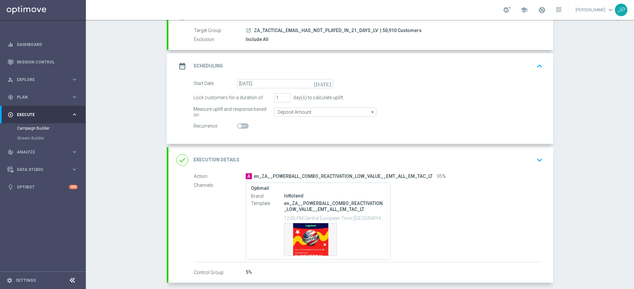
click at [527, 163] on div "done Execution Details keyboard_arrow_down" at bounding box center [360, 160] width 369 height 13
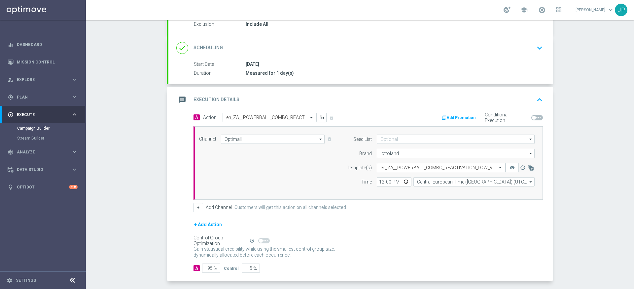
scroll to position [86, 0]
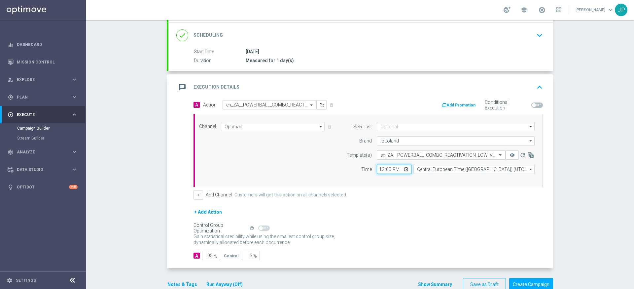
click at [390, 169] on input "12:00" at bounding box center [394, 168] width 35 height 9
type input "12:30"
click at [560, 192] on div "Campaign Builder Scheduled Campaign Triggered Campaign Status: Draft done Targe…" at bounding box center [360, 154] width 548 height 269
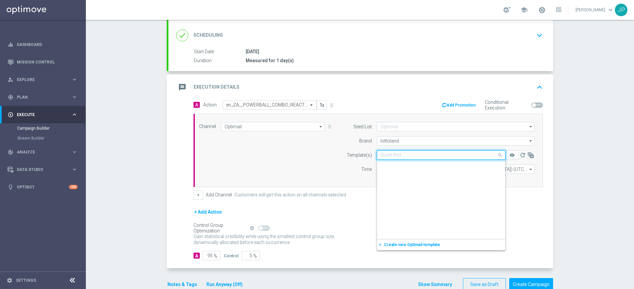
click at [485, 155] on input "text" at bounding box center [434, 155] width 108 height 6
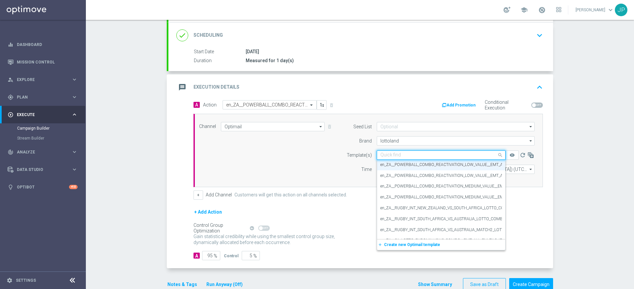
paste input "en_ZA__POWERBALL_COMBO_REACTIVATION_LOW_VALUE__EMT_ALL_EM_TAC_LT_1"
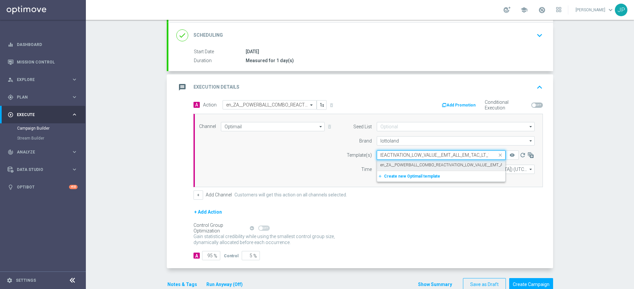
click at [471, 165] on label "en_ZA__POWERBALL_COMBO_REACTIVATION_LOW_VALUE__EMT_ALL_EM_TAC_LT_1" at bounding box center [456, 165] width 153 height 6
type input "en_ZA__POWERBALL_COMBO_REACTIVATION_LOW_VALUE__EMT_ALL_EM_TAC_LT_1"
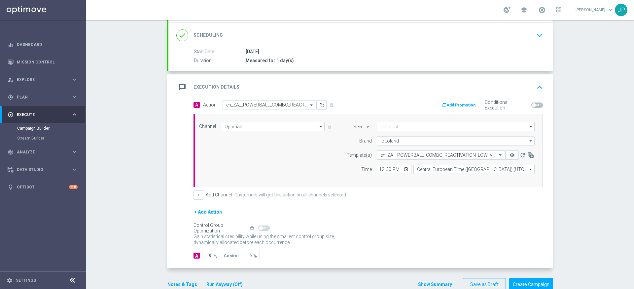
click at [595, 171] on div "Campaign Builder Scheduled Campaign Triggered Campaign Status: Draft done Targe…" at bounding box center [360, 154] width 548 height 269
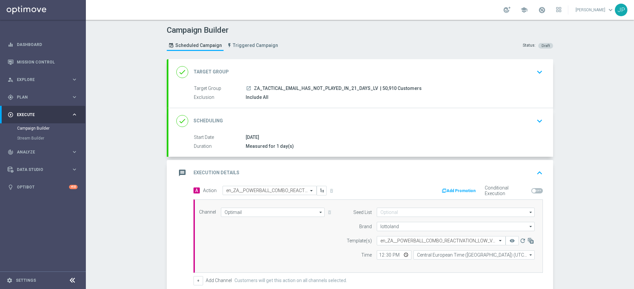
scroll to position [101, 0]
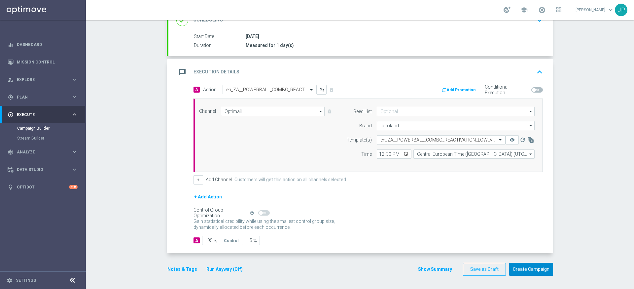
click at [543, 270] on button "Create Campaign" at bounding box center [531, 269] width 44 height 13
